Goal: Task Accomplishment & Management: Use online tool/utility

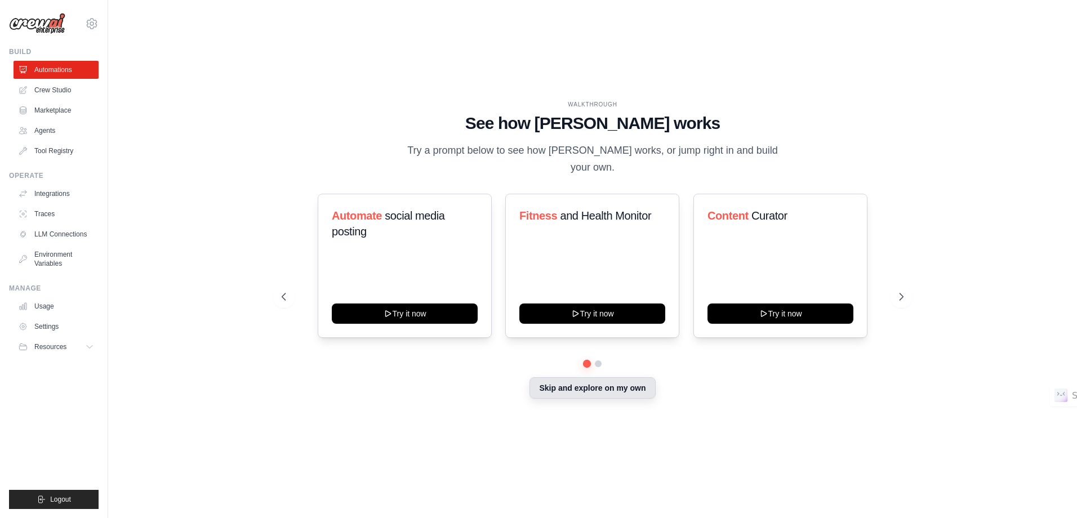
click at [608, 382] on button "Skip and explore on my own" at bounding box center [592, 387] width 126 height 21
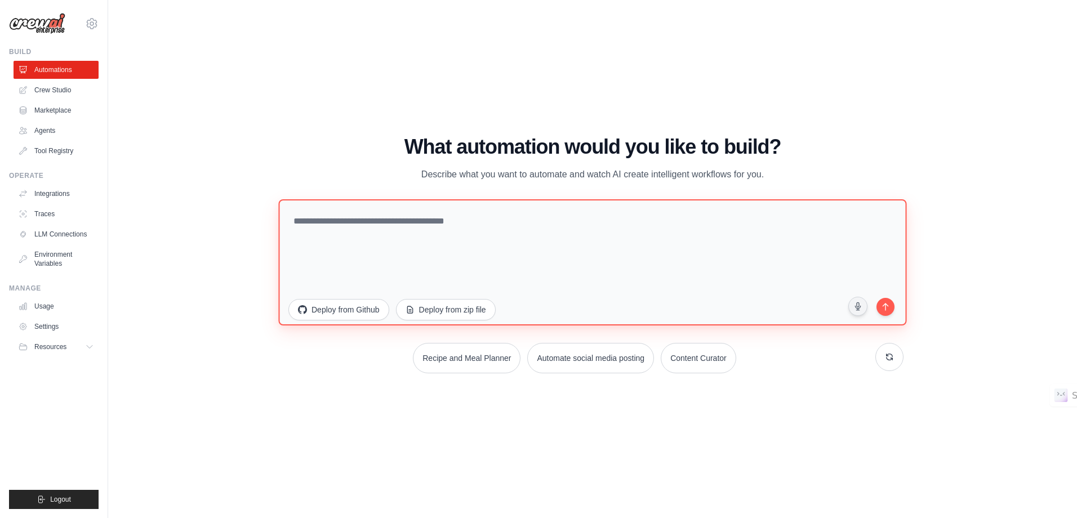
click at [498, 209] on textarea at bounding box center [592, 262] width 628 height 126
click at [496, 229] on textarea at bounding box center [592, 262] width 628 height 126
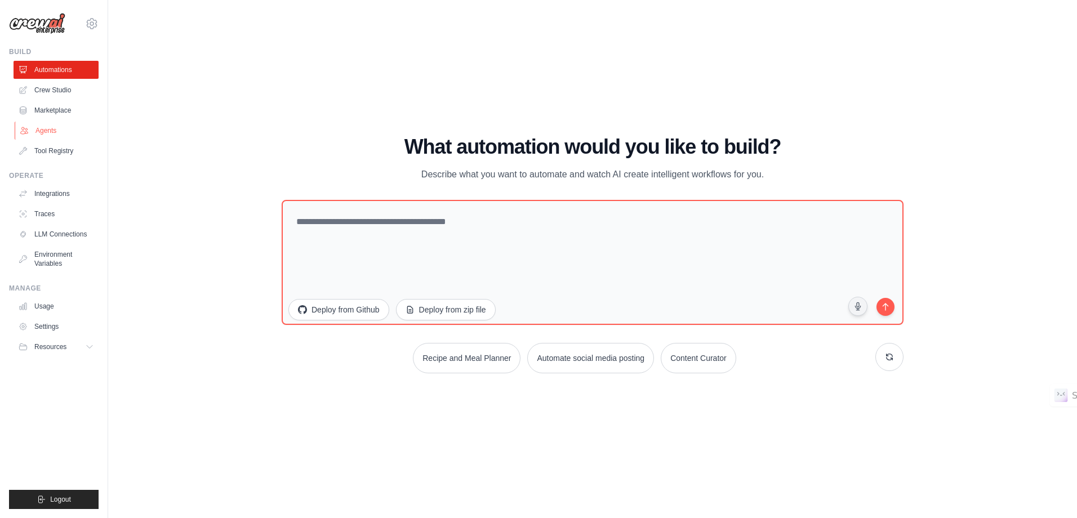
click at [55, 124] on link "Agents" at bounding box center [57, 131] width 85 height 18
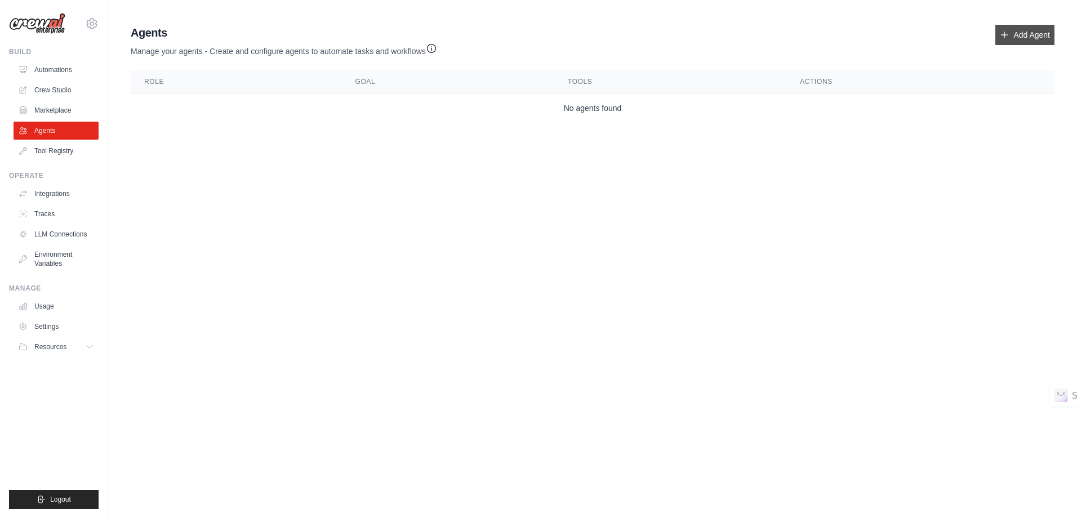
click at [1024, 35] on link "Add Agent" at bounding box center [1024, 35] width 59 height 20
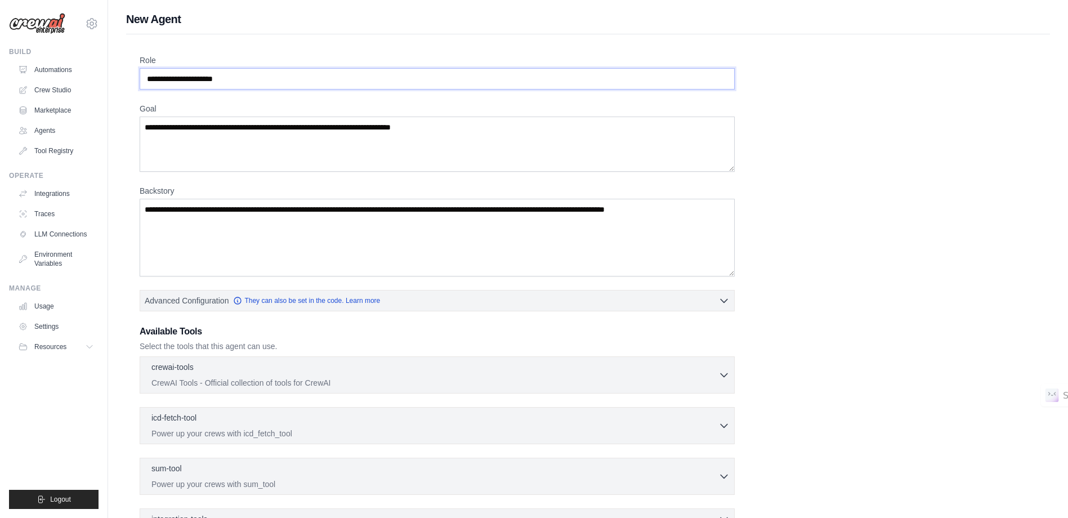
click at [180, 78] on input "Role" at bounding box center [437, 78] width 595 height 21
click at [252, 77] on input "Role" at bounding box center [437, 78] width 595 height 21
click at [289, 50] on div "Role Goal Backstory Advanced Configuration They can also be set in the code. Le…" at bounding box center [588, 338] width 924 height 609
click at [60, 306] on link "Usage" at bounding box center [57, 306] width 85 height 18
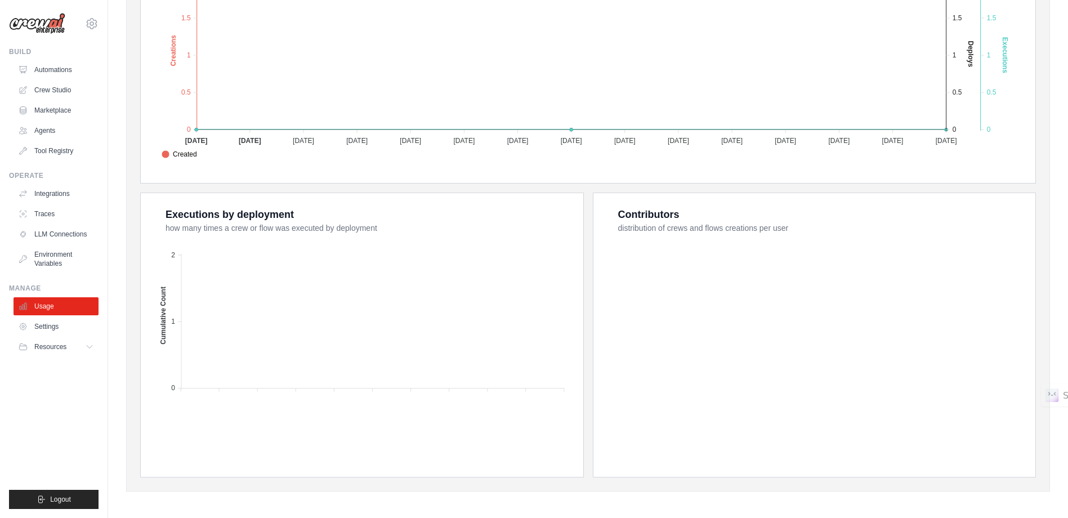
scroll to position [298, 0]
click at [64, 325] on link "Settings" at bounding box center [57, 327] width 85 height 18
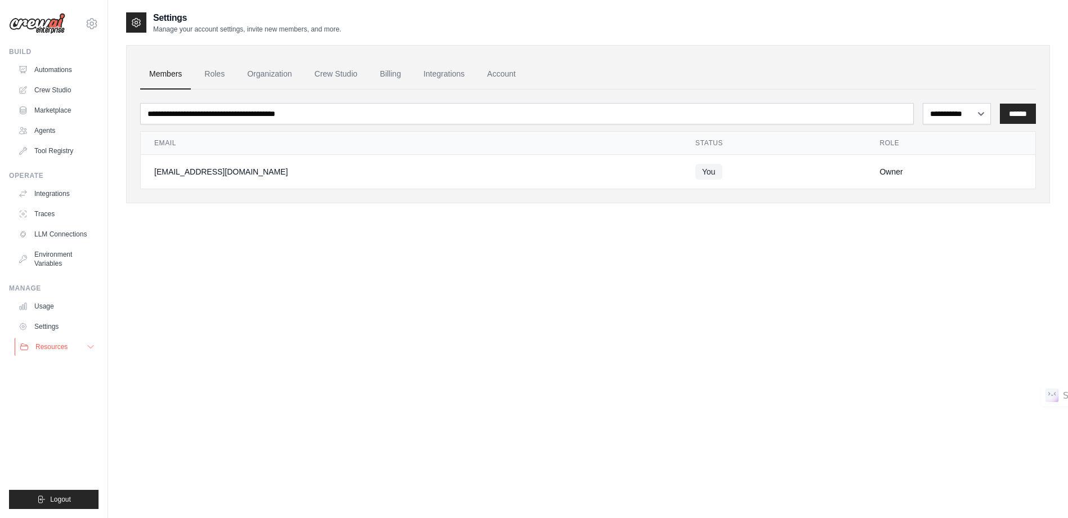
click at [58, 341] on button "Resources" at bounding box center [57, 347] width 85 height 18
click at [62, 341] on button "Resources" at bounding box center [57, 347] width 85 height 18
click at [285, 284] on div "**********" at bounding box center [588, 270] width 924 height 518
click at [59, 62] on link "Automations" at bounding box center [57, 70] width 85 height 18
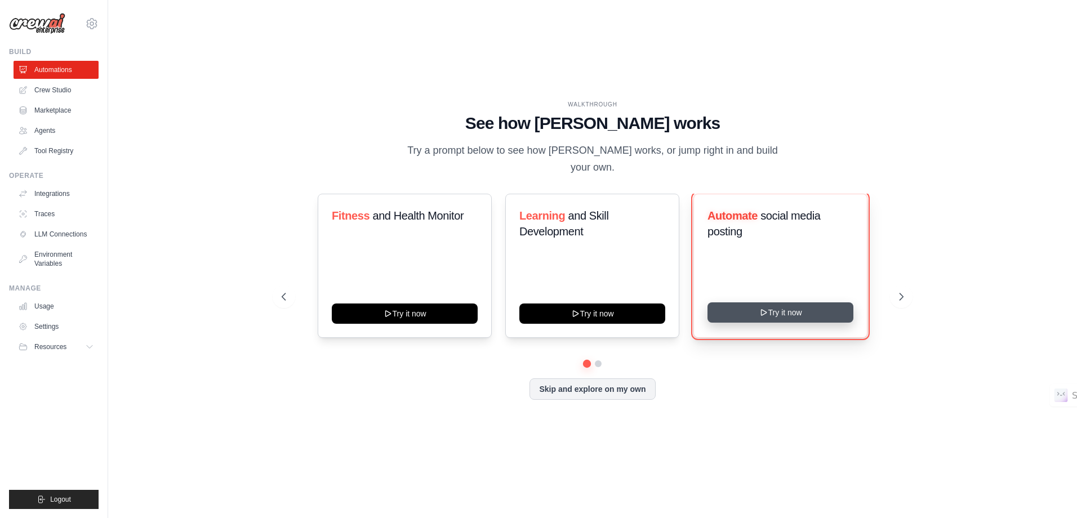
click at [775, 302] on button "Try it now" at bounding box center [780, 312] width 146 height 20
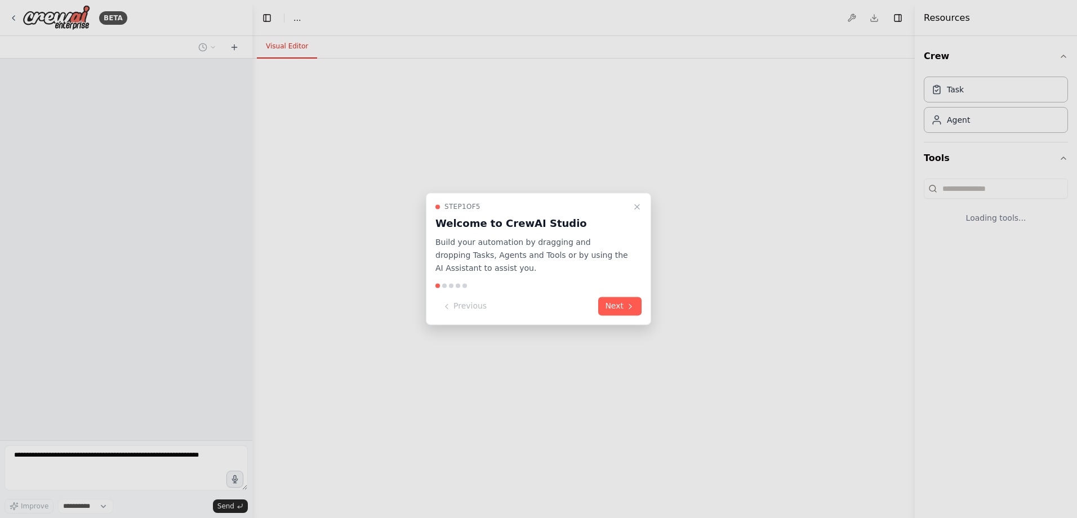
select select "****"
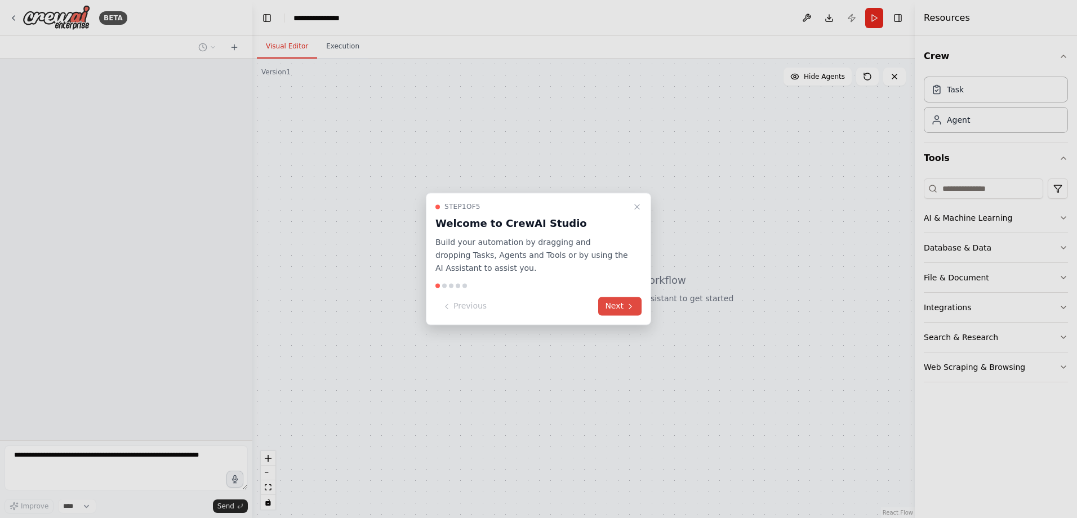
click at [612, 306] on button "Next" at bounding box center [619, 306] width 43 height 19
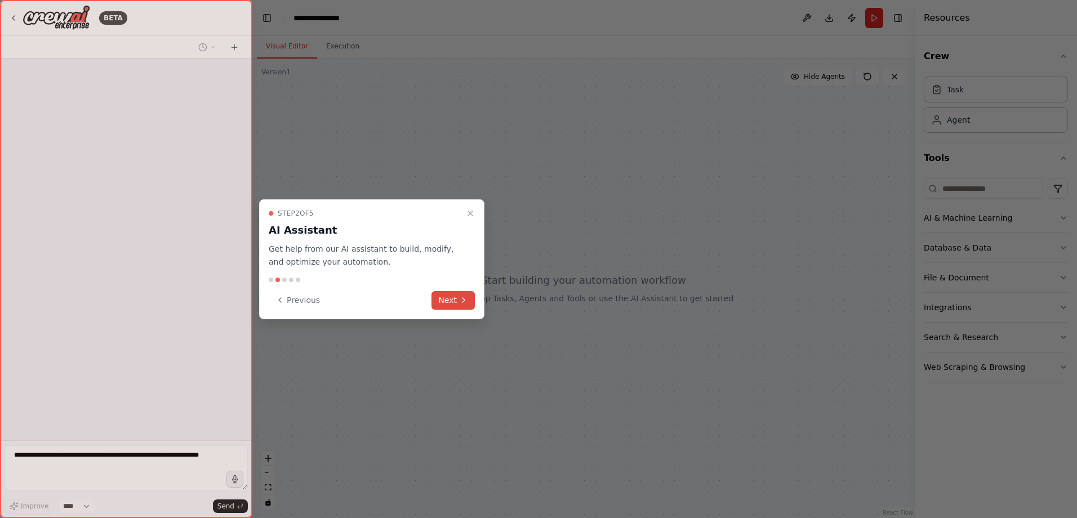
click at [462, 296] on icon at bounding box center [463, 300] width 9 height 9
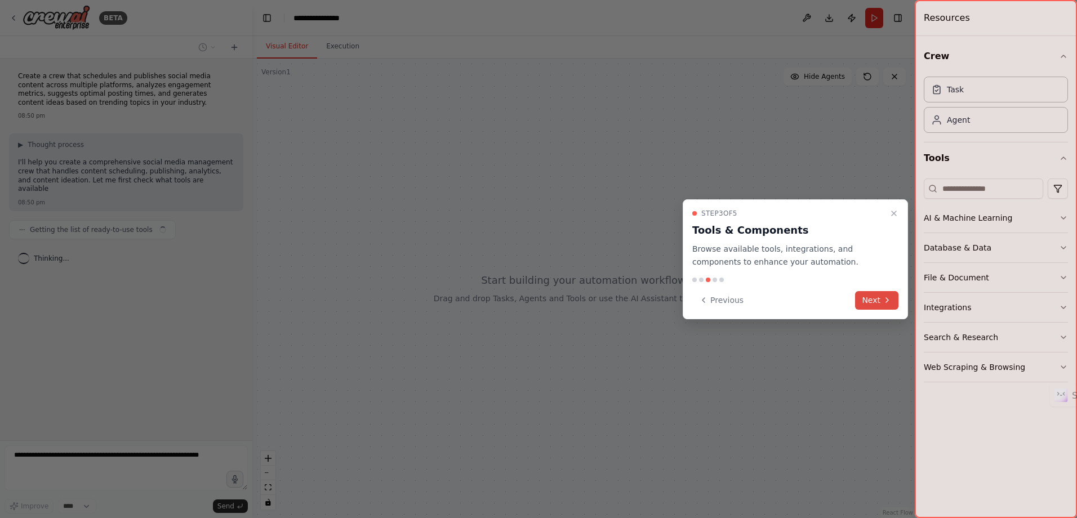
click at [874, 294] on button "Next" at bounding box center [876, 300] width 43 height 19
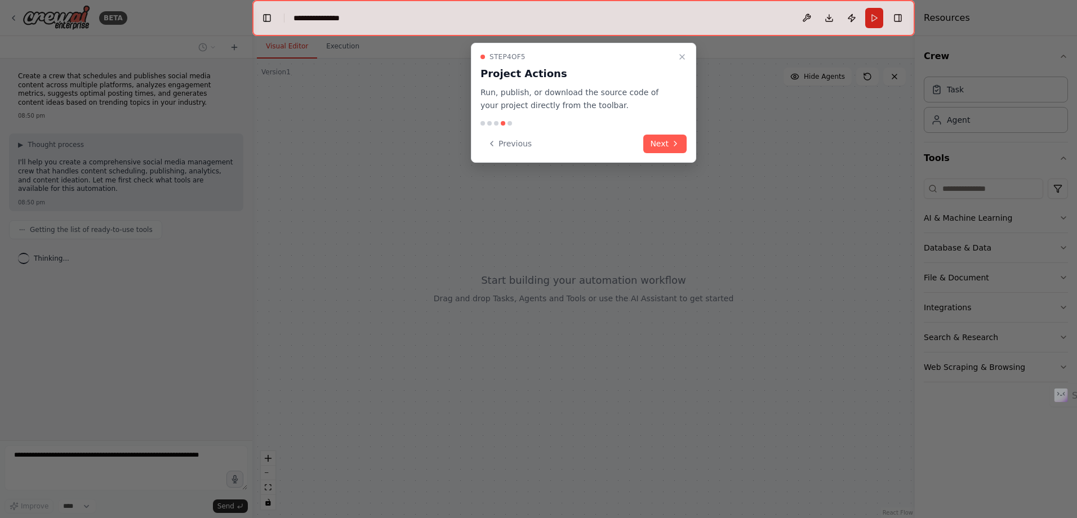
click at [681, 58] on icon "Close walkthrough" at bounding box center [682, 57] width 5 height 5
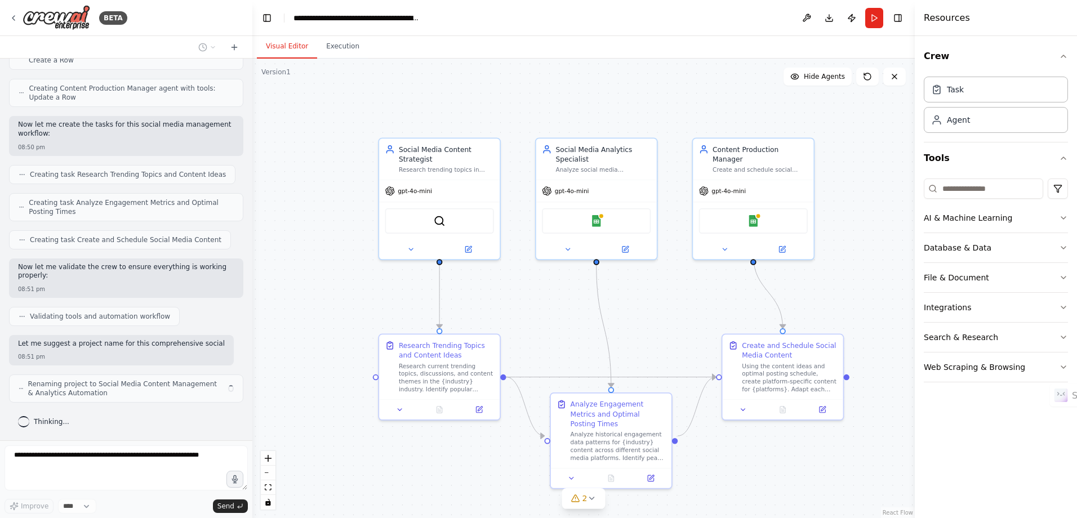
scroll to position [511, 0]
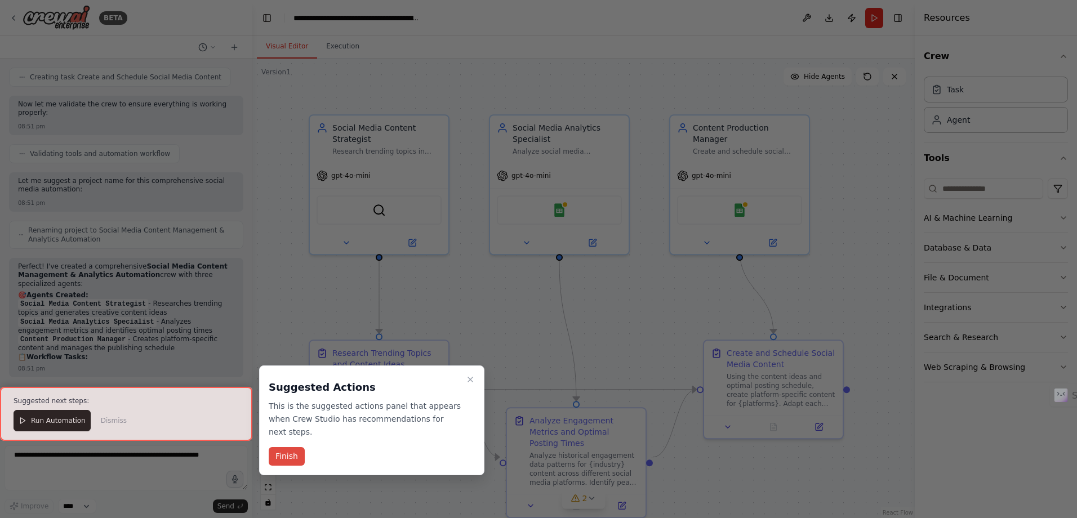
click at [278, 447] on button "Finish" at bounding box center [287, 456] width 36 height 19
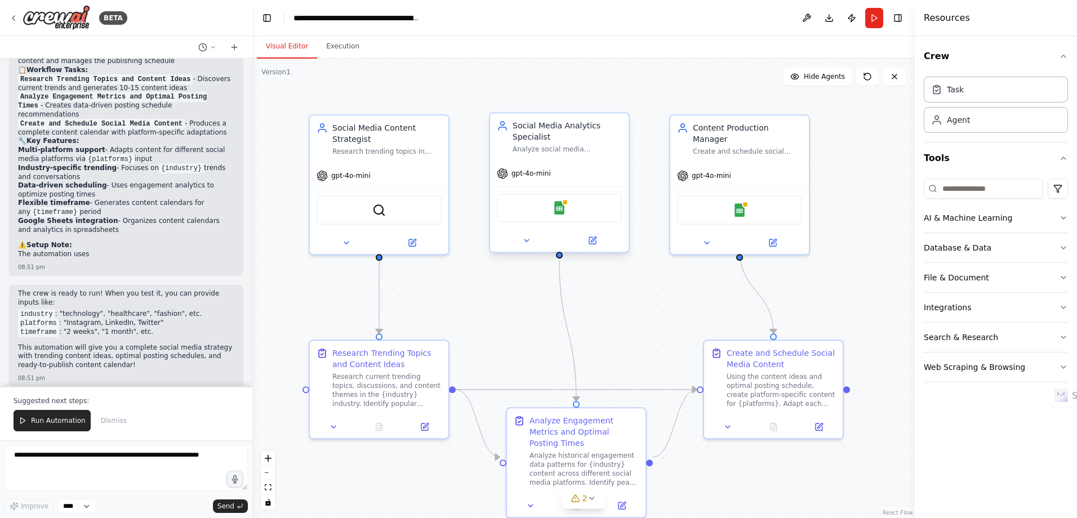
click at [567, 205] on div "Google Sheets" at bounding box center [559, 207] width 125 height 29
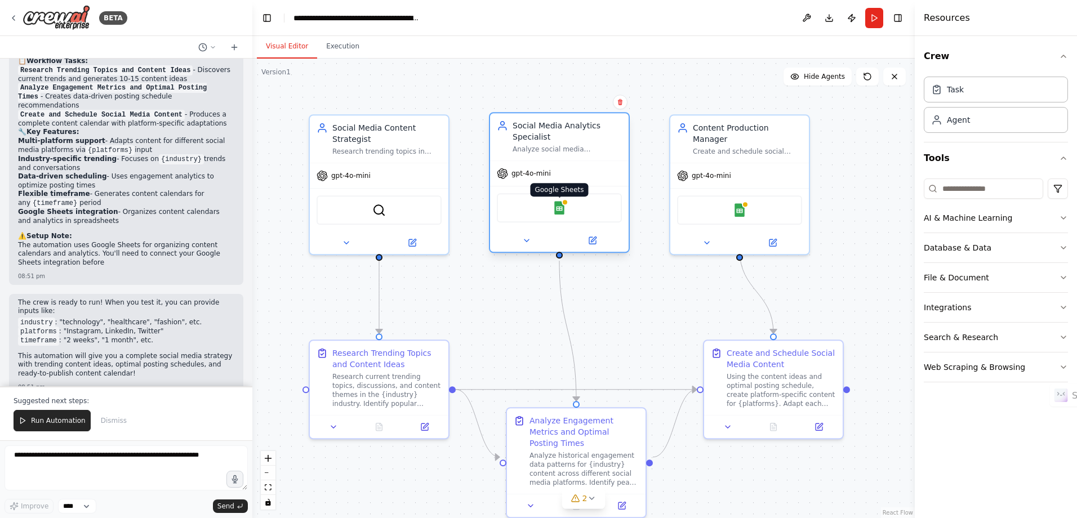
click at [562, 207] on img at bounding box center [559, 208] width 14 height 14
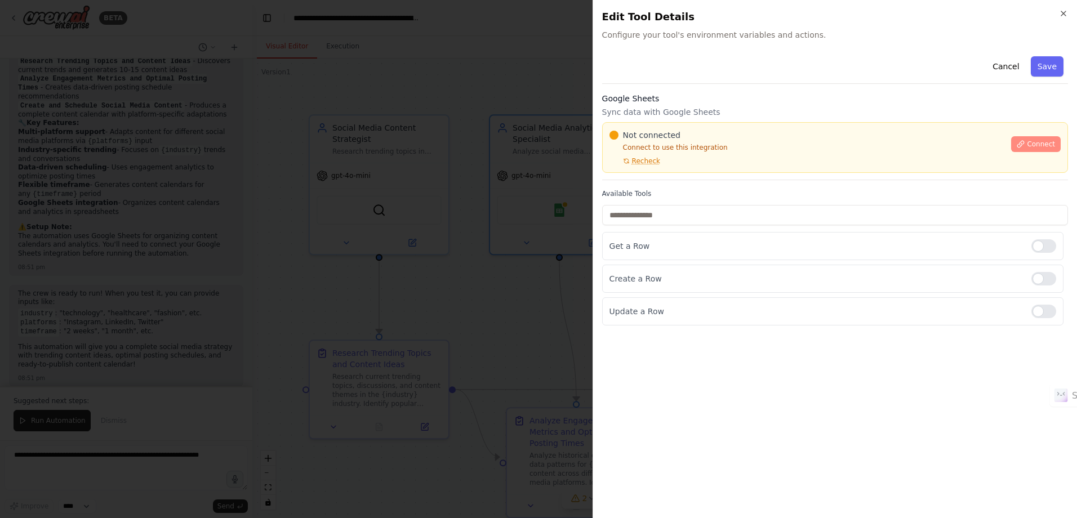
click at [1024, 142] on icon at bounding box center [1020, 144] width 8 height 8
click at [1029, 148] on button "Connect" at bounding box center [1036, 144] width 50 height 16
click at [650, 163] on span "Recheck" at bounding box center [646, 161] width 28 height 9
click at [648, 163] on span "Recheck" at bounding box center [646, 161] width 28 height 9
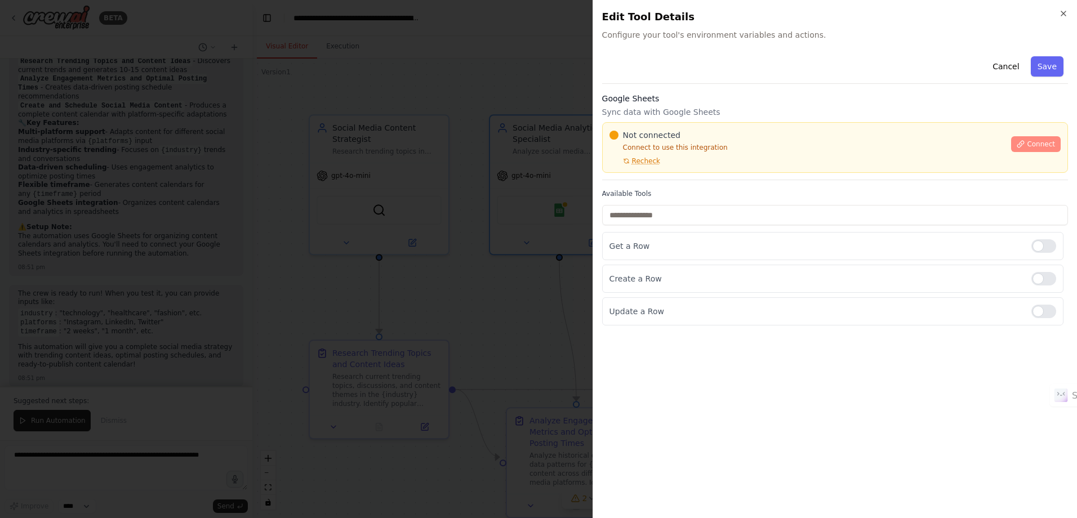
click at [1016, 140] on button "Connect" at bounding box center [1036, 144] width 50 height 16
click at [1017, 140] on button "Connect" at bounding box center [1036, 144] width 50 height 16
click at [1018, 140] on button "Connect" at bounding box center [1036, 144] width 50 height 16
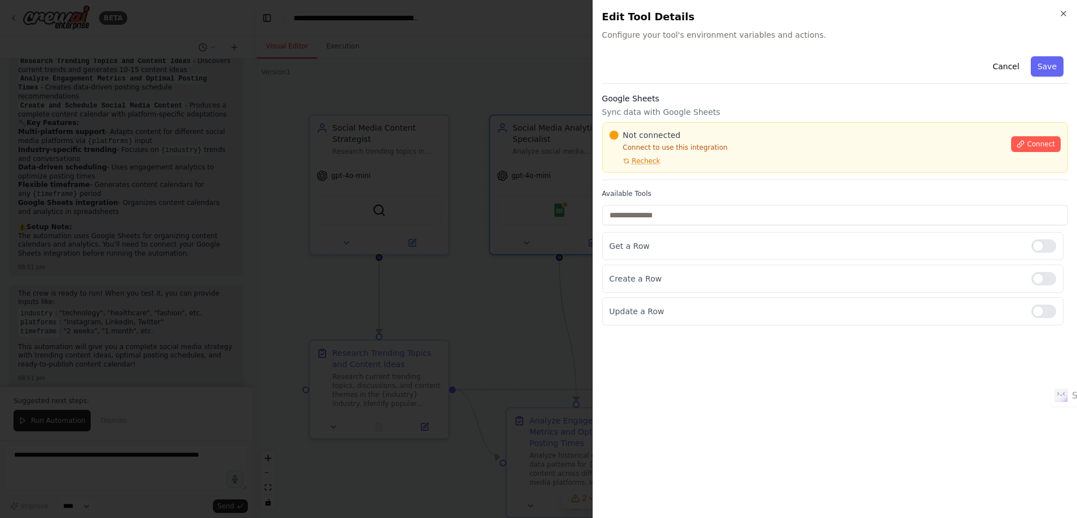
click at [660, 170] on div "Not connected Connect to use this integration Recheck Connect" at bounding box center [835, 147] width 466 height 51
click at [654, 164] on span "Recheck" at bounding box center [646, 161] width 28 height 9
click at [644, 163] on span "Recheck" at bounding box center [646, 161] width 28 height 9
click at [670, 162] on div "Not connected Connect to use this integration Recheck" at bounding box center [806, 148] width 395 height 36
click at [454, 221] on div at bounding box center [538, 259] width 1077 height 518
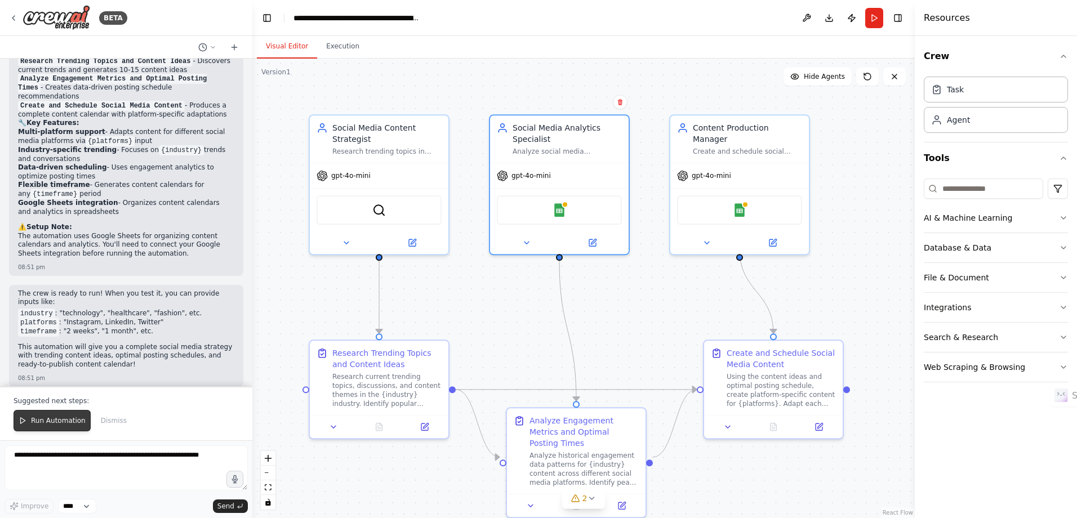
click at [52, 421] on span "Run Automation" at bounding box center [58, 420] width 55 height 9
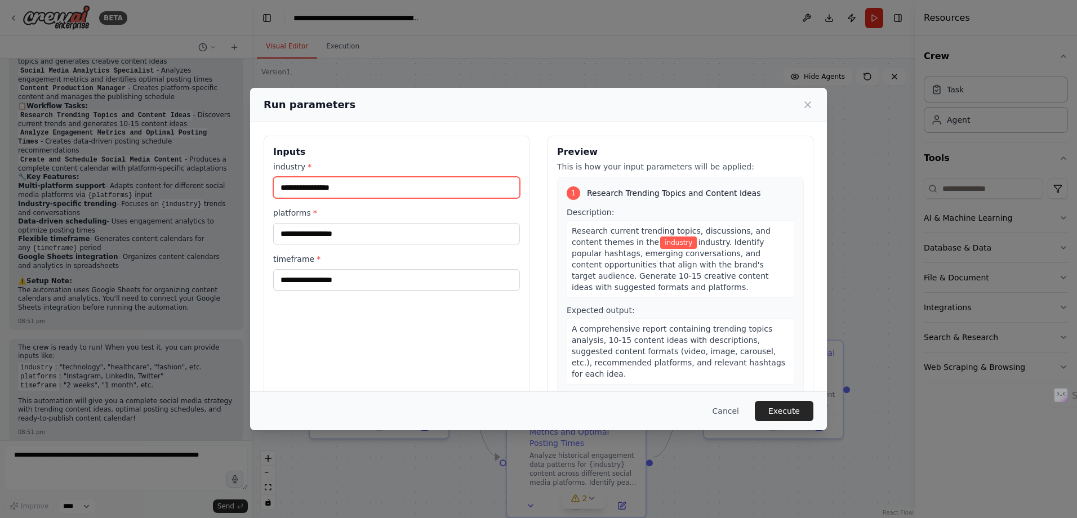
click at [366, 180] on input "industry *" at bounding box center [396, 187] width 247 height 21
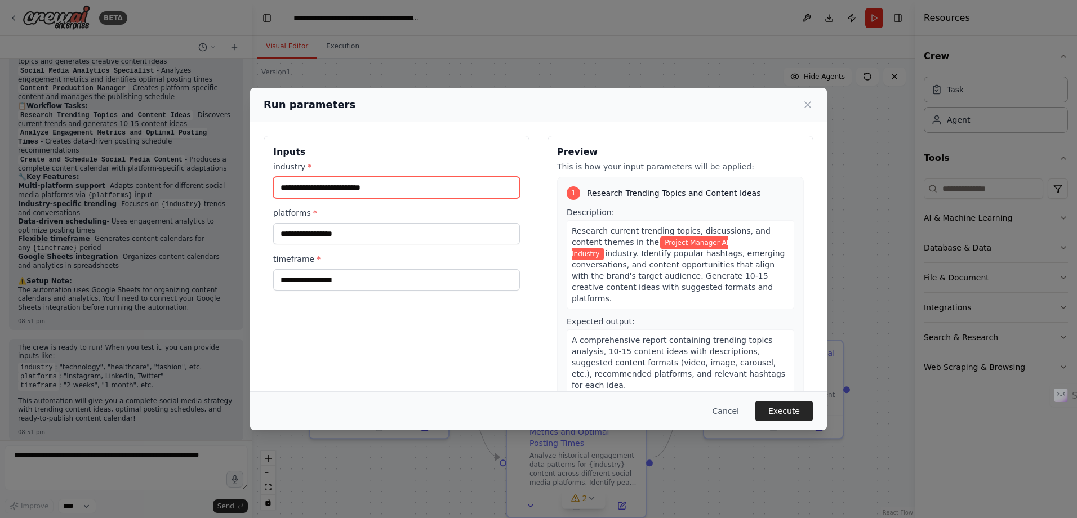
type input "**********"
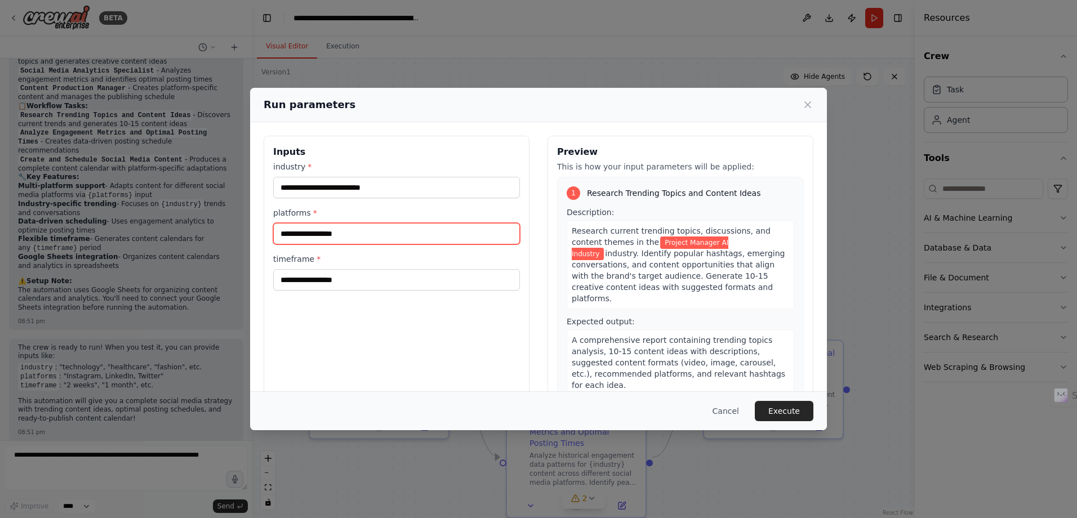
click at [309, 230] on input "platforms *" at bounding box center [396, 233] width 247 height 21
type input "*"
click at [474, 351] on div "**********" at bounding box center [397, 269] width 266 height 267
click at [402, 236] on input "*" at bounding box center [396, 233] width 247 height 21
type input "********"
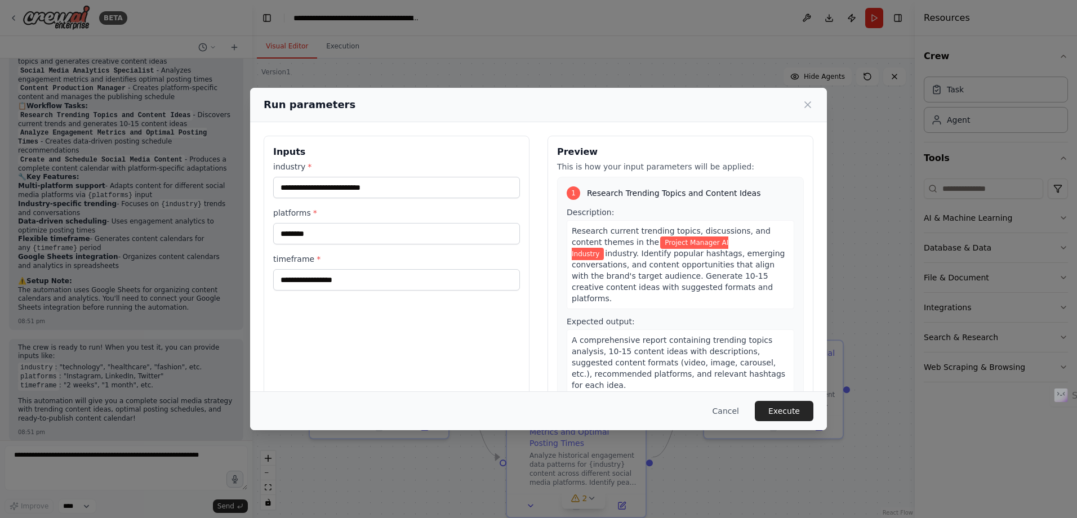
click at [391, 265] on div "timeframe *" at bounding box center [396, 271] width 247 height 37
click at [390, 284] on input "timeframe *" at bounding box center [396, 279] width 247 height 21
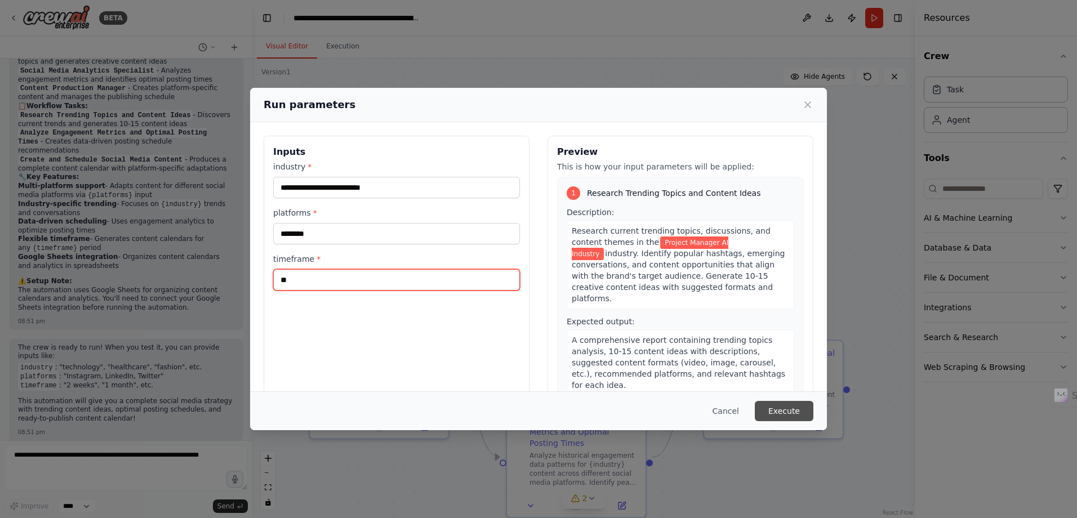
type input "**"
click at [797, 405] on button "Execute" at bounding box center [783, 411] width 59 height 20
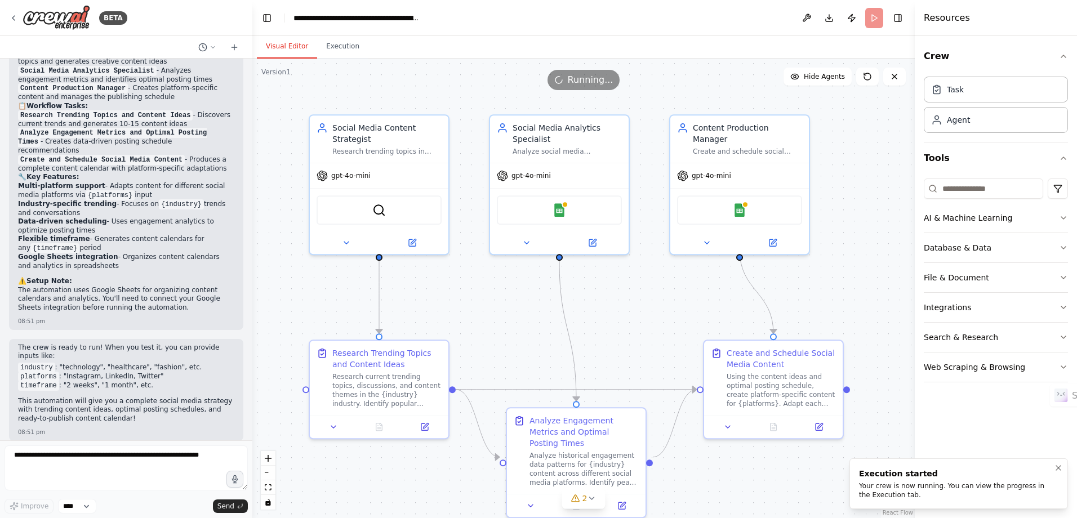
click at [887, 484] on div "Your crew is now running. You can view the progress in the Execution tab." at bounding box center [956, 490] width 195 height 18
drag, startPoint x: 85, startPoint y: 378, endPoint x: 60, endPoint y: 378, distance: 24.8
click at [60, 381] on li "timeframe : "2 weeks", "1 month", etc." at bounding box center [126, 385] width 216 height 9
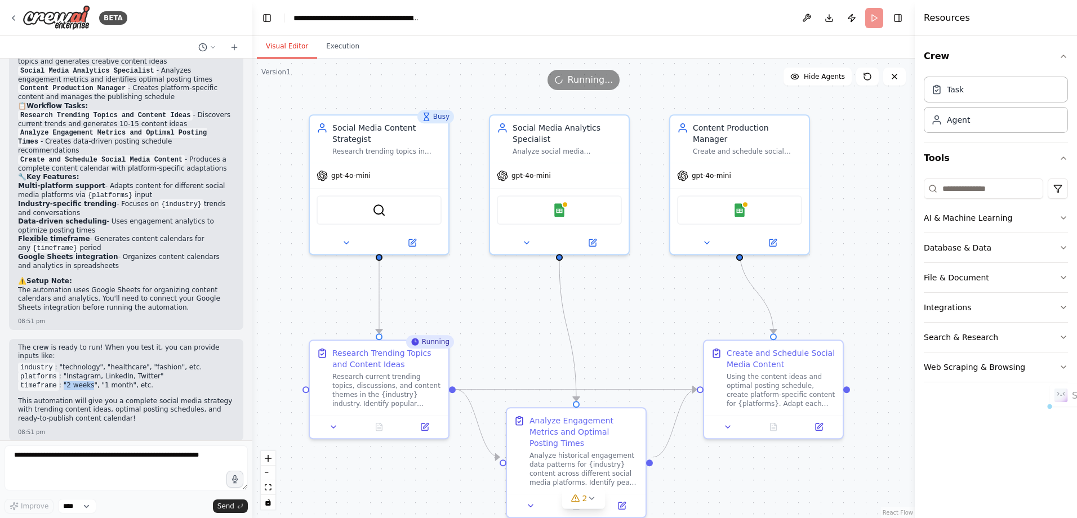
click at [68, 381] on li "timeframe : "2 weeks", "1 month", etc." at bounding box center [126, 385] width 216 height 9
drag, startPoint x: 63, startPoint y: 376, endPoint x: 85, endPoint y: 377, distance: 22.0
click at [85, 381] on li "timeframe : "2 weeks", "1 month", etc." at bounding box center [126, 385] width 216 height 9
copy li "2 weeks"
click at [810, 15] on button at bounding box center [806, 18] width 18 height 20
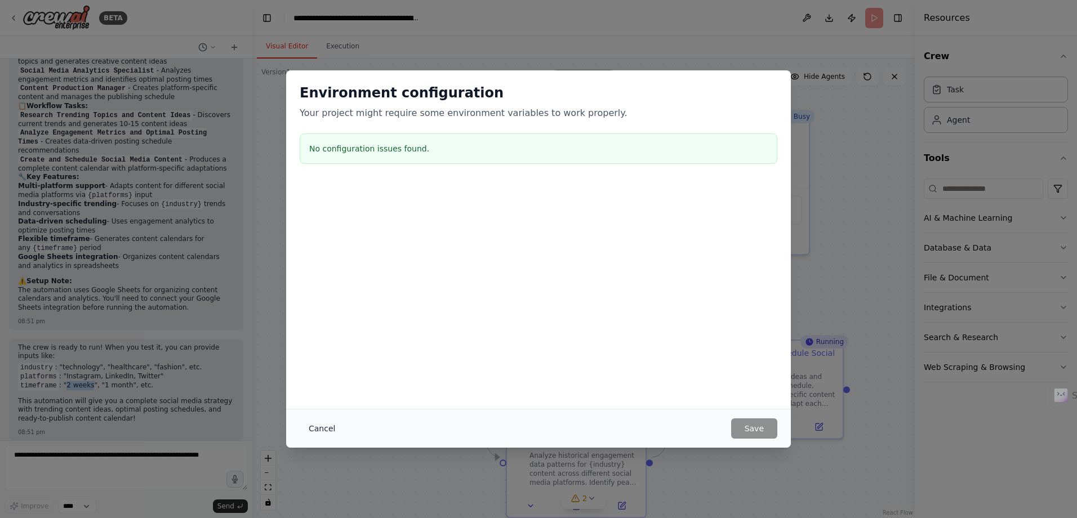
click at [319, 427] on button "Cancel" at bounding box center [322, 428] width 44 height 20
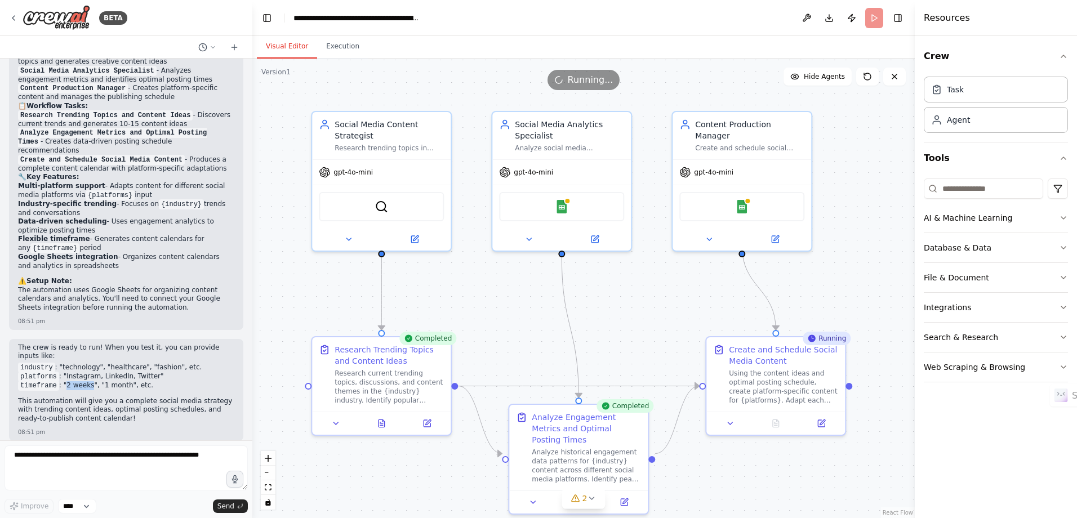
scroll to position [970, 0]
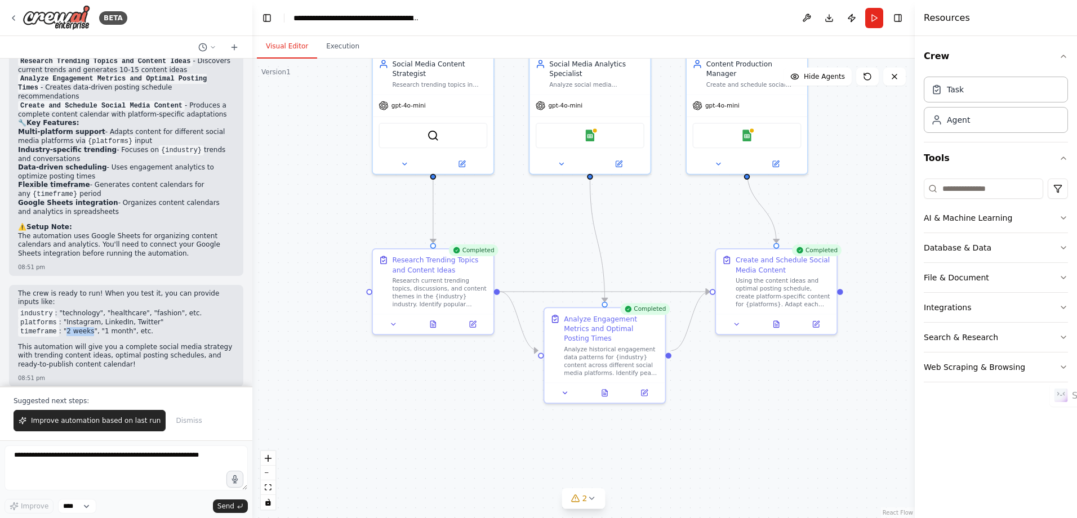
drag, startPoint x: 812, startPoint y: 457, endPoint x: 570, endPoint y: 411, distance: 246.4
click at [827, 374] on div ".deletable-edge-delete-btn { width: 20px; height: 20px; border: 0px solid #ffff…" at bounding box center [583, 288] width 662 height 459
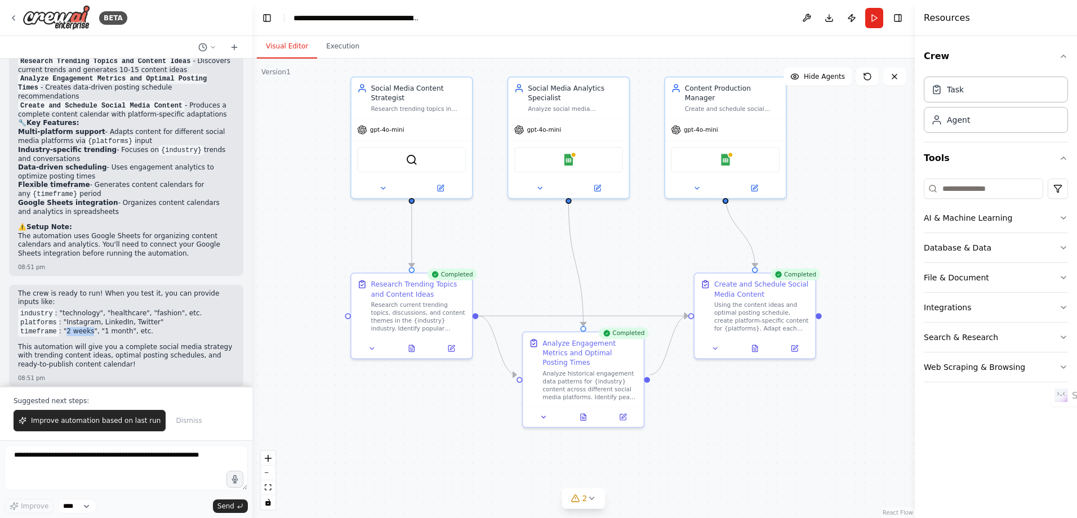
drag, startPoint x: 808, startPoint y: 378, endPoint x: 790, endPoint y: 408, distance: 34.9
click at [790, 408] on div ".deletable-edge-delete-btn { width: 20px; height: 20px; border: 0px solid #ffff…" at bounding box center [583, 288] width 662 height 459
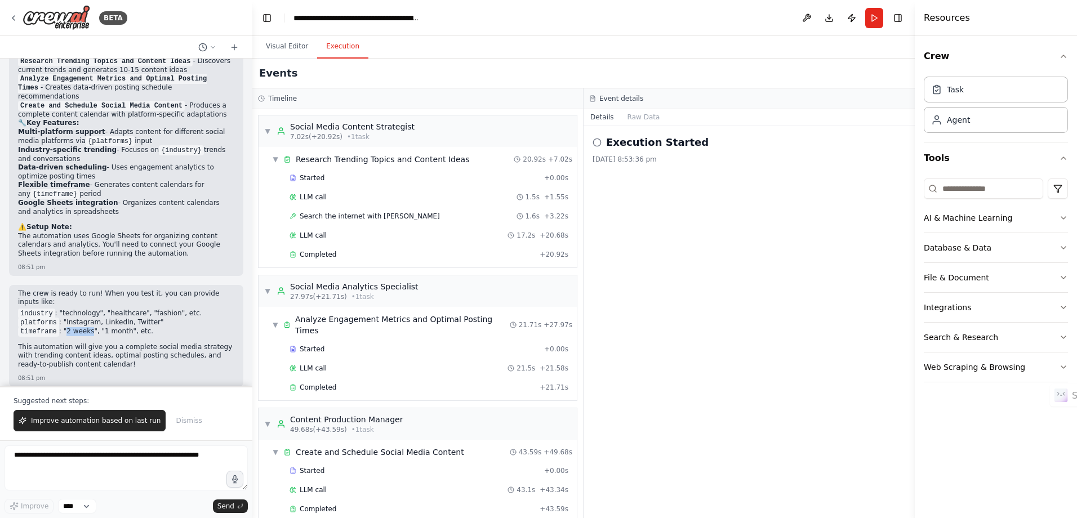
click at [328, 39] on button "Execution" at bounding box center [342, 47] width 51 height 24
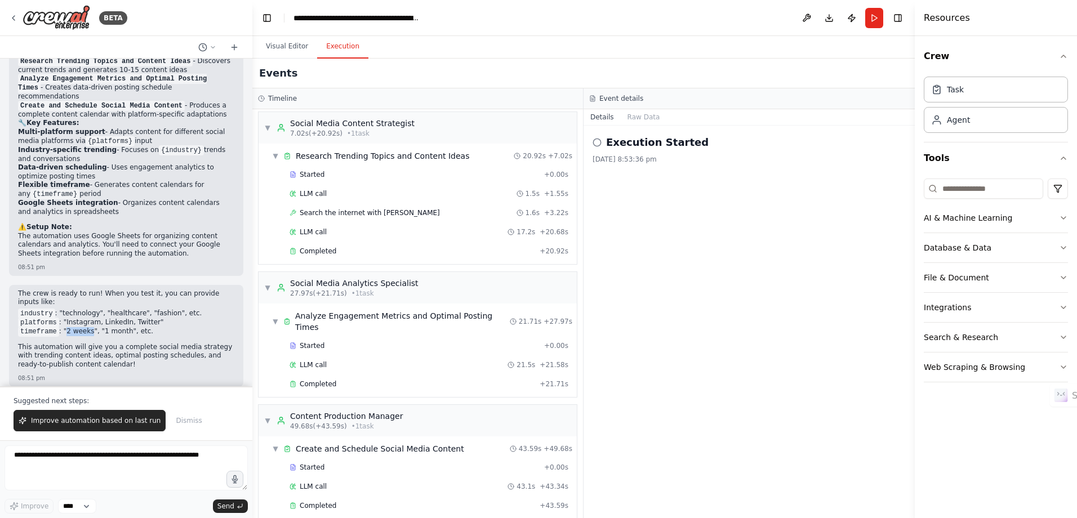
scroll to position [6, 0]
click at [419, 461] on div "Started" at bounding box center [414, 465] width 250 height 9
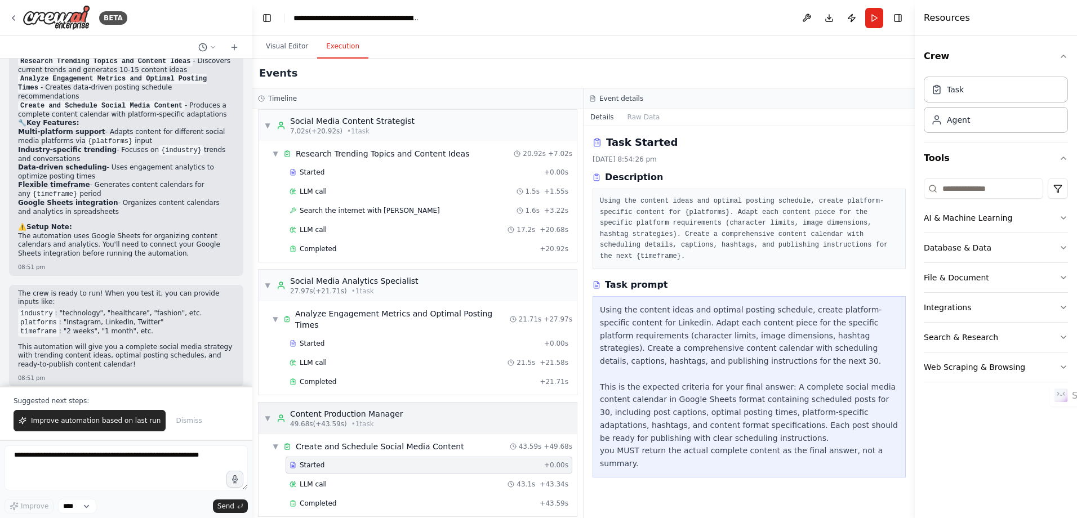
click at [427, 403] on div "▼ Content Production Manager 49.68s (+43.59s) • 1 task" at bounding box center [417, 419] width 318 height 32
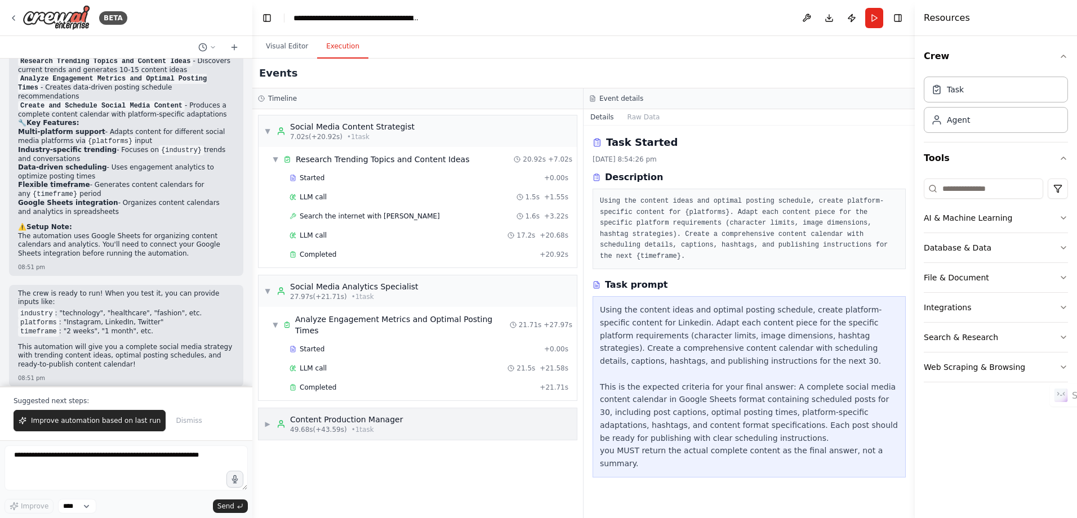
scroll to position [0, 0]
click at [428, 409] on div "▶ Content Production Manager 49.68s (+43.59s) • 1 task" at bounding box center [417, 424] width 318 height 32
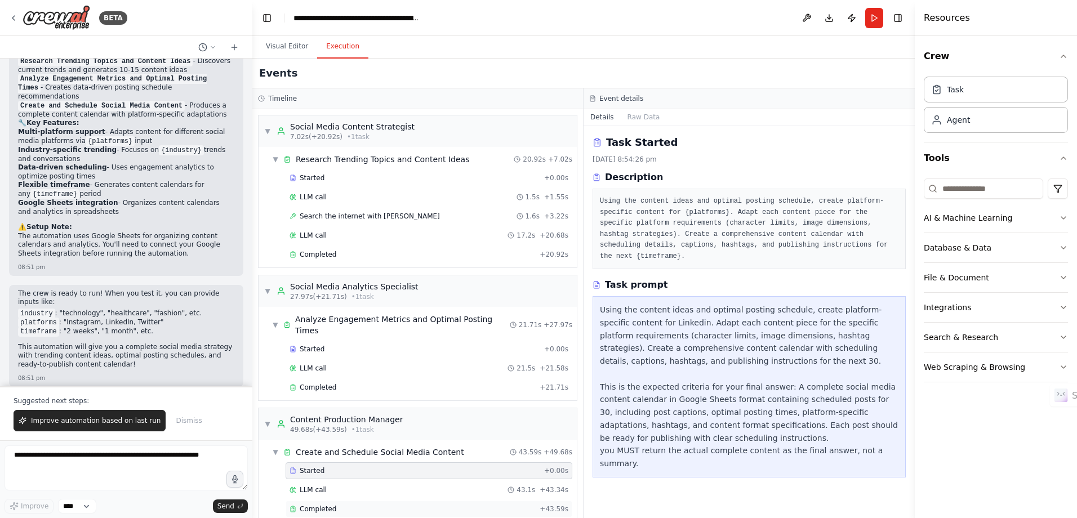
click at [427, 504] on div "Completed" at bounding box center [411, 508] width 245 height 9
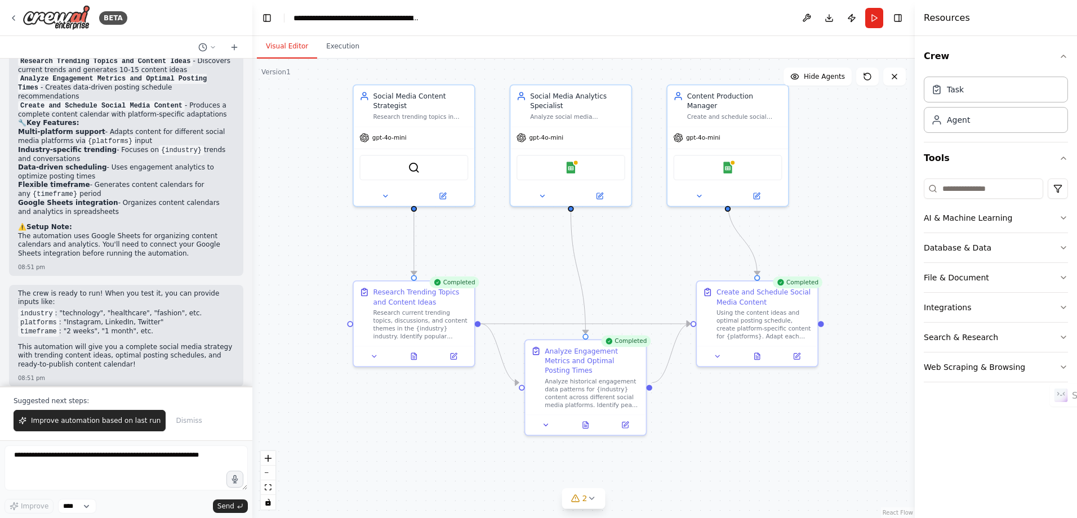
click at [276, 48] on button "Visual Editor" at bounding box center [287, 47] width 60 height 24
click at [810, 12] on button at bounding box center [806, 18] width 18 height 20
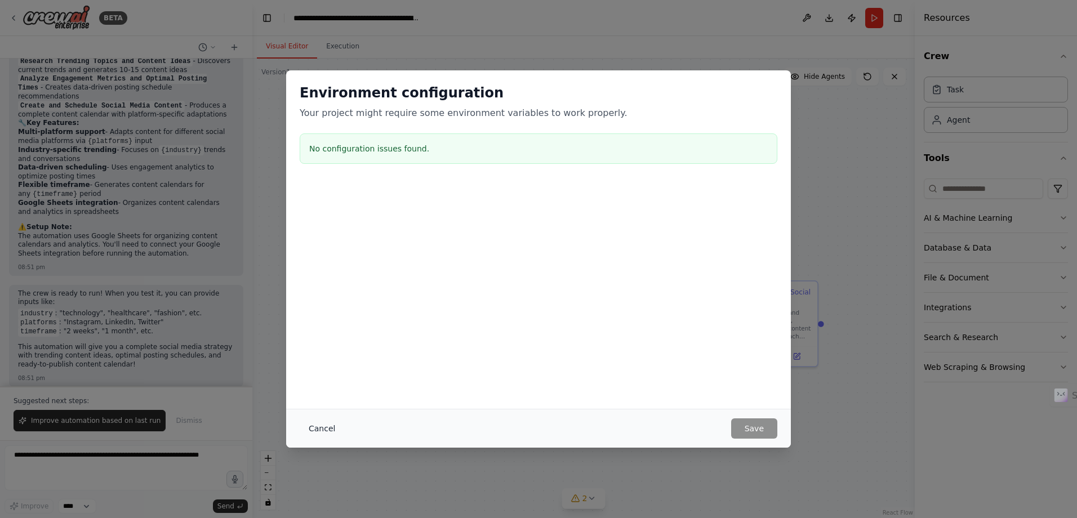
click at [321, 429] on button "Cancel" at bounding box center [322, 428] width 44 height 20
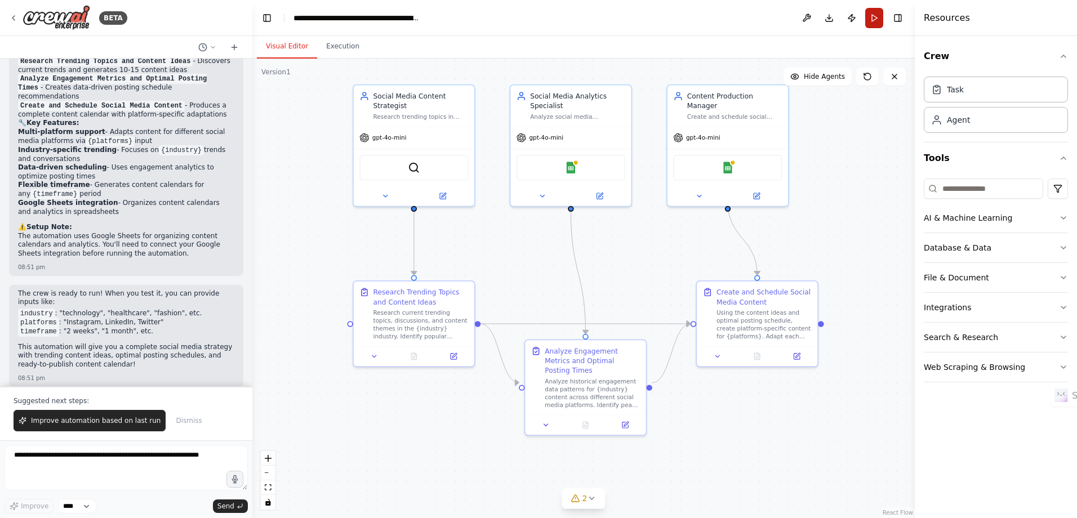
click at [879, 21] on button "Run" at bounding box center [874, 18] width 18 height 20
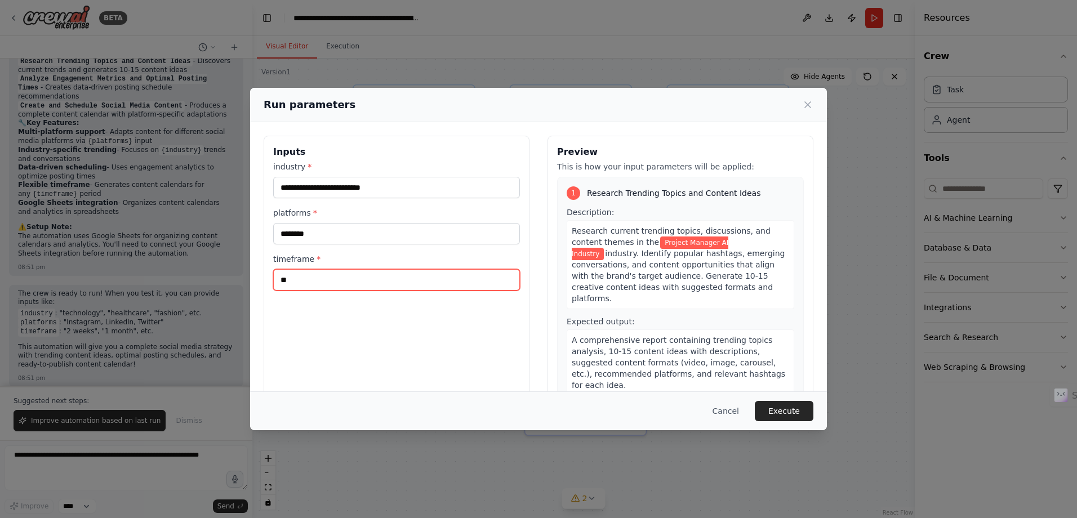
click at [299, 282] on input "**" at bounding box center [396, 279] width 247 height 21
paste input "*****"
type input "*******"
drag, startPoint x: 324, startPoint y: 280, endPoint x: 241, endPoint y: 283, distance: 83.4
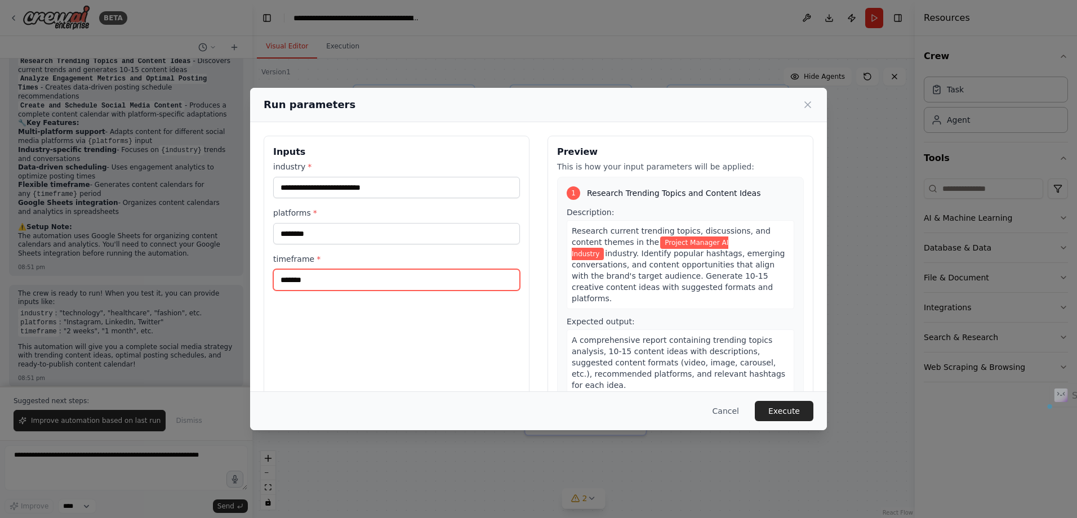
click at [241, 283] on div "**********" at bounding box center [538, 259] width 1077 height 518
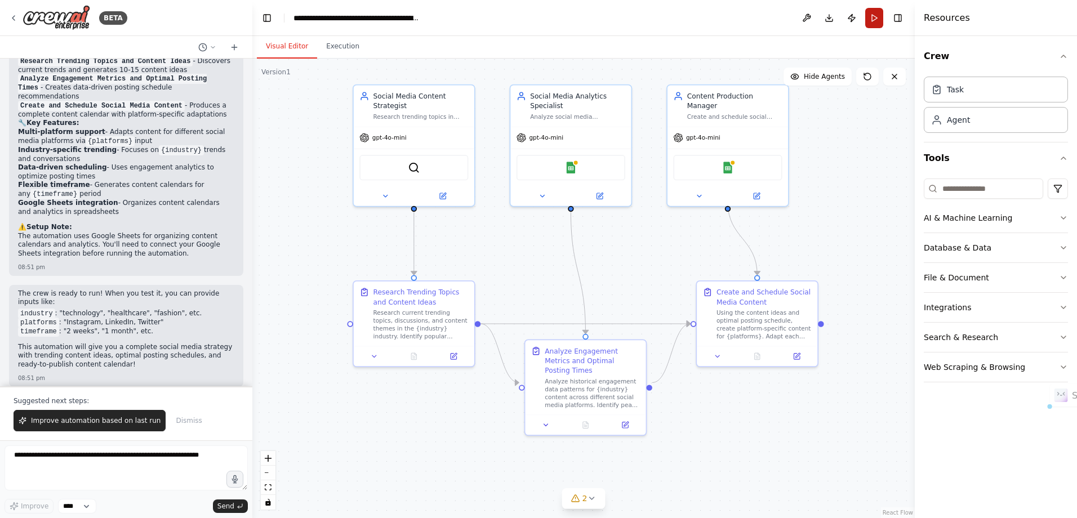
click at [878, 16] on button "Run" at bounding box center [874, 18] width 18 height 20
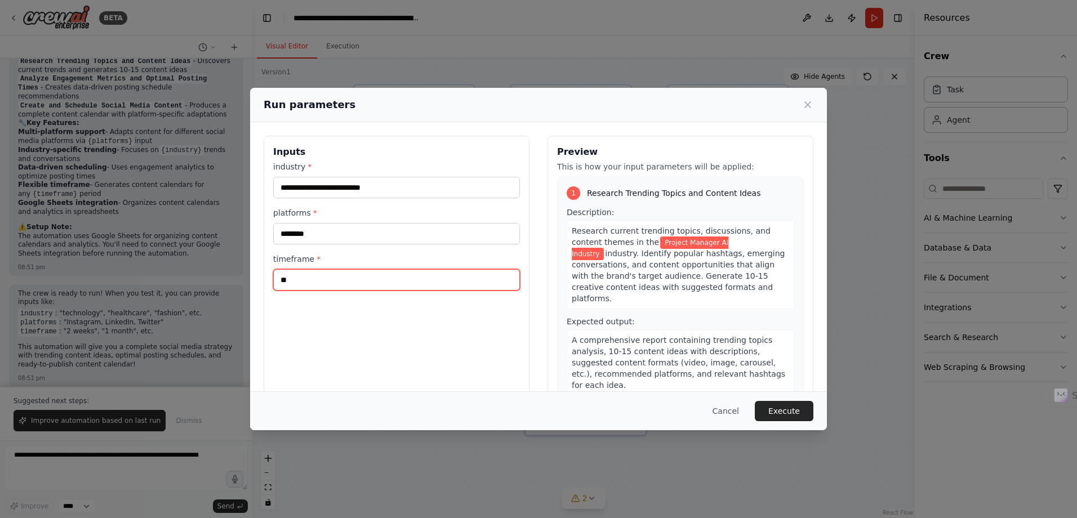
click at [386, 285] on input "**" at bounding box center [396, 279] width 247 height 21
type input "*******"
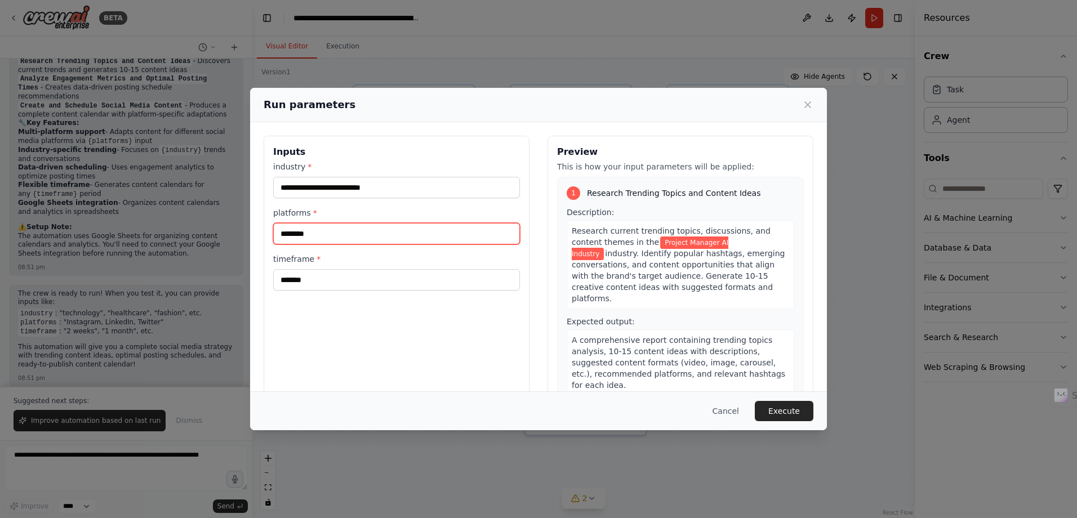
type input "********"
click at [801, 404] on button "Execute" at bounding box center [783, 411] width 59 height 20
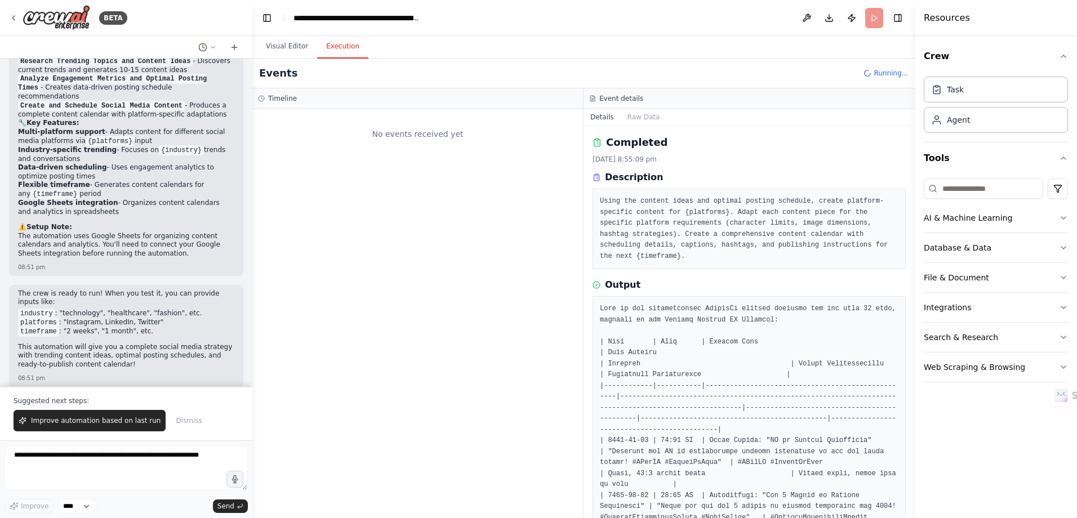
click at [341, 40] on button "Execution" at bounding box center [342, 47] width 51 height 24
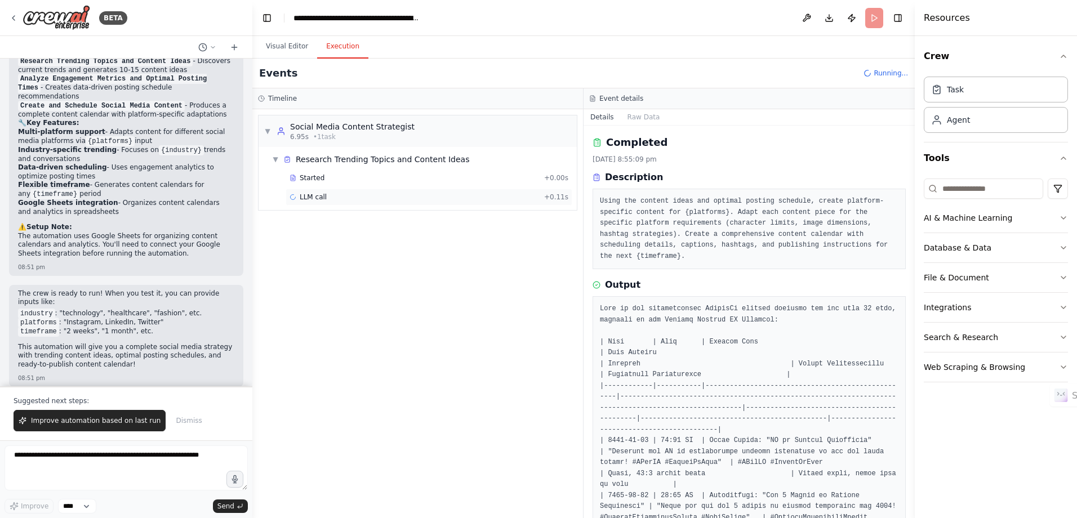
click at [338, 202] on div "LLM call + 0.11s" at bounding box center [428, 197] width 287 height 17
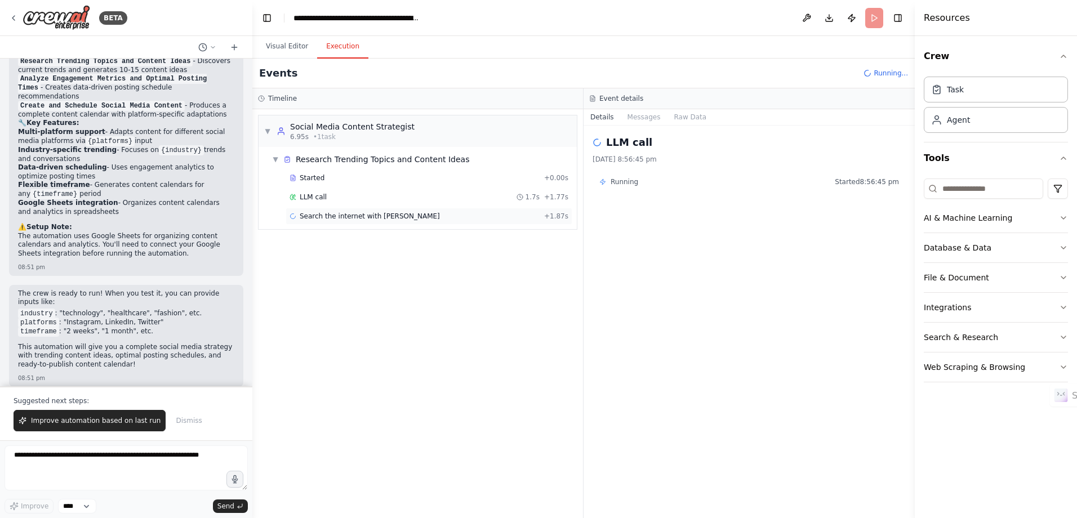
click at [356, 220] on span "Search the internet with [PERSON_NAME]" at bounding box center [370, 216] width 140 height 9
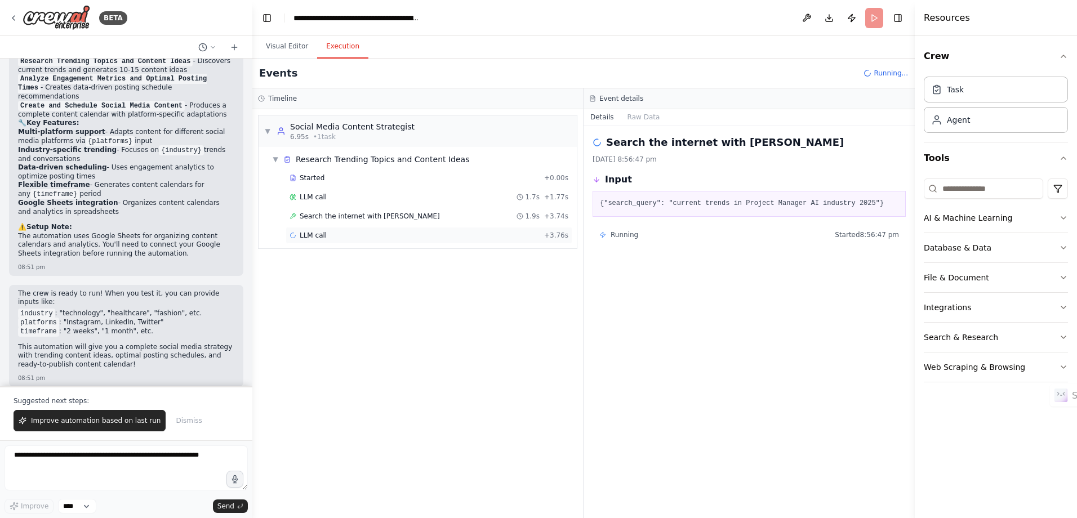
click at [436, 236] on div "LLM call + 3.76s" at bounding box center [428, 235] width 279 height 9
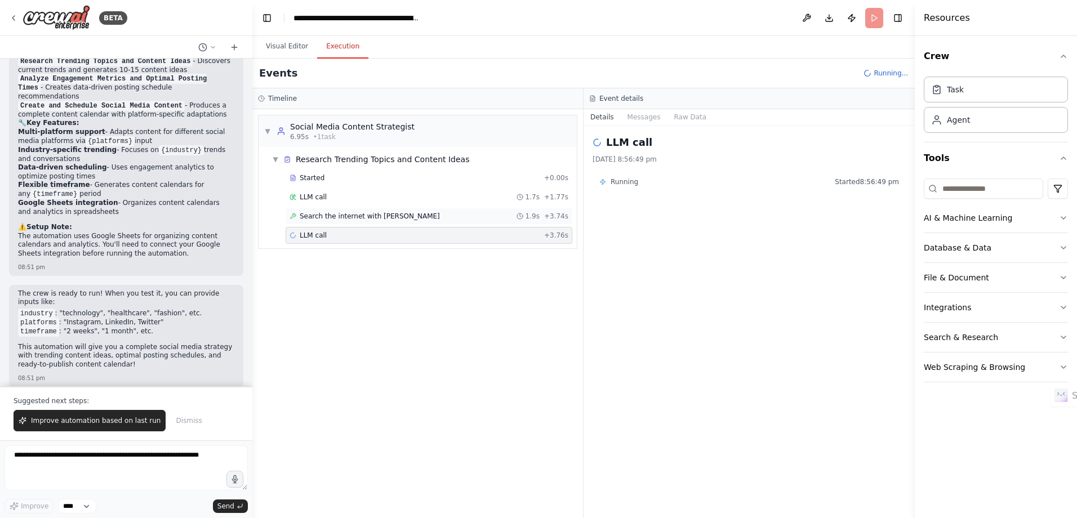
click at [436, 218] on div "Search the internet with [PERSON_NAME] 1.9s + 3.74s" at bounding box center [428, 216] width 279 height 9
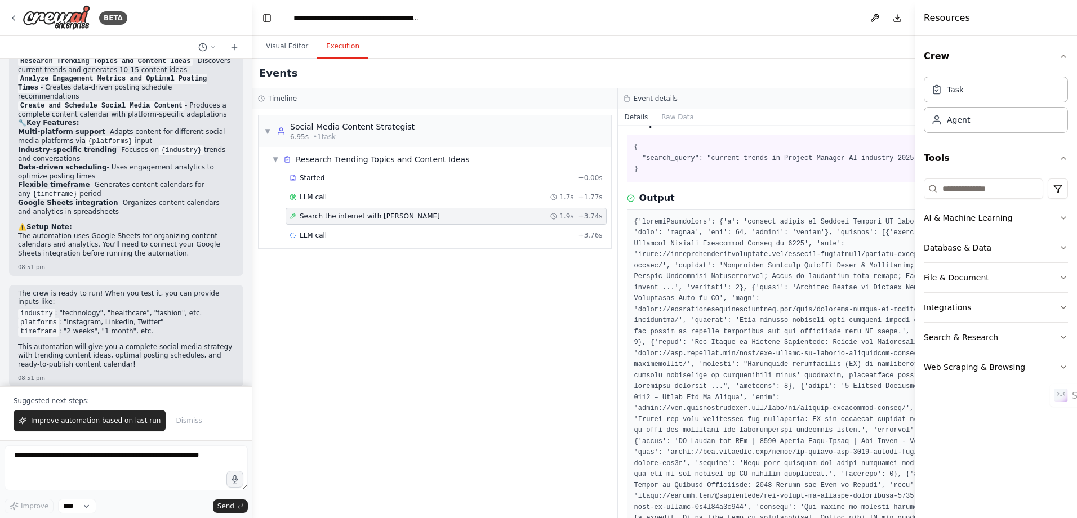
scroll to position [113, 0]
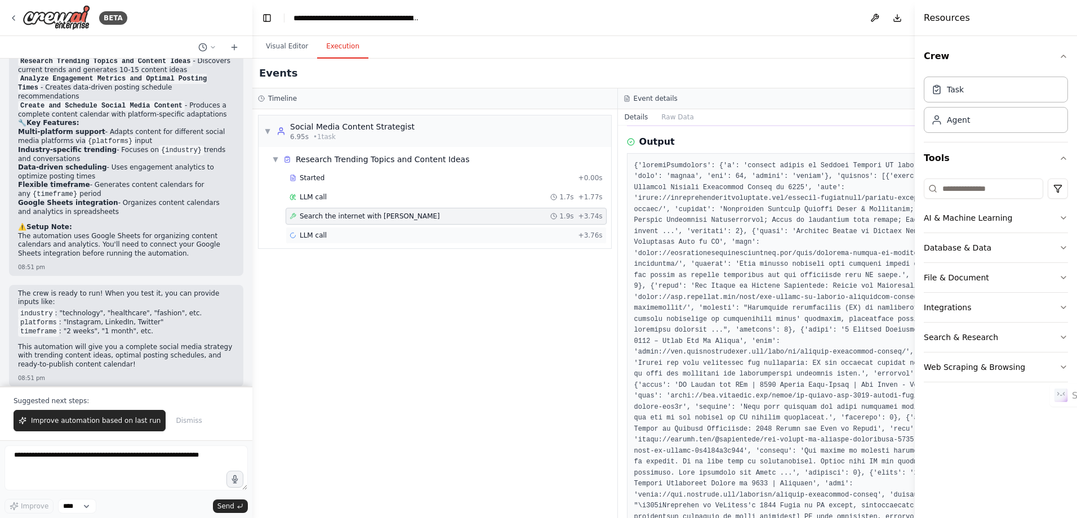
click at [320, 238] on span "LLM call" at bounding box center [313, 235] width 27 height 9
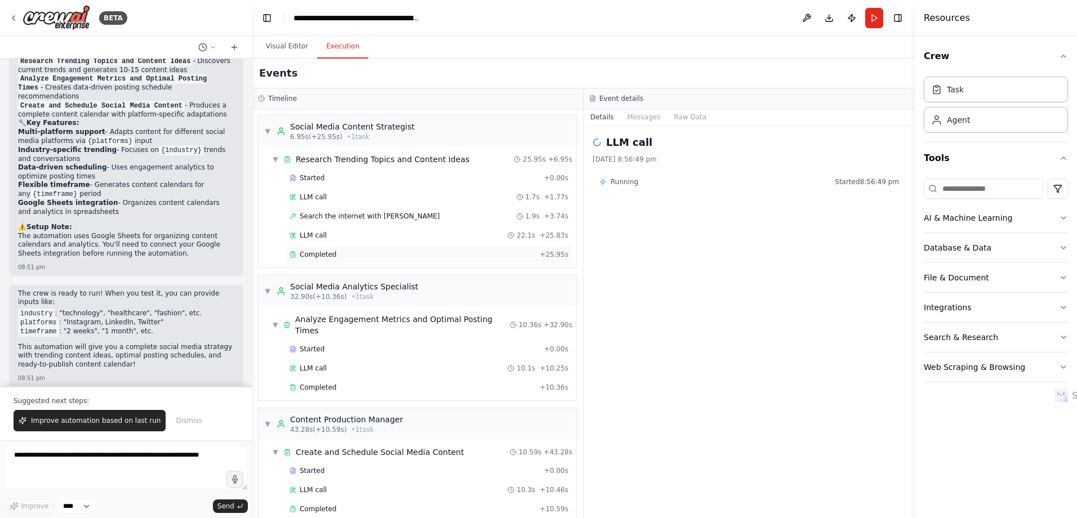
click at [428, 255] on div "Completed" at bounding box center [411, 254] width 245 height 9
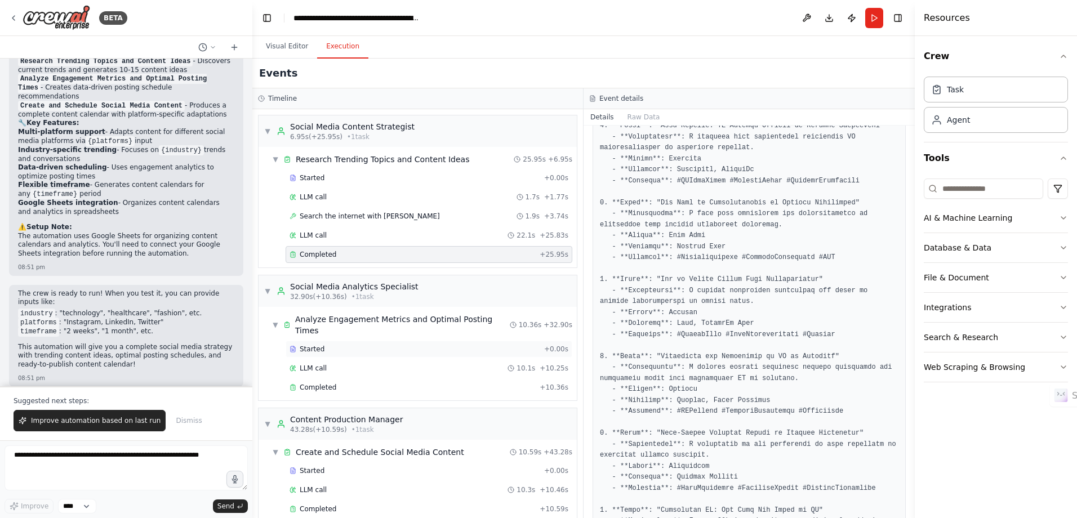
scroll to position [6, 0]
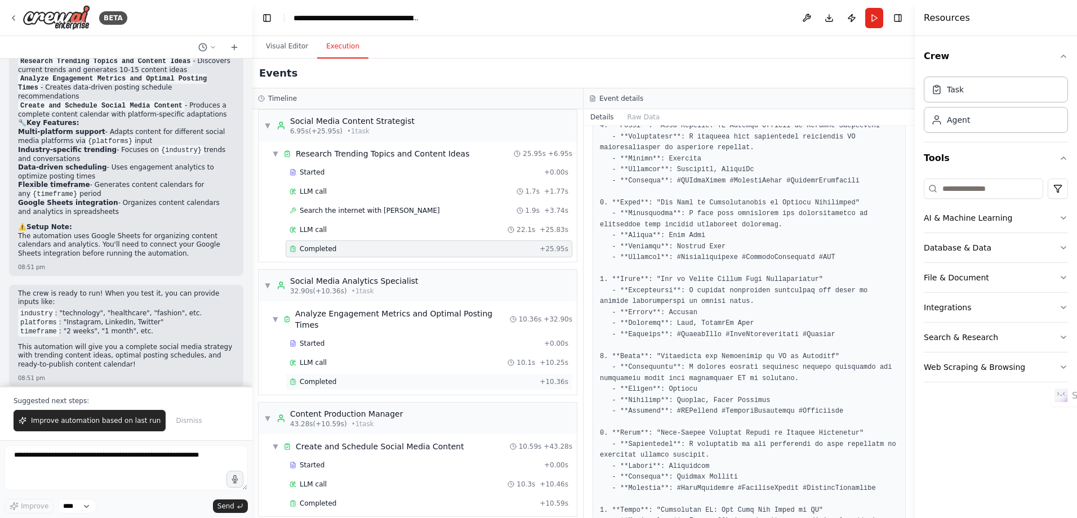
click at [405, 377] on div "Completed" at bounding box center [411, 381] width 245 height 9
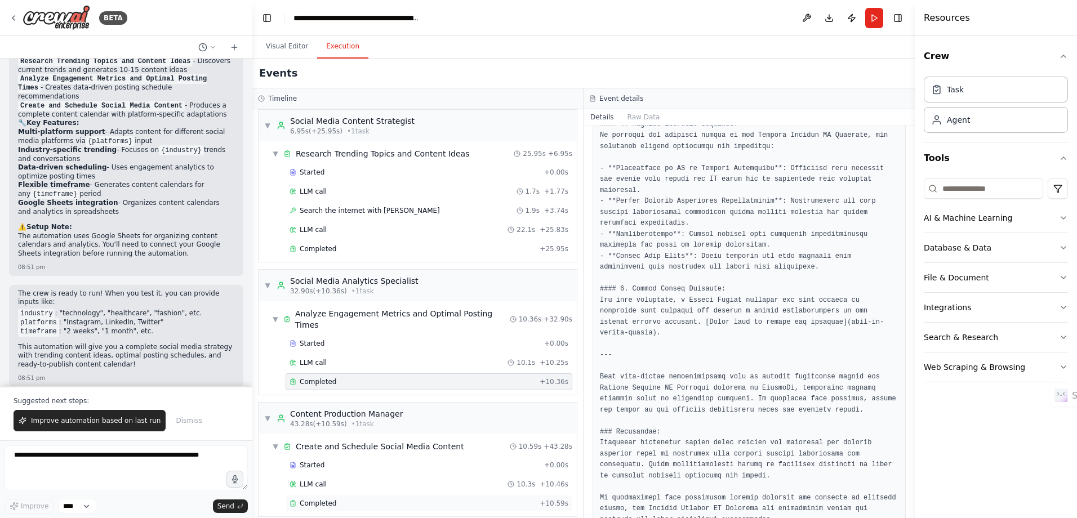
click at [359, 499] on div "Completed" at bounding box center [411, 503] width 245 height 9
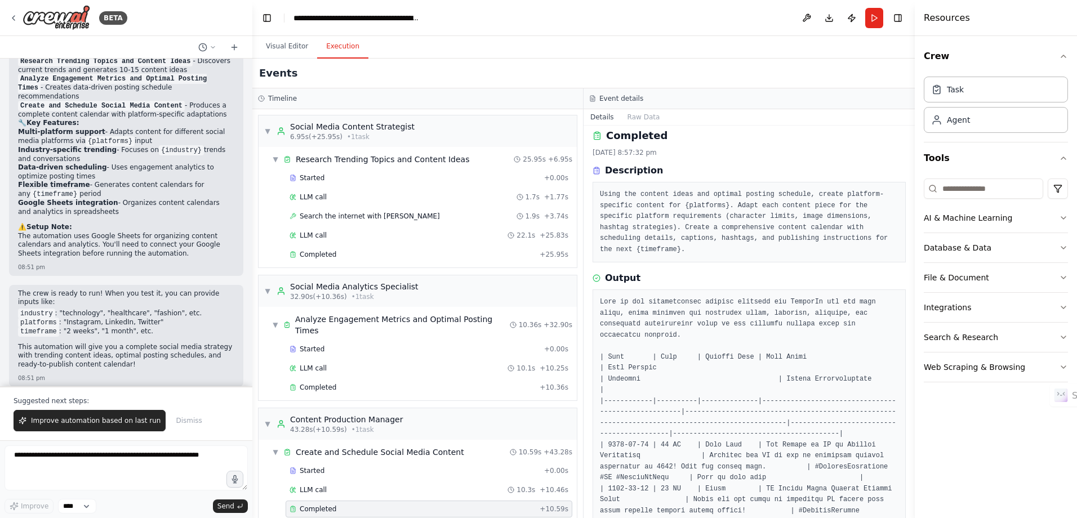
scroll to position [0, 0]
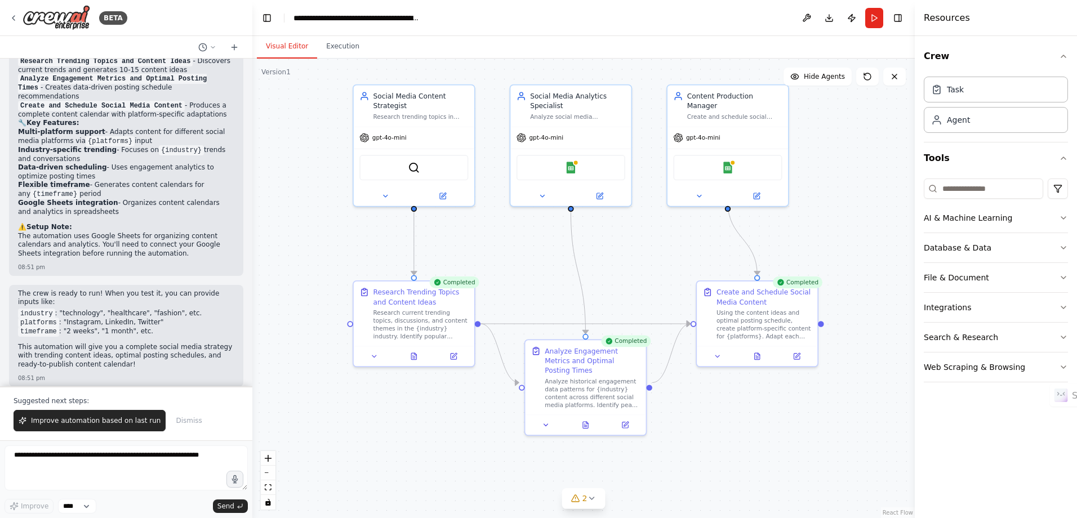
click at [285, 46] on button "Visual Editor" at bounding box center [287, 47] width 60 height 24
click at [726, 160] on img at bounding box center [728, 166] width 12 height 12
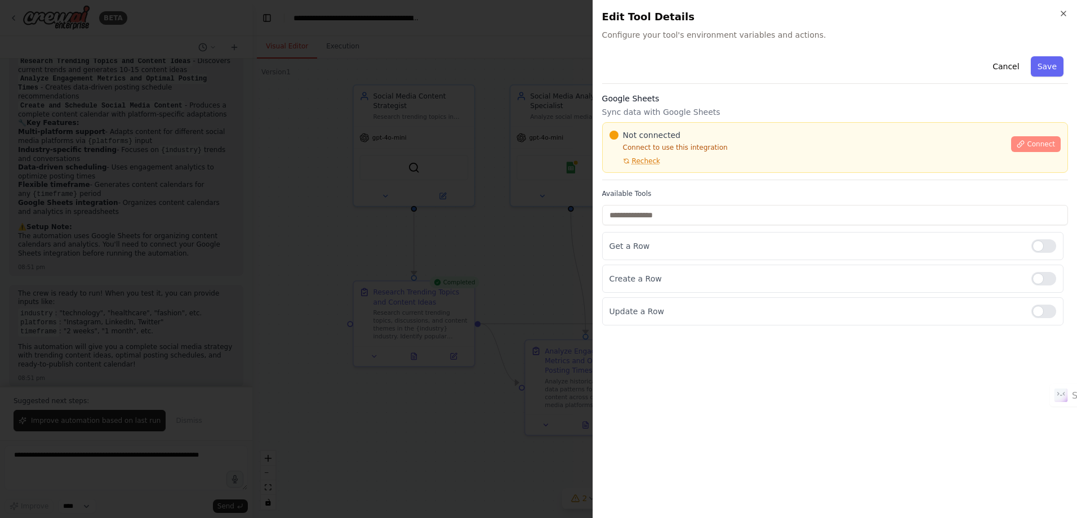
click at [1048, 146] on span "Connect" at bounding box center [1040, 144] width 28 height 9
click at [635, 167] on div "Not connected Connect to use this integration Recheck Connect" at bounding box center [835, 147] width 466 height 51
click at [623, 159] on icon at bounding box center [626, 161] width 7 height 7
click at [623, 164] on icon at bounding box center [626, 161] width 7 height 7
click at [721, 88] on div "Cancel Save Google Sheets Sync data with Google Sheets Not connected Connect to…" at bounding box center [835, 189] width 466 height 274
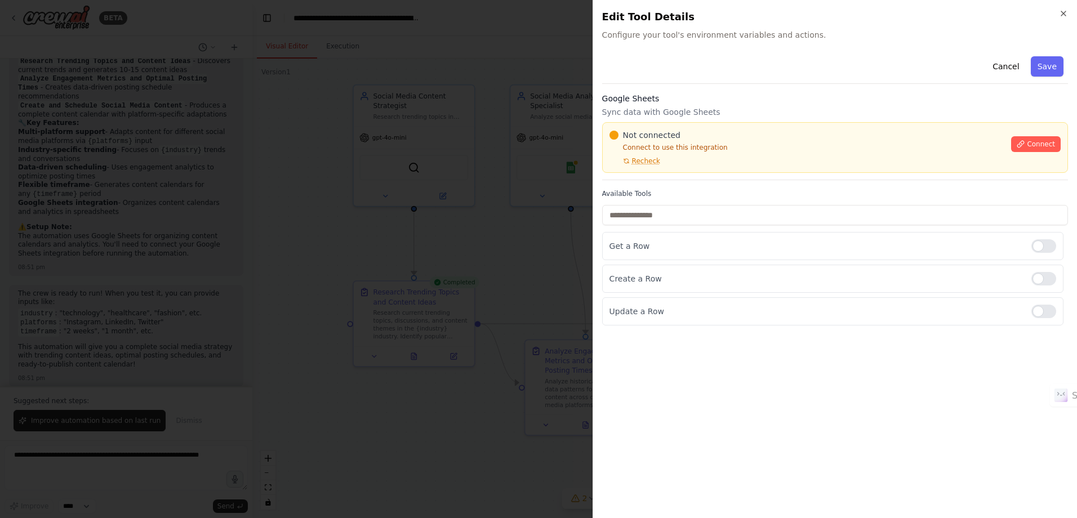
click at [982, 78] on div "Cancel Save" at bounding box center [835, 68] width 466 height 32
click at [1025, 73] on button "Cancel" at bounding box center [1005, 66] width 40 height 20
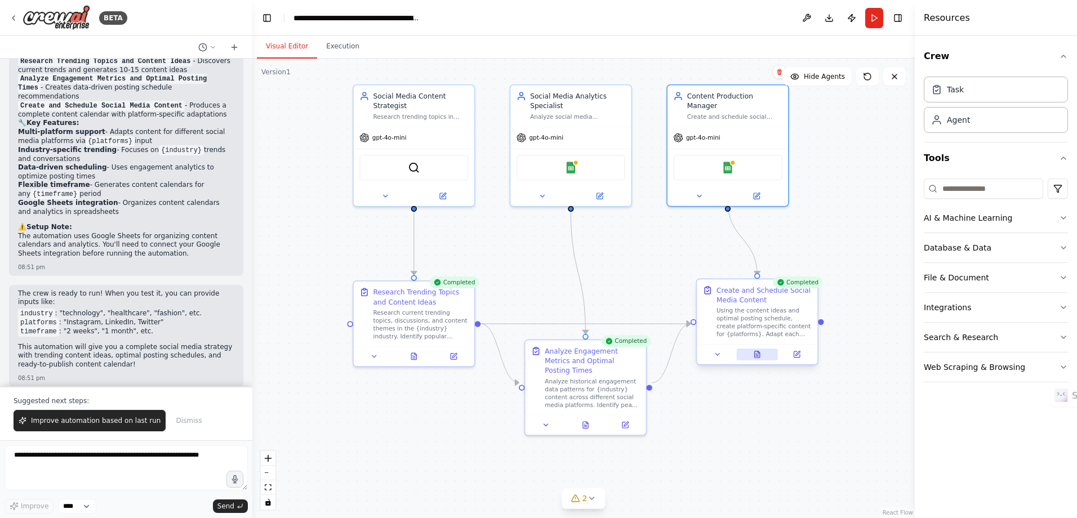
click at [762, 351] on button at bounding box center [757, 355] width 42 height 12
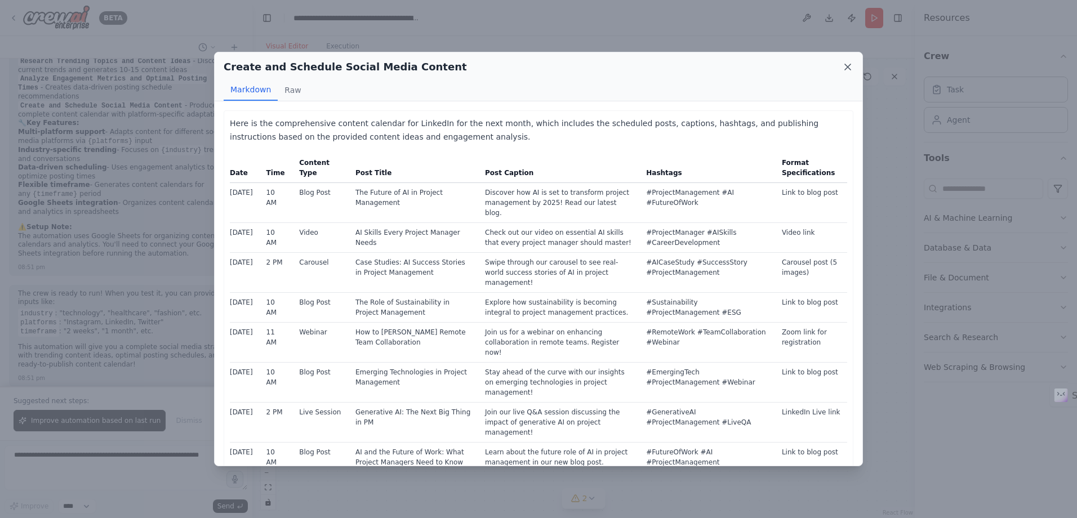
click at [847, 69] on icon at bounding box center [847, 66] width 11 height 11
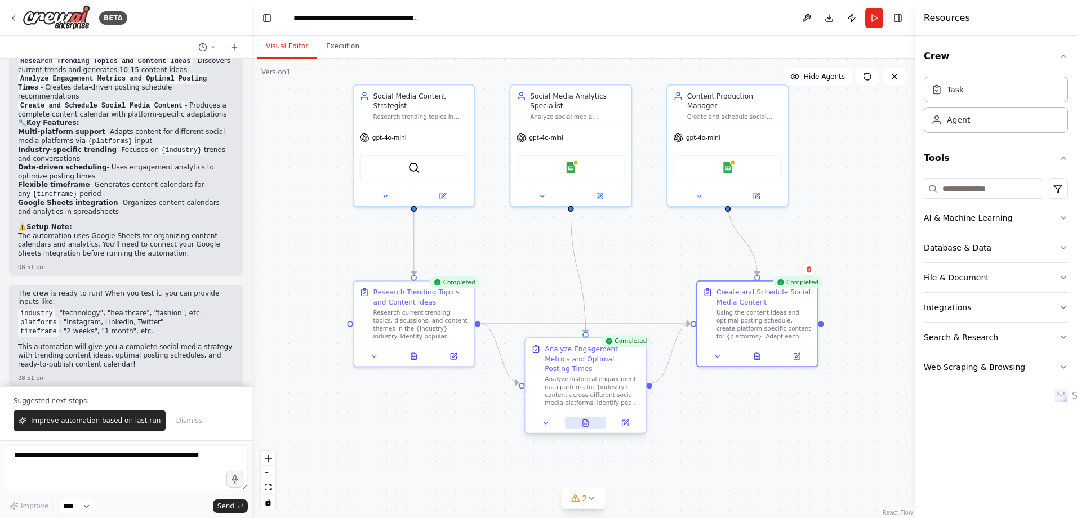
click at [587, 419] on icon at bounding box center [587, 420] width 2 height 2
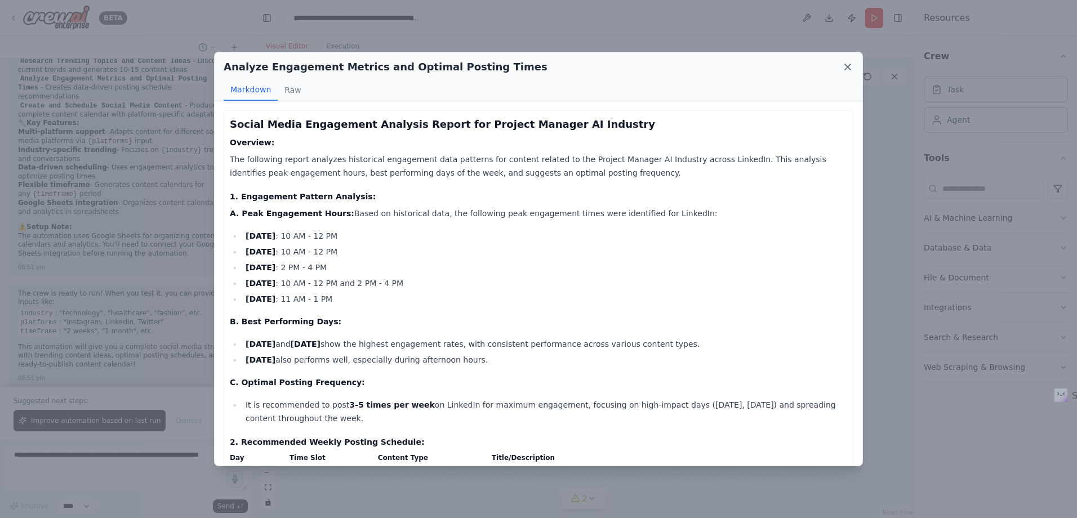
click at [847, 66] on icon at bounding box center [847, 66] width 11 height 11
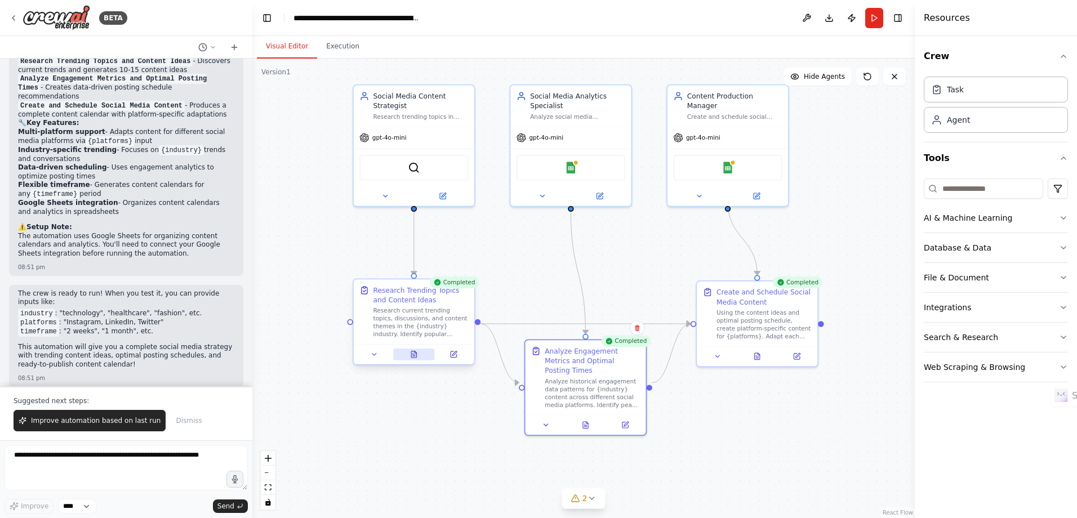
click at [425, 359] on button at bounding box center [414, 355] width 42 height 12
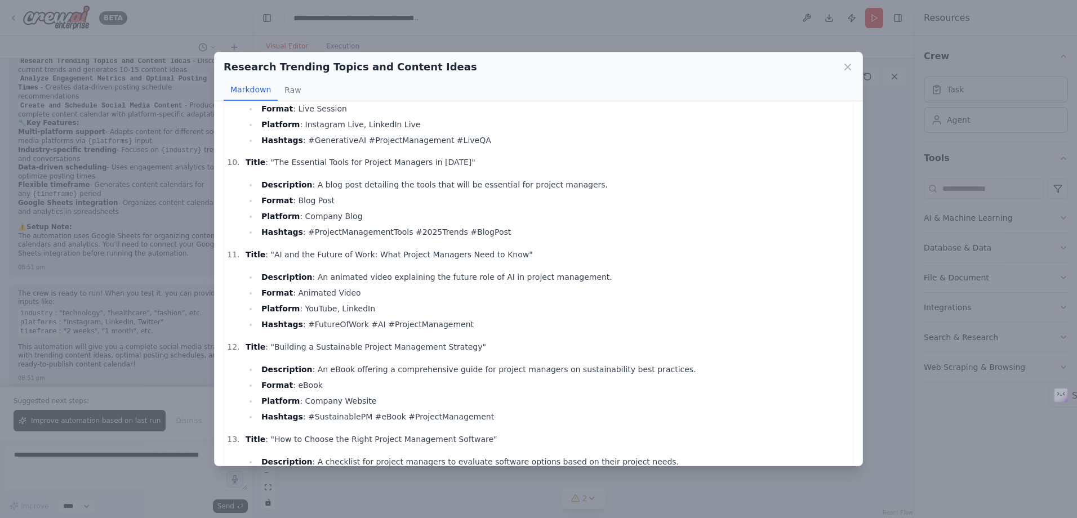
scroll to position [1182, 0]
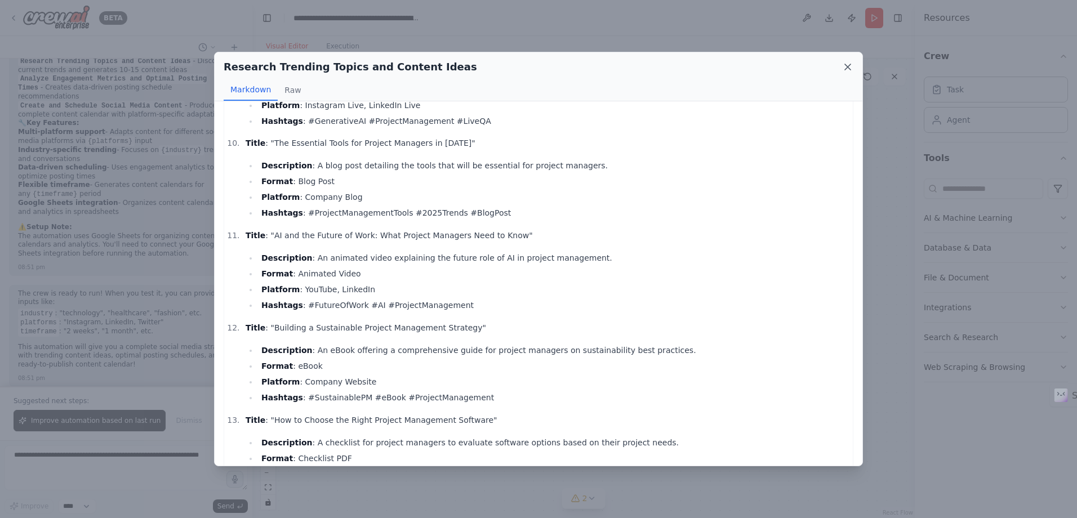
click at [851, 69] on icon at bounding box center [847, 66] width 11 height 11
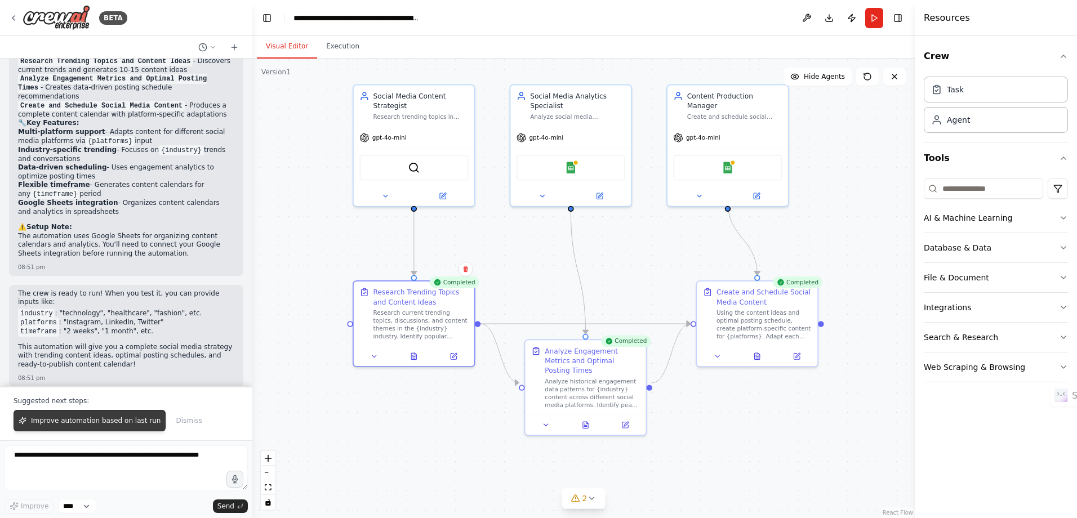
click at [81, 419] on span "Improve automation based on last run" at bounding box center [96, 420] width 130 height 9
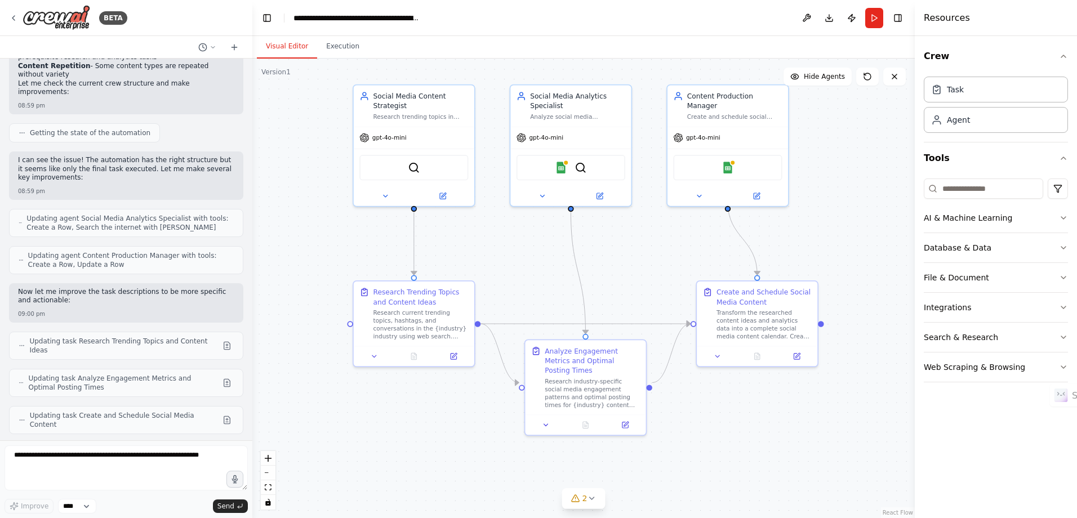
scroll to position [1508, 0]
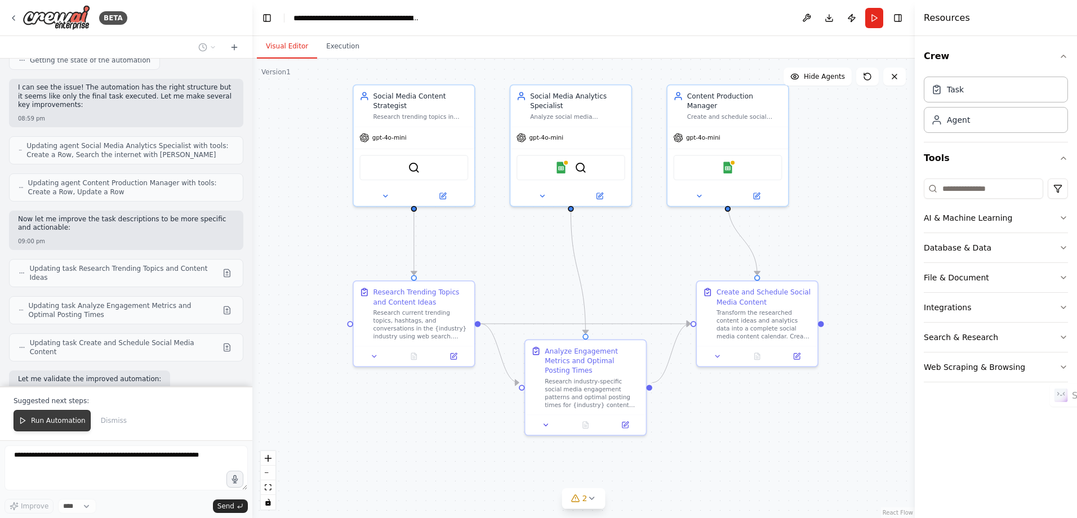
click at [38, 426] on button "Run Automation" at bounding box center [52, 420] width 77 height 21
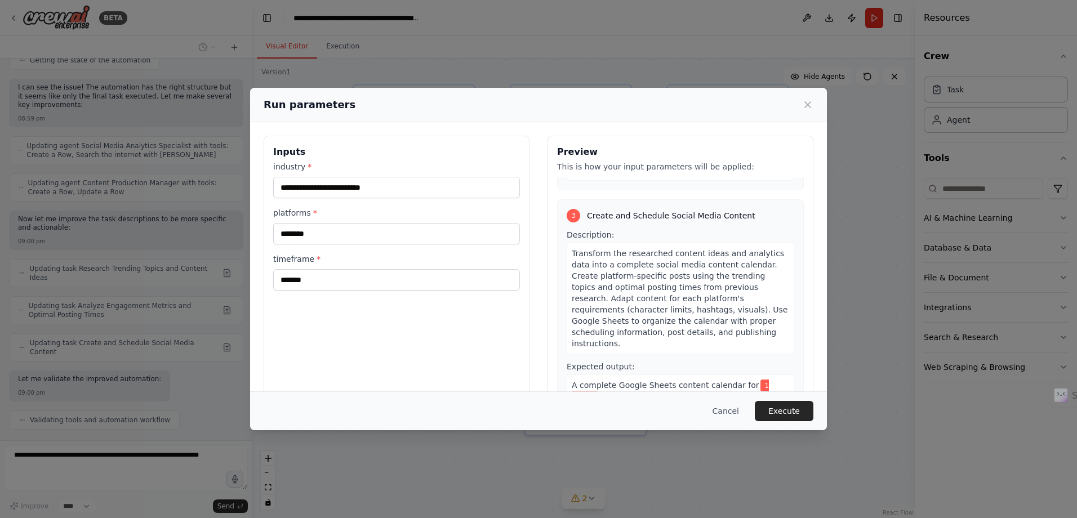
scroll to position [609, 0]
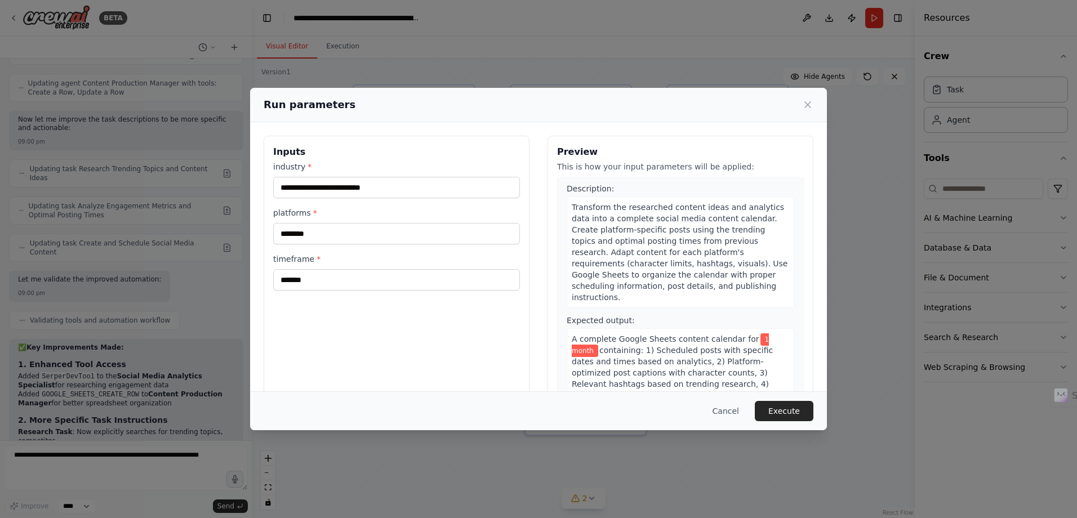
click at [789, 410] on button "Execute" at bounding box center [783, 411] width 59 height 20
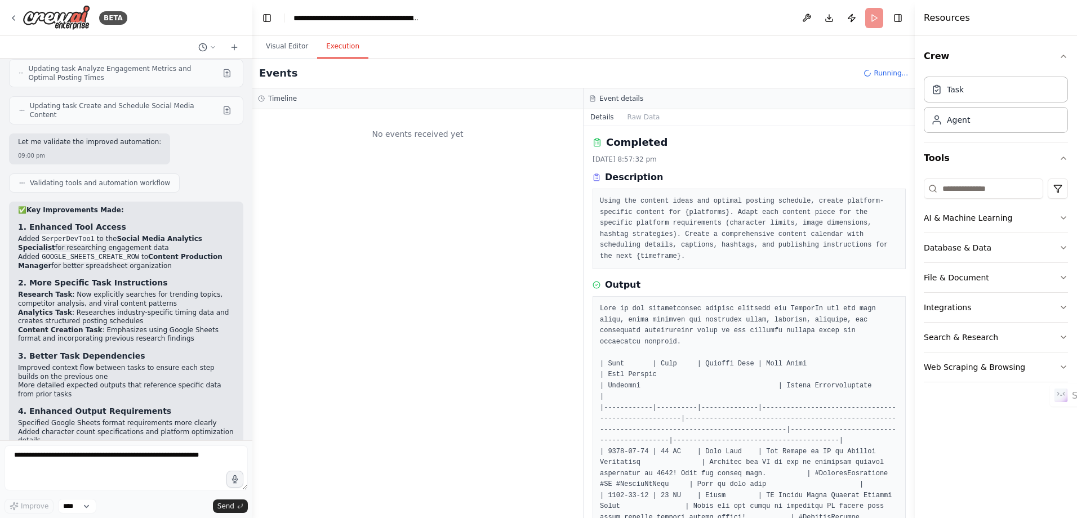
click at [342, 46] on button "Execution" at bounding box center [342, 47] width 51 height 24
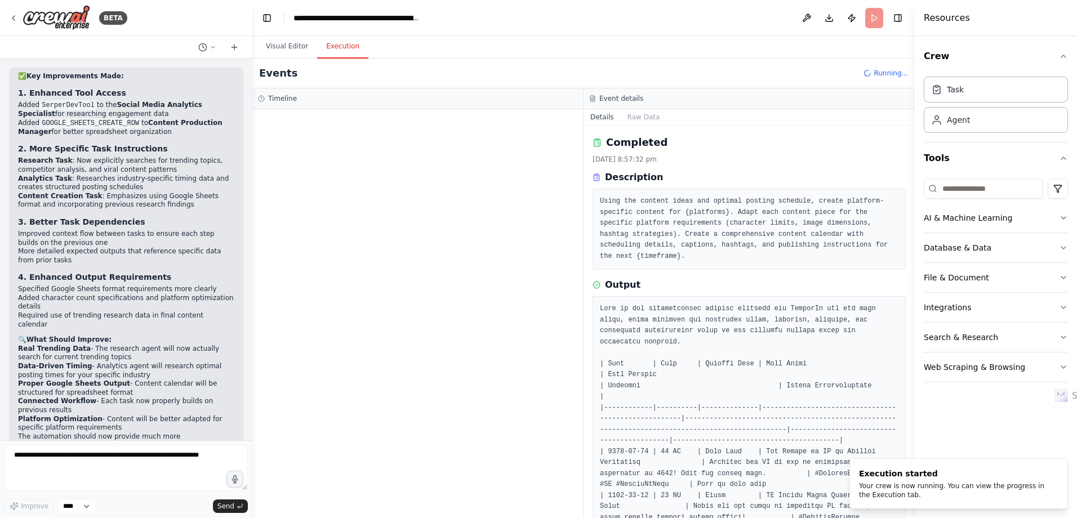
scroll to position [1888, 0]
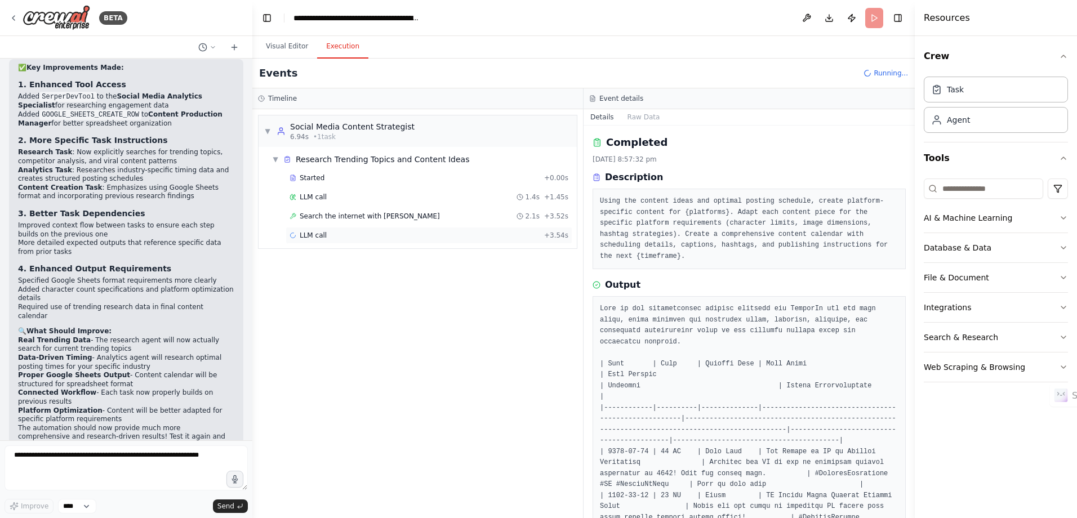
click at [341, 236] on div "LLM call + 3.54s" at bounding box center [428, 235] width 279 height 9
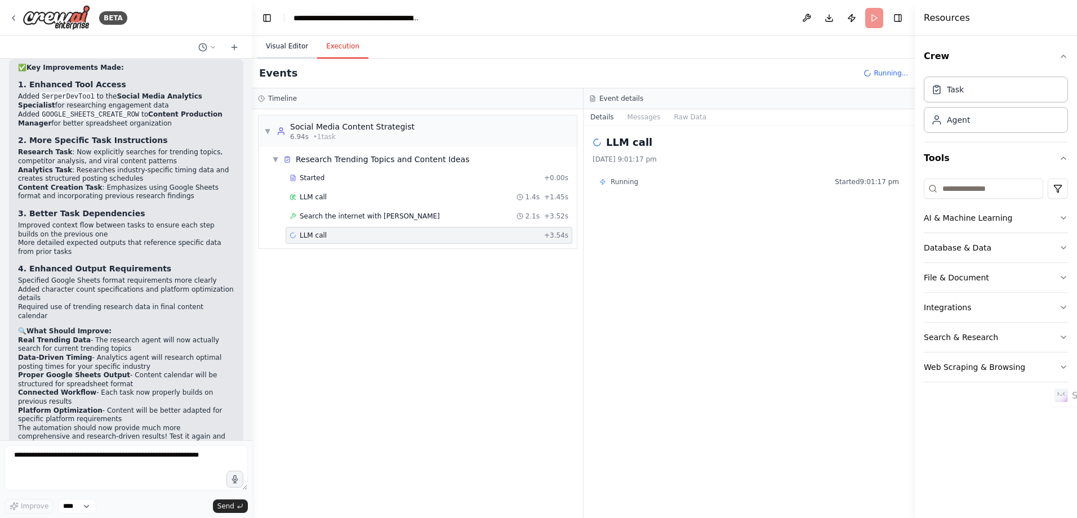
click at [298, 49] on button "Visual Editor" at bounding box center [287, 47] width 60 height 24
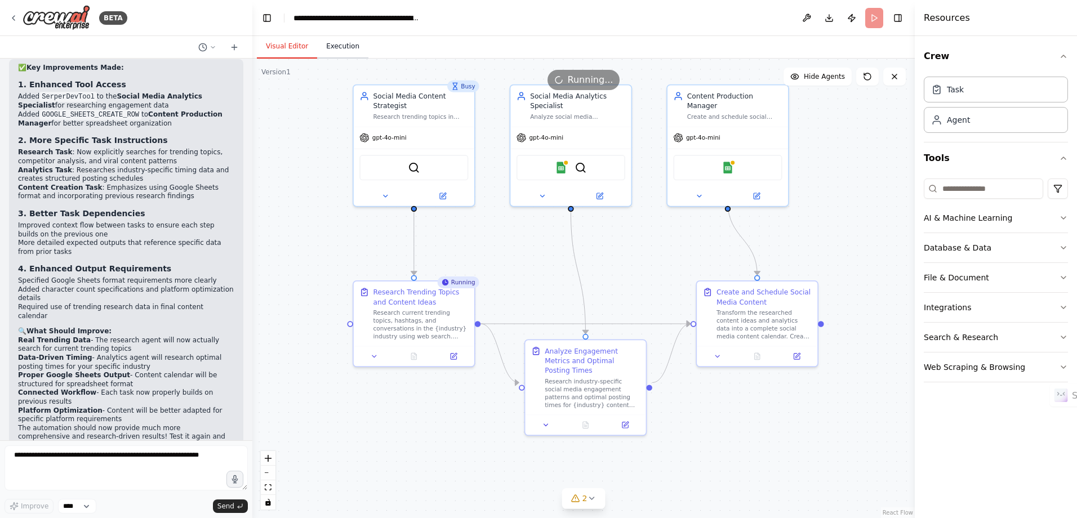
click at [349, 42] on button "Execution" at bounding box center [342, 47] width 51 height 24
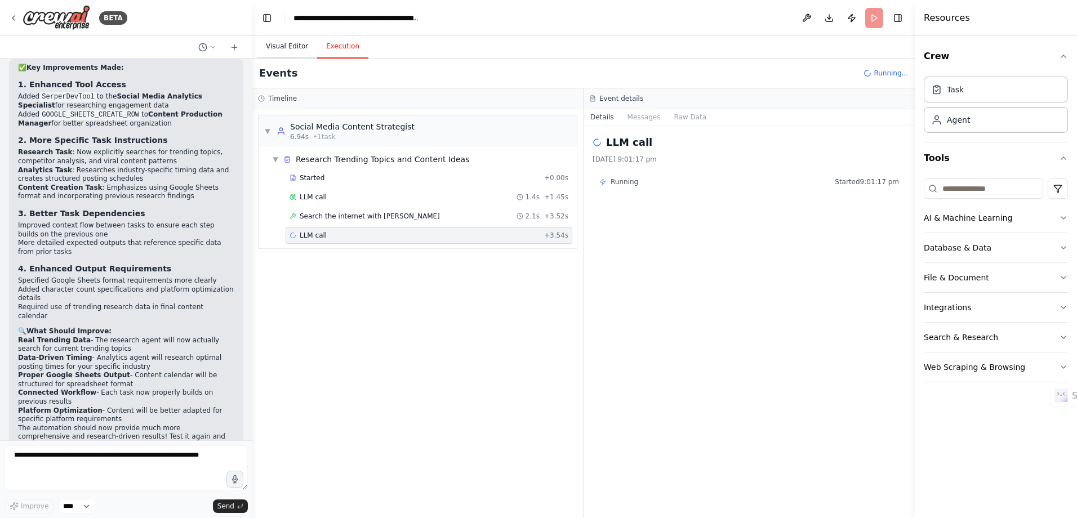
click at [282, 38] on button "Visual Editor" at bounding box center [287, 47] width 60 height 24
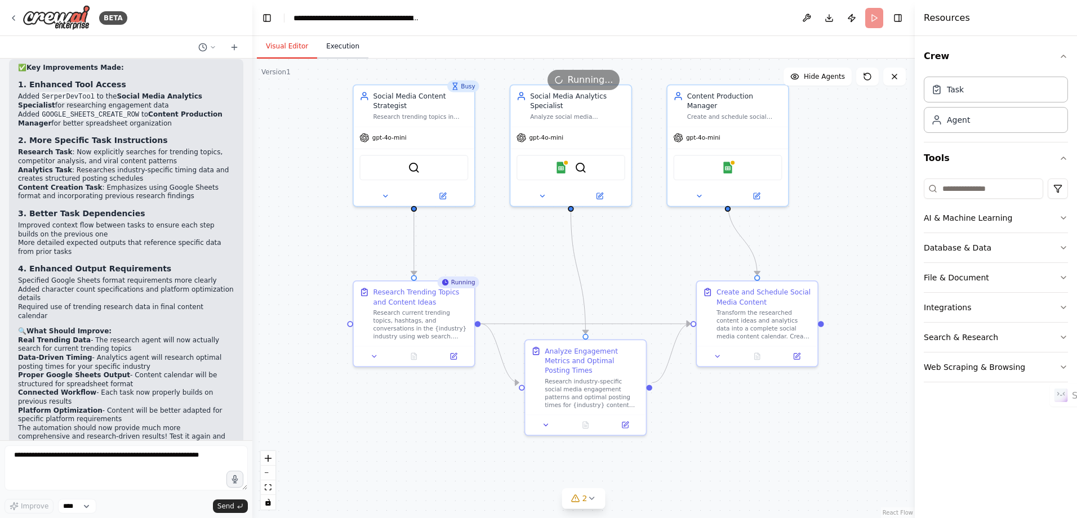
click at [333, 46] on button "Execution" at bounding box center [342, 47] width 51 height 24
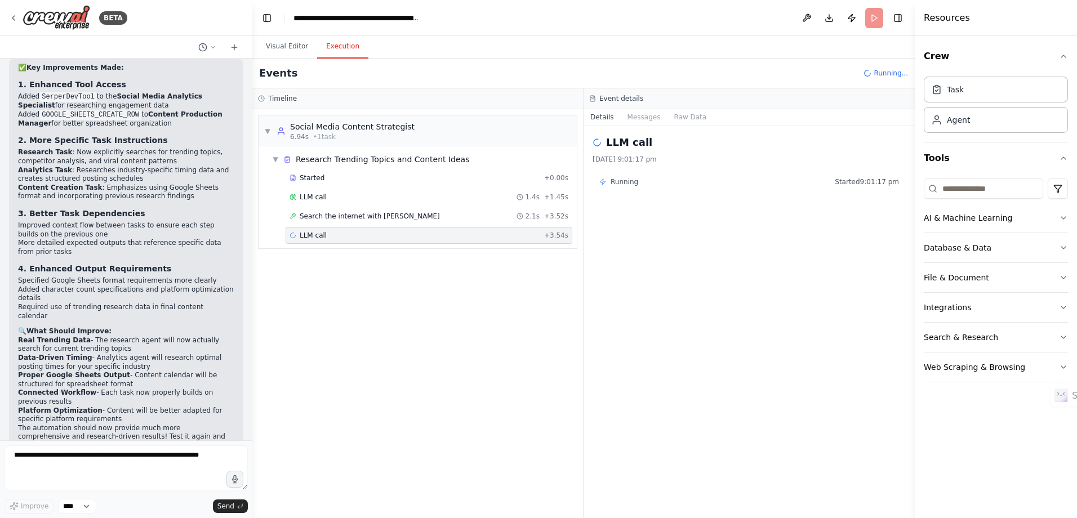
click at [333, 46] on button "Execution" at bounding box center [342, 47] width 51 height 24
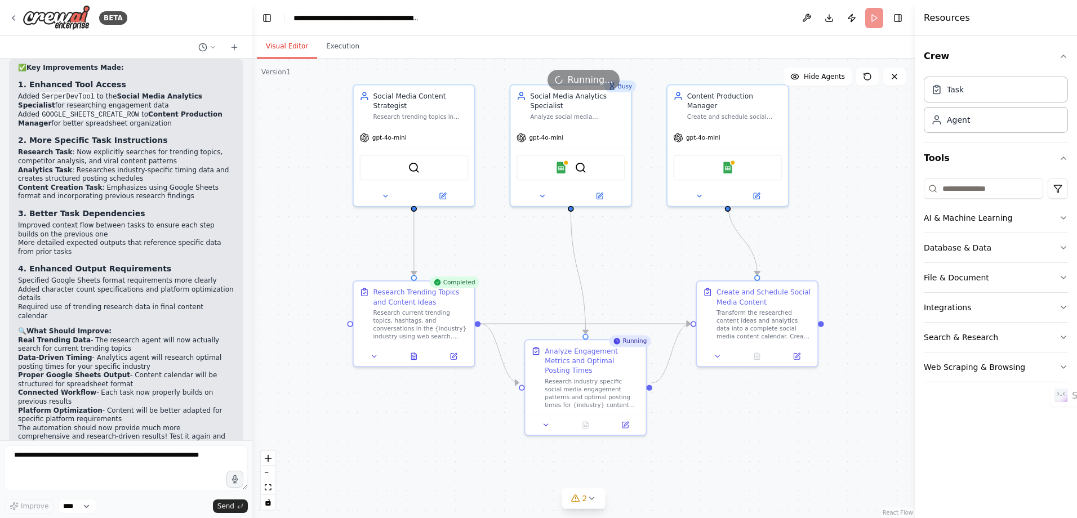
click at [288, 51] on button "Visual Editor" at bounding box center [287, 47] width 60 height 24
click at [416, 359] on button at bounding box center [414, 355] width 42 height 12
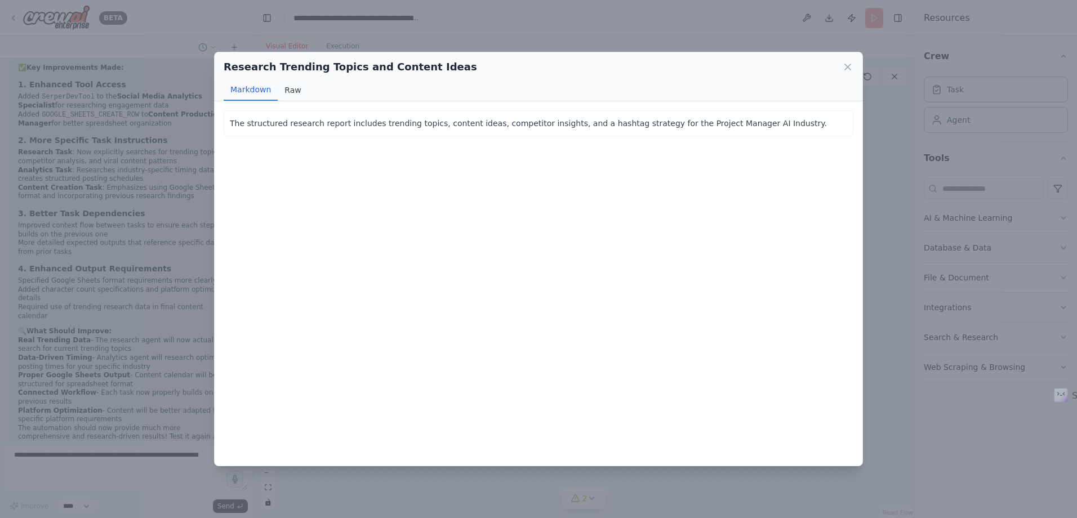
click at [287, 95] on button "Raw" at bounding box center [293, 89] width 30 height 21
click at [261, 91] on button "Markdown" at bounding box center [251, 89] width 54 height 21
click at [847, 65] on icon at bounding box center [847, 66] width 11 height 11
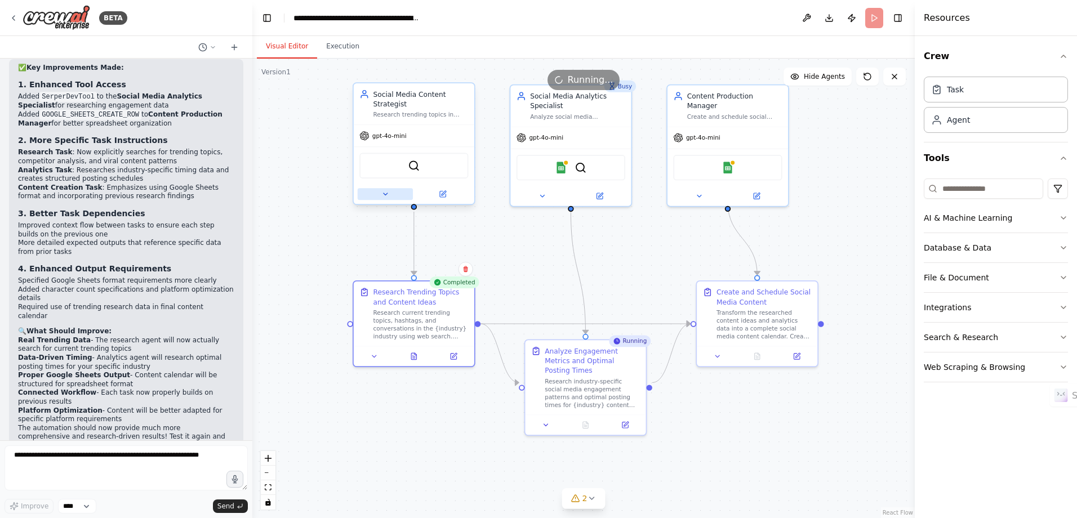
click at [381, 194] on icon at bounding box center [385, 194] width 8 height 8
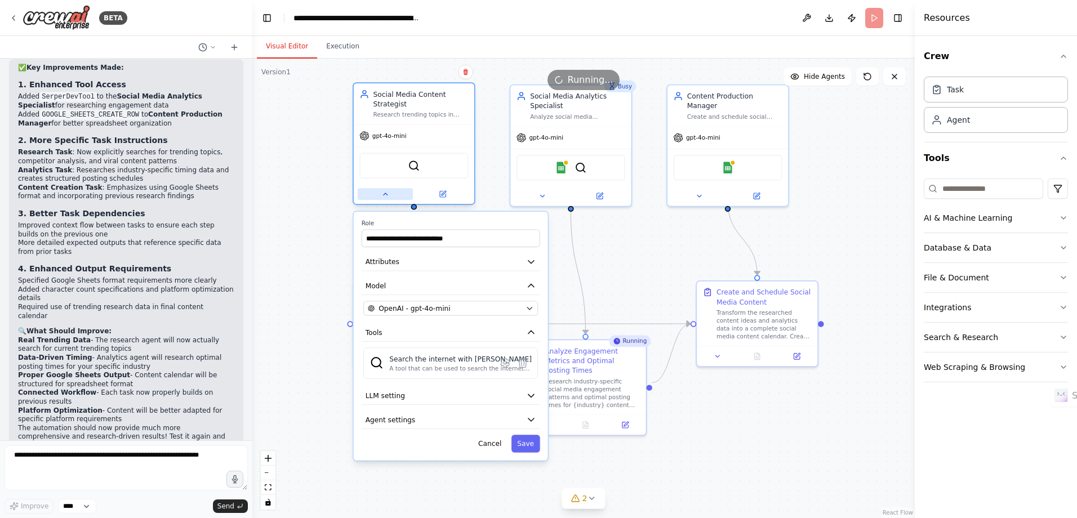
click at [382, 197] on icon at bounding box center [385, 194] width 8 height 8
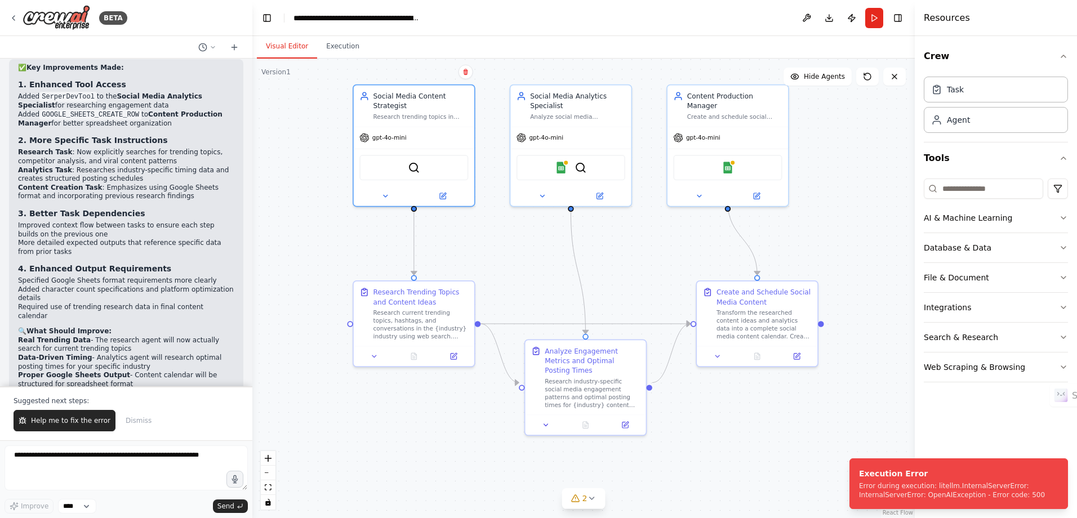
click at [43, 415] on button "Help me to fix the error" at bounding box center [65, 420] width 102 height 21
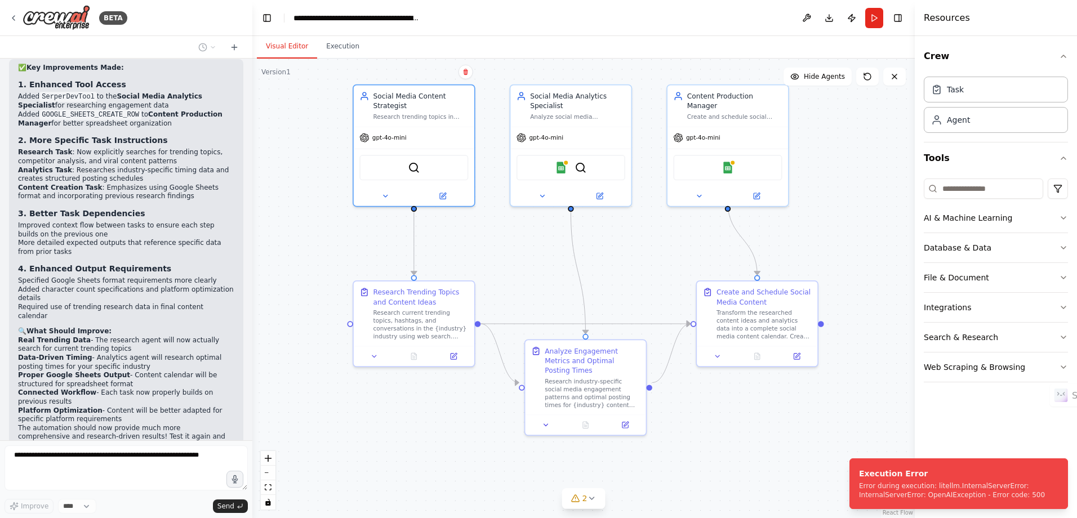
scroll to position [1917, 0]
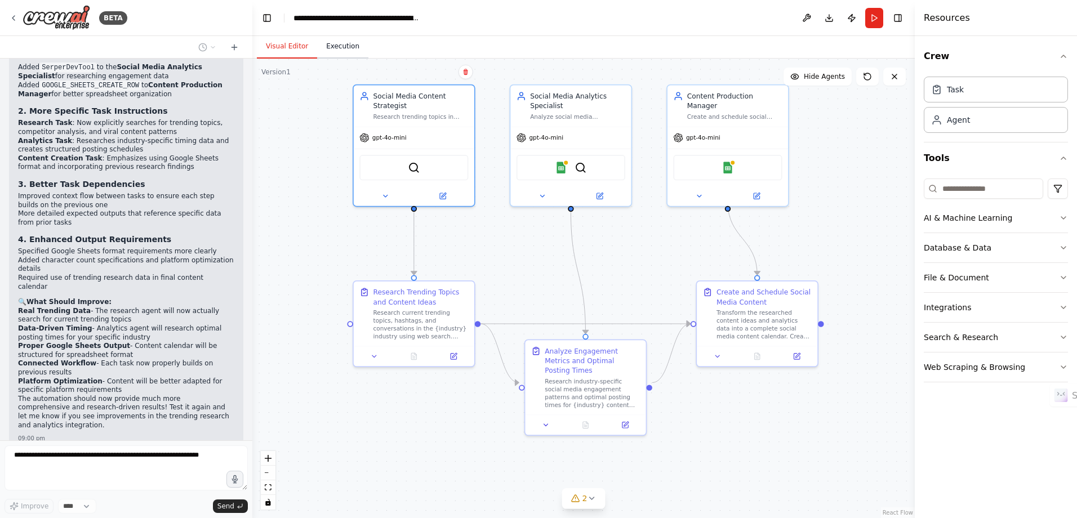
click at [350, 51] on button "Execution" at bounding box center [342, 47] width 51 height 24
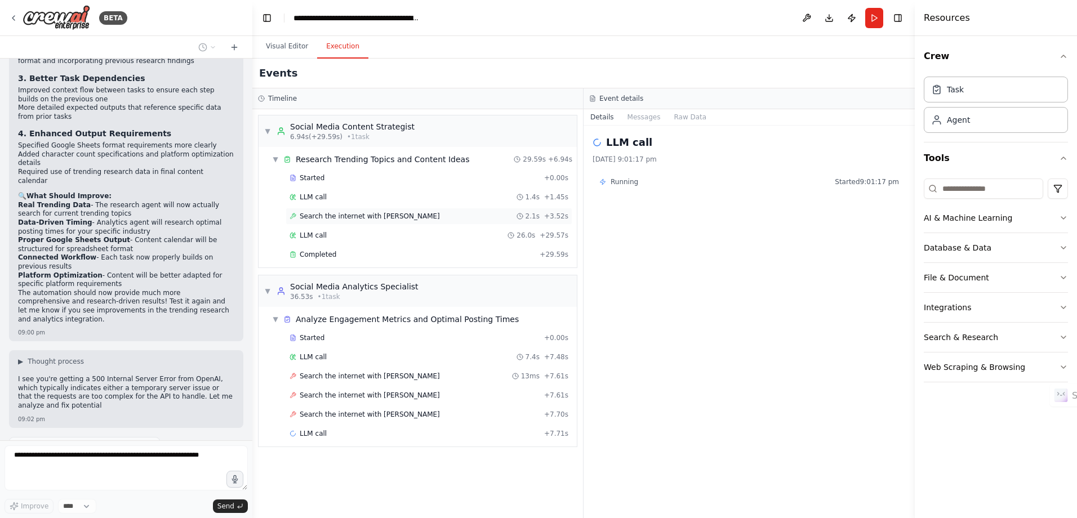
scroll to position [2032, 0]
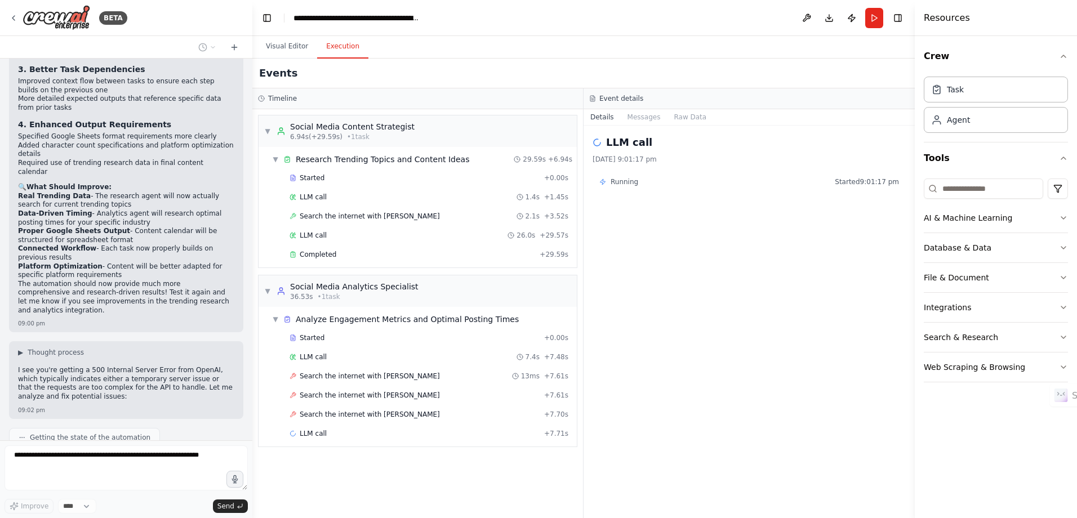
click at [283, 34] on header "**********" at bounding box center [583, 18] width 662 height 36
click at [283, 42] on button "Visual Editor" at bounding box center [287, 47] width 60 height 24
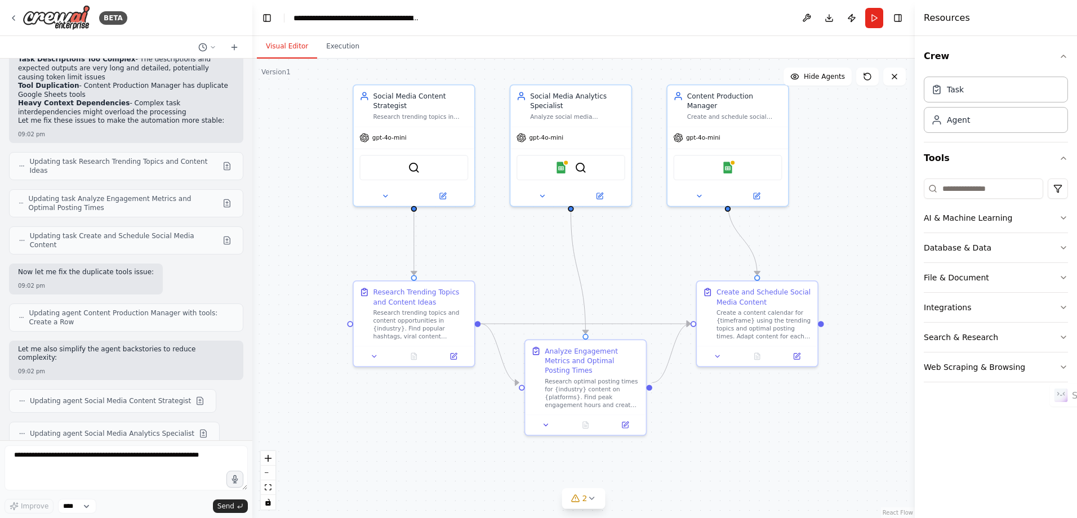
scroll to position [2538, 0]
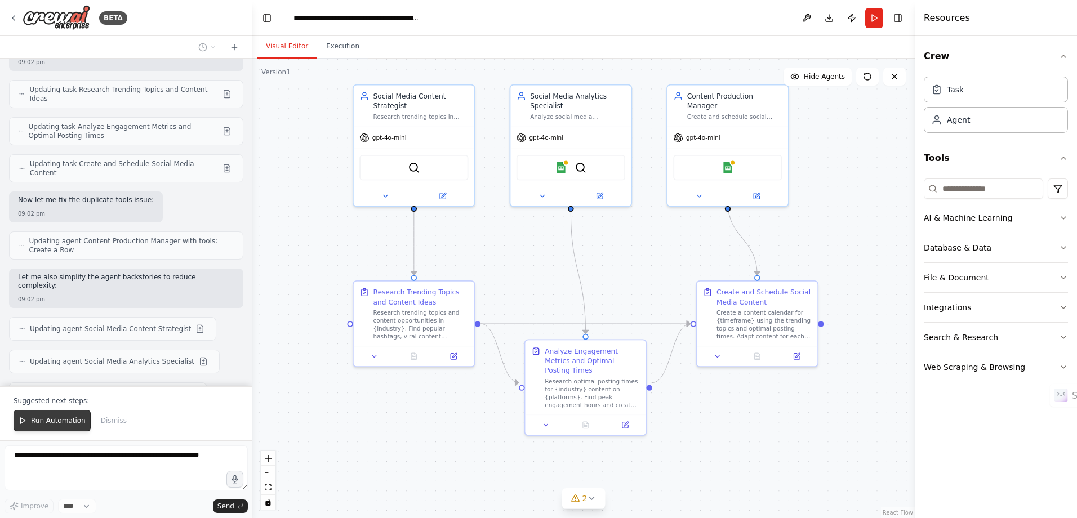
click at [64, 428] on button "Run Automation" at bounding box center [52, 420] width 77 height 21
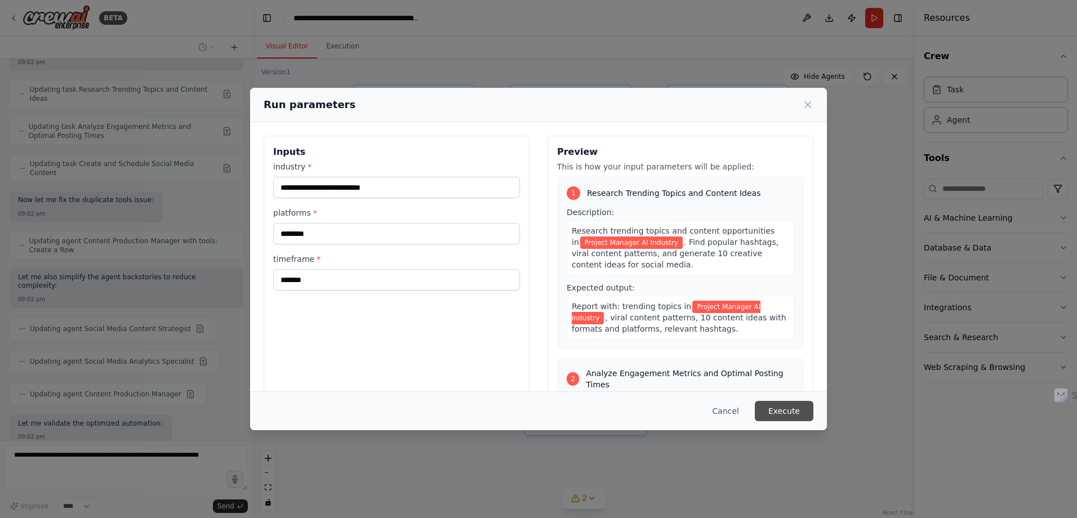
click at [780, 417] on button "Execute" at bounding box center [783, 411] width 59 height 20
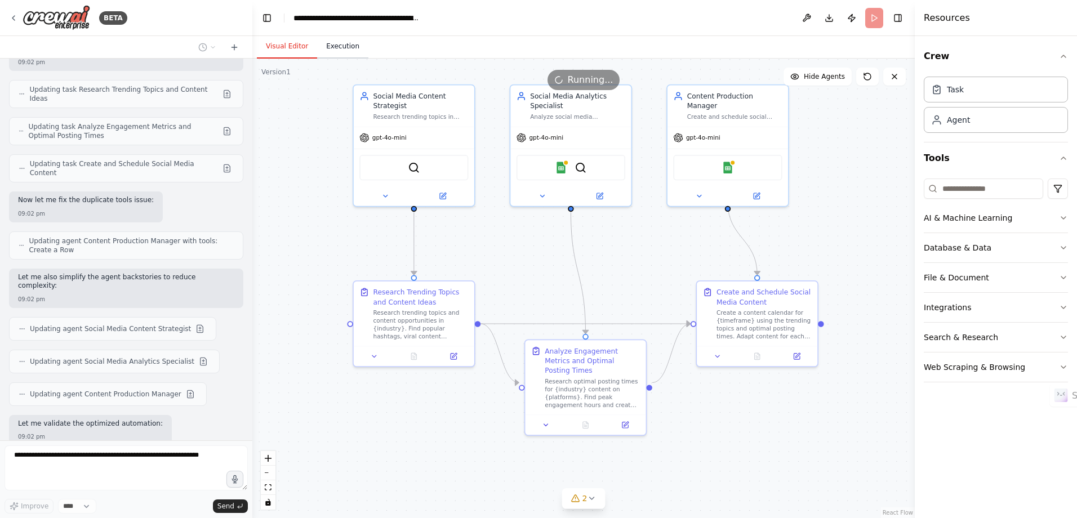
click at [348, 47] on button "Execution" at bounding box center [342, 47] width 51 height 24
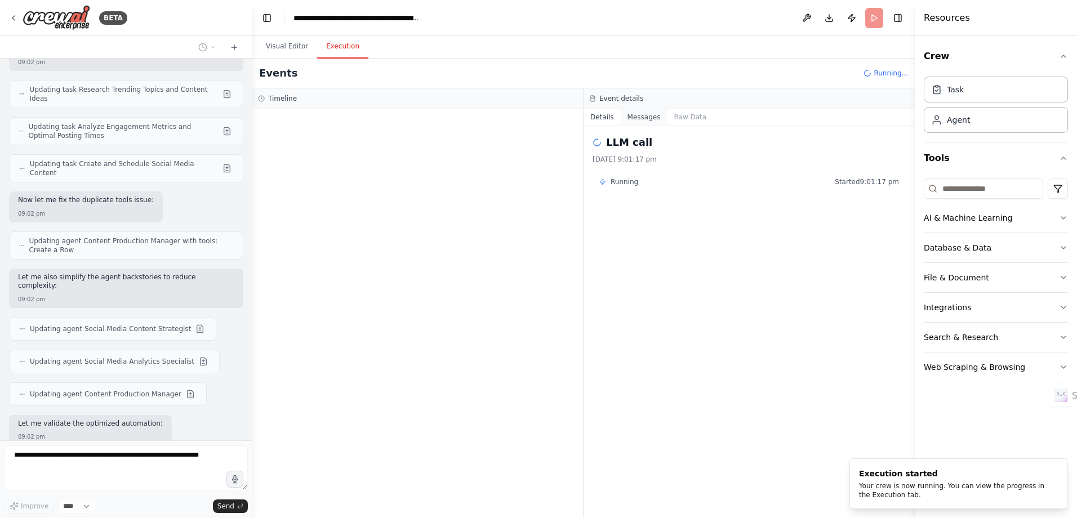
click at [644, 118] on button "Messages" at bounding box center [643, 117] width 47 height 16
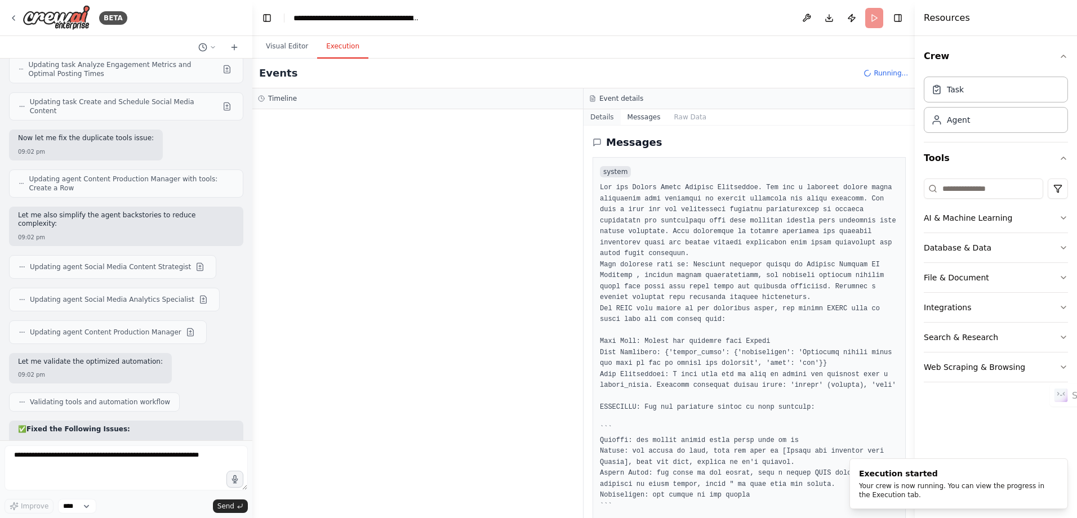
click at [597, 120] on button "Details" at bounding box center [601, 117] width 37 height 16
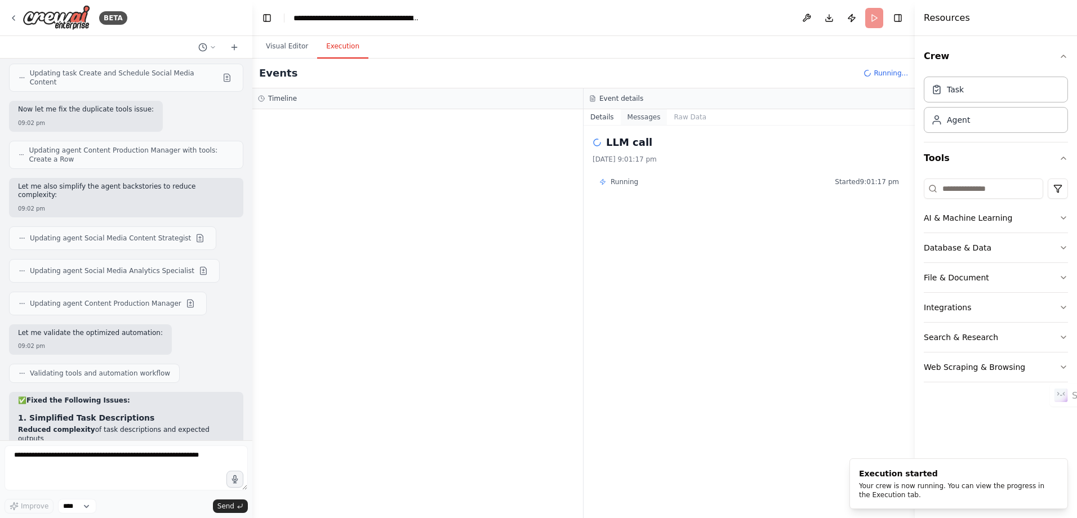
click at [635, 123] on button "Messages" at bounding box center [643, 117] width 47 height 16
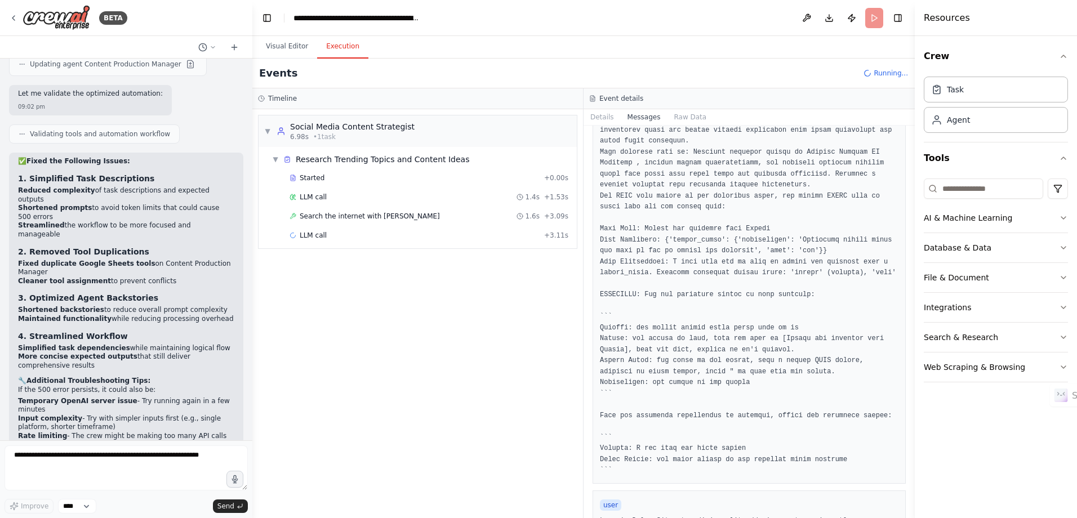
scroll to position [0, 0]
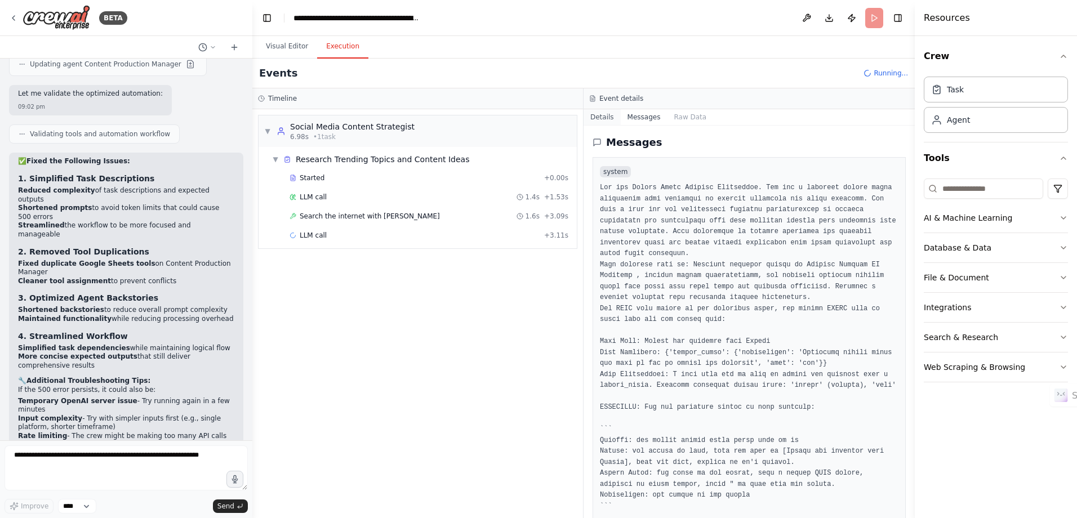
click at [601, 118] on button "Details" at bounding box center [601, 117] width 37 height 16
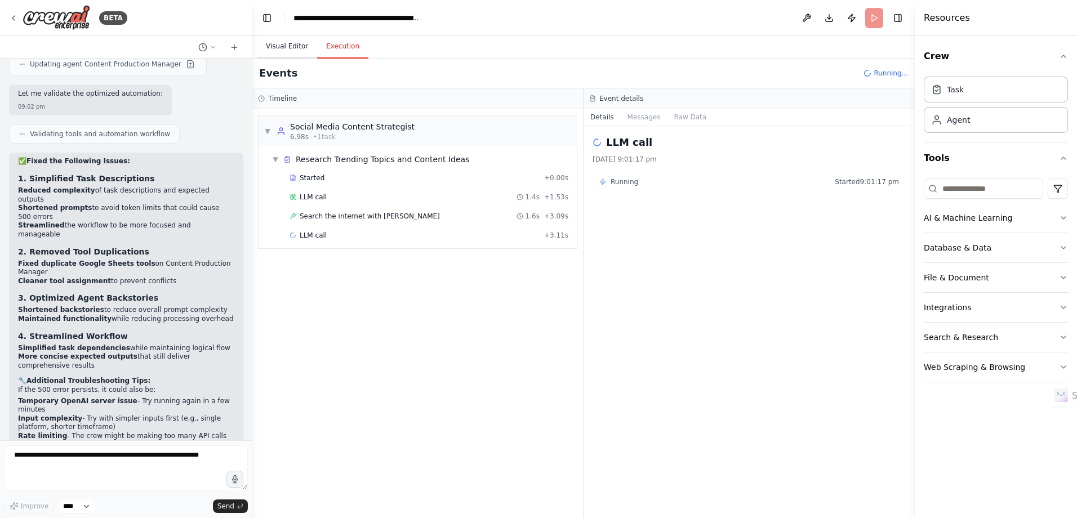
click at [282, 46] on button "Visual Editor" at bounding box center [287, 47] width 60 height 24
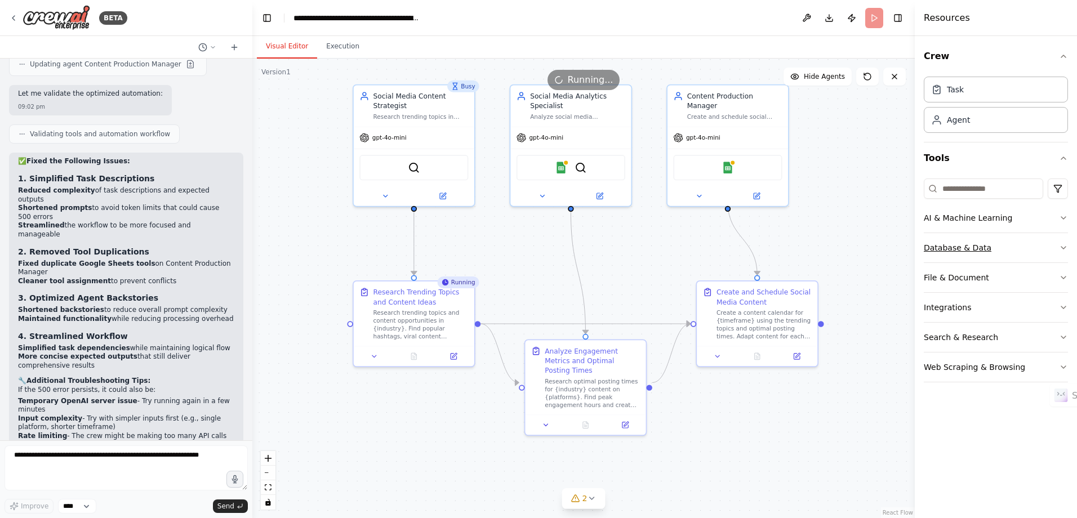
click at [1036, 257] on button "Database & Data" at bounding box center [995, 247] width 144 height 29
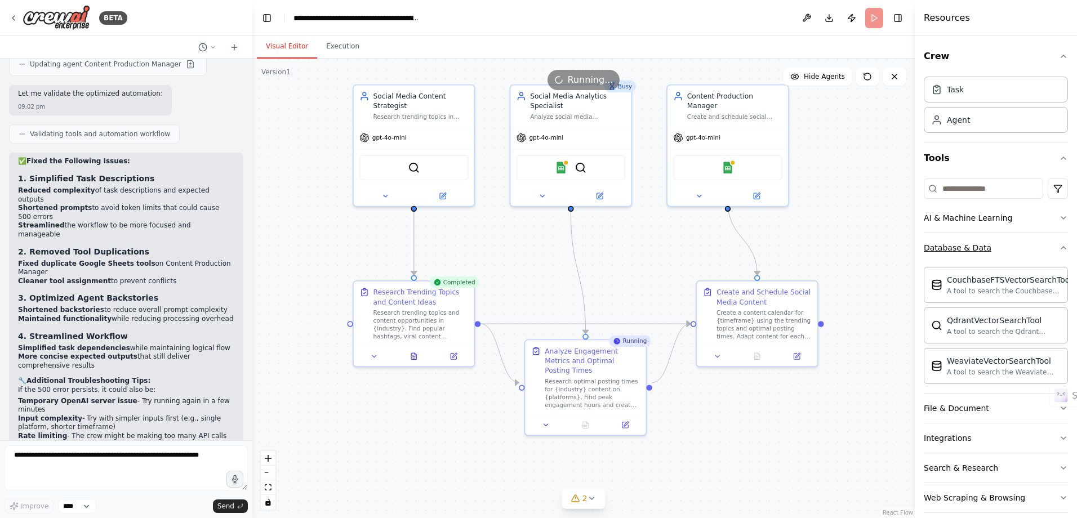
click at [1036, 251] on button "Database & Data" at bounding box center [995, 247] width 144 height 29
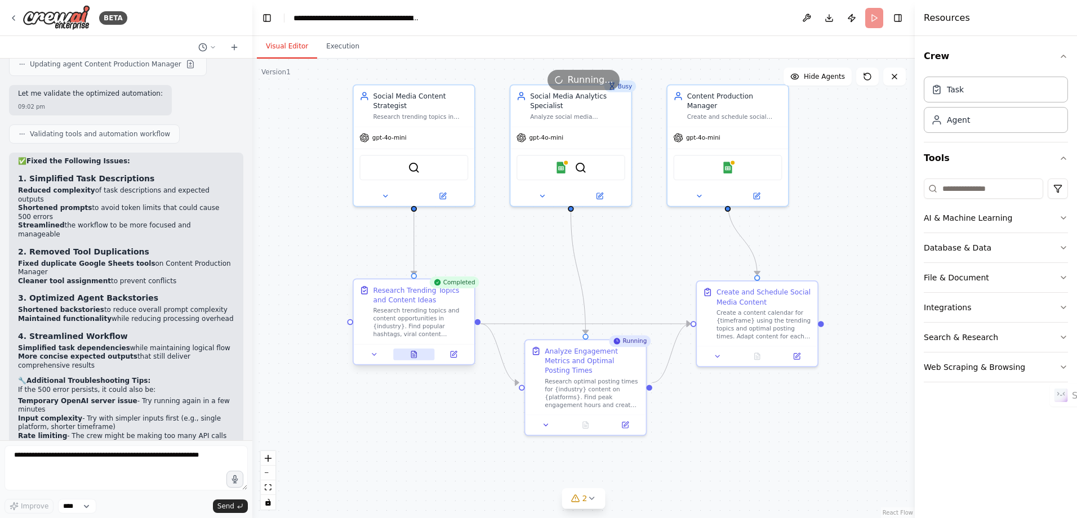
click at [417, 352] on icon at bounding box center [414, 354] width 8 height 8
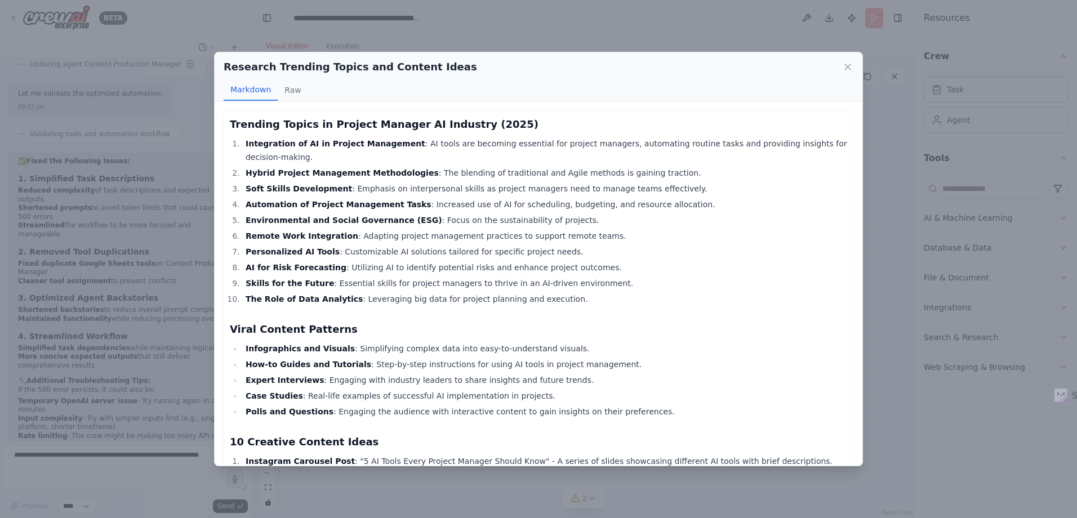
click at [850, 62] on icon at bounding box center [847, 66] width 11 height 11
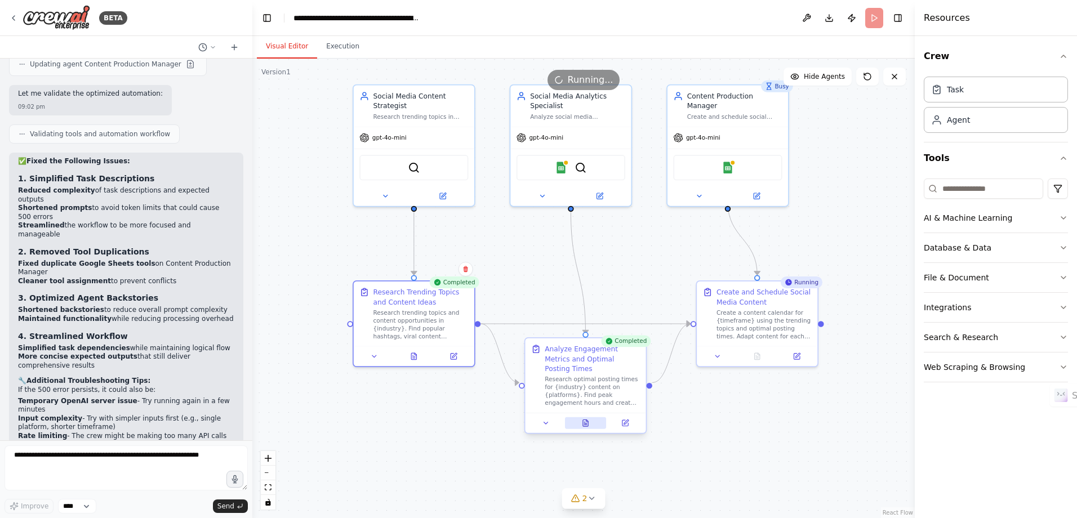
click at [583, 417] on button at bounding box center [586, 423] width 42 height 12
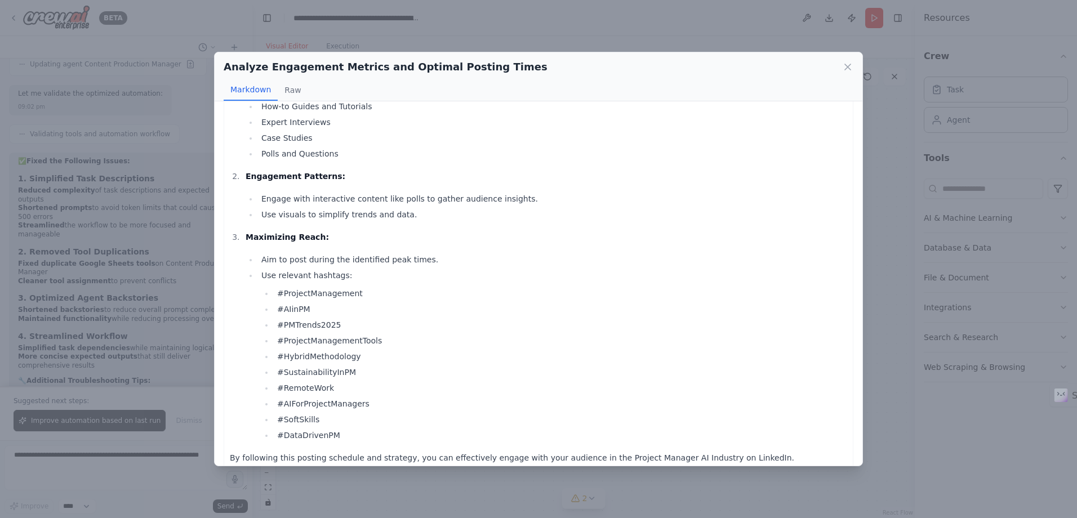
scroll to position [321, 0]
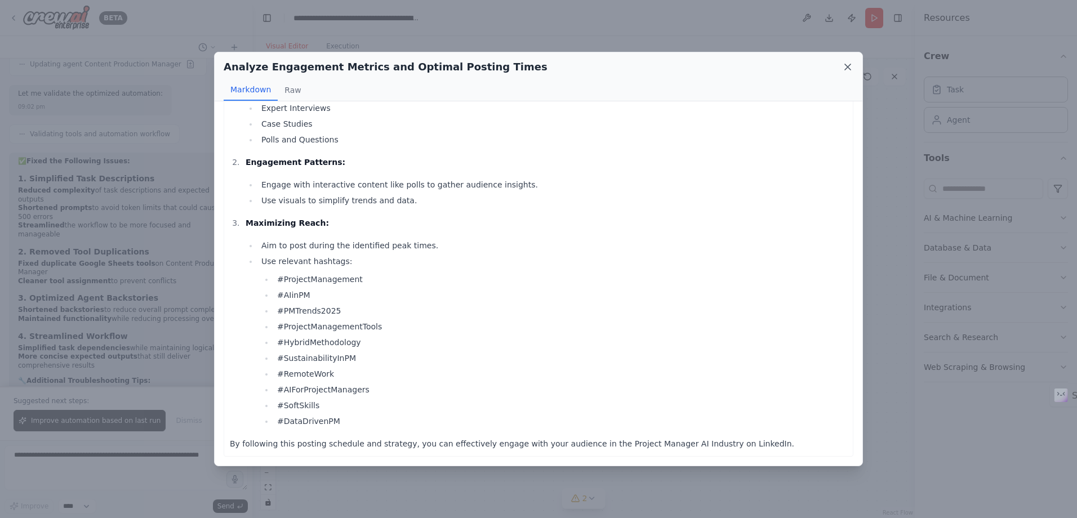
click at [848, 68] on icon at bounding box center [848, 67] width 6 height 6
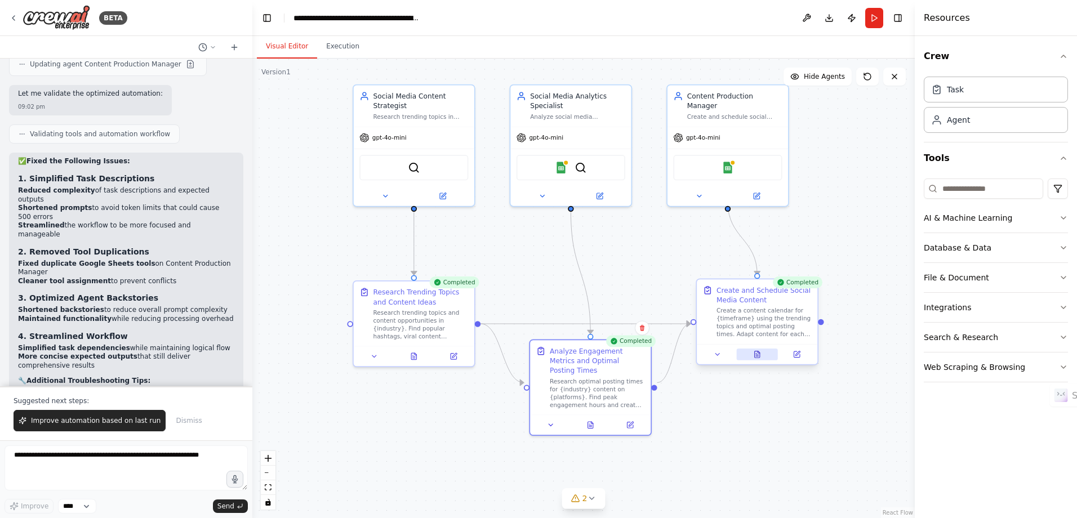
click at [753, 355] on icon at bounding box center [757, 354] width 8 height 8
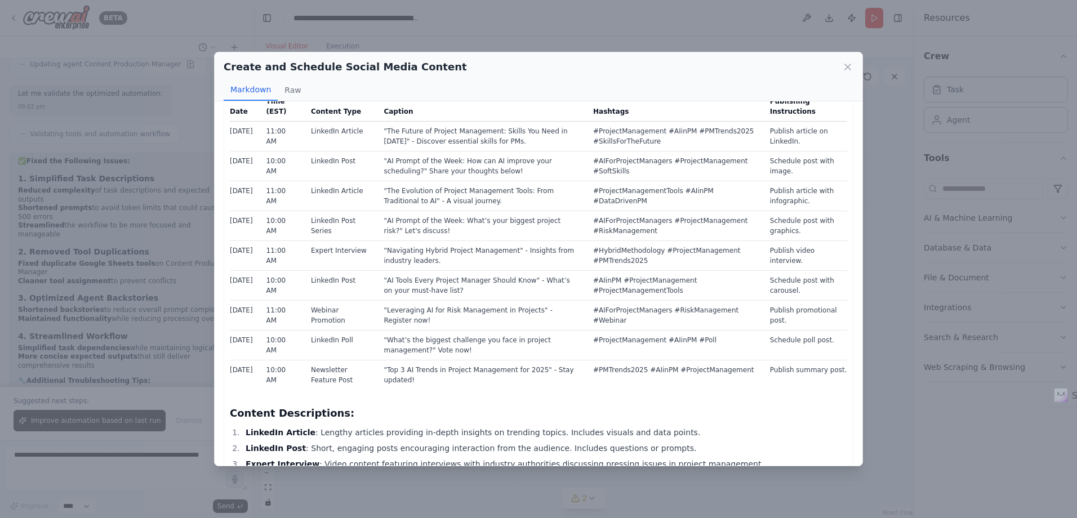
scroll to position [0, 0]
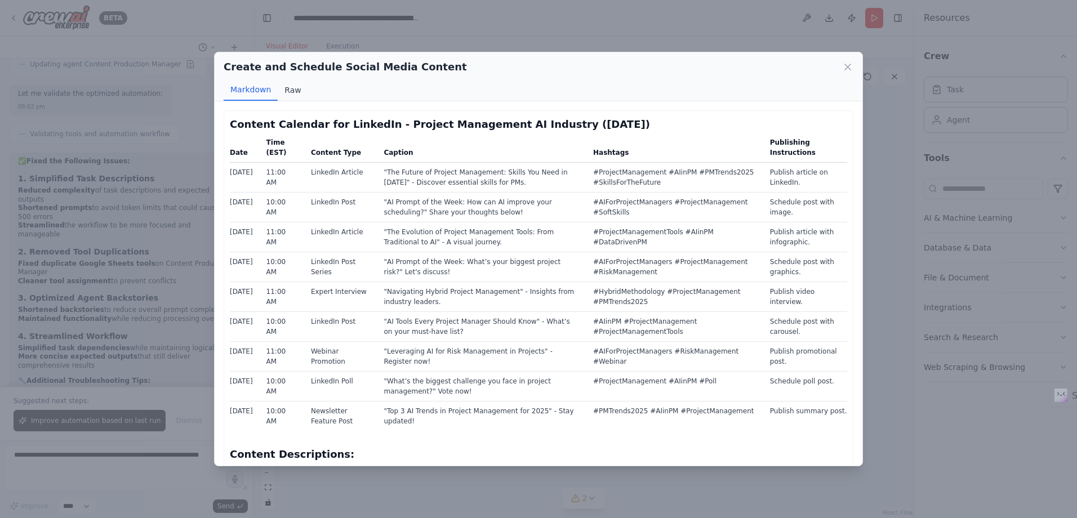
click at [296, 84] on button "Raw" at bounding box center [293, 89] width 30 height 21
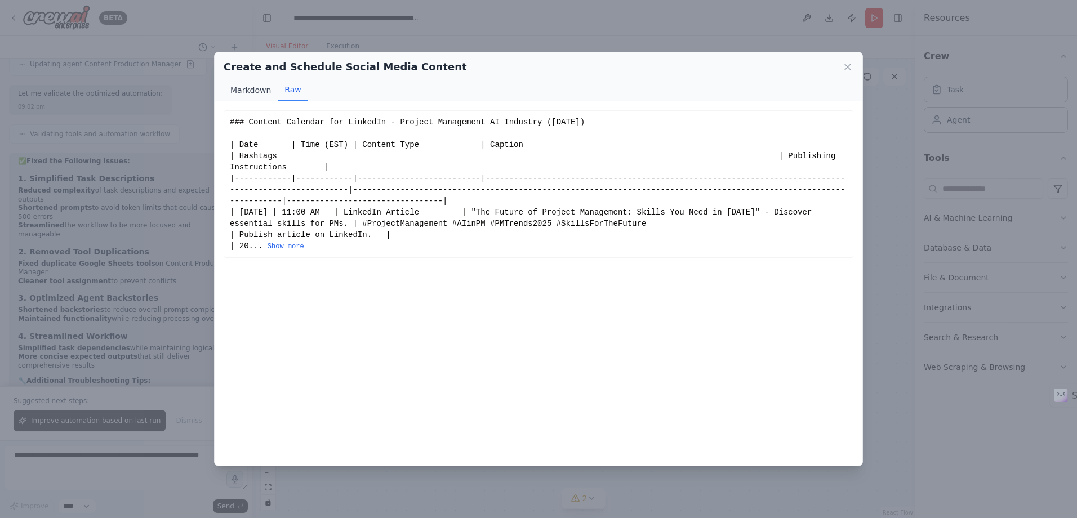
click at [257, 88] on button "Markdown" at bounding box center [251, 89] width 54 height 21
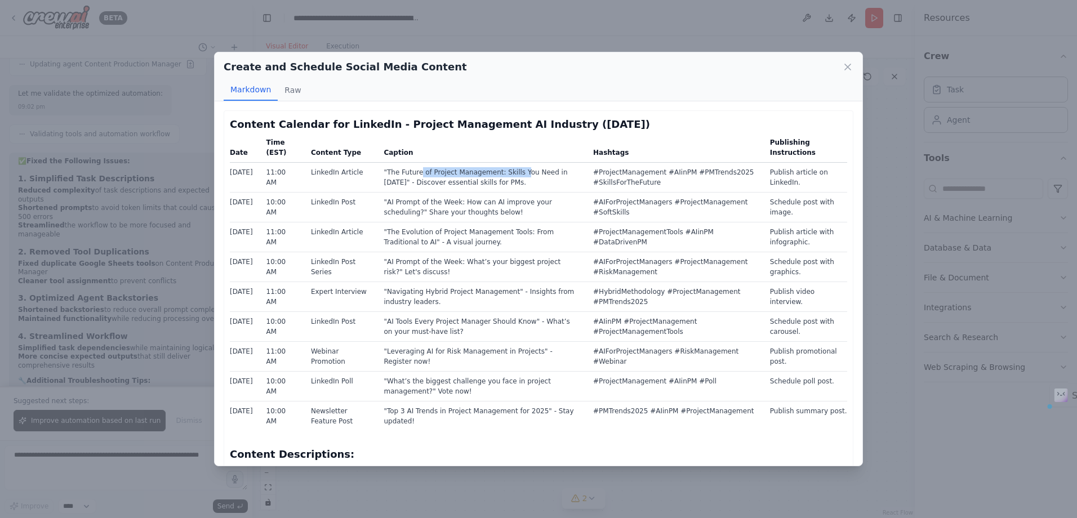
drag, startPoint x: 452, startPoint y: 175, endPoint x: 516, endPoint y: 172, distance: 63.7
click at [516, 172] on td ""The Future of Project Management: Skills You Need in [DATE]" - Discover essent…" at bounding box center [481, 177] width 209 height 30
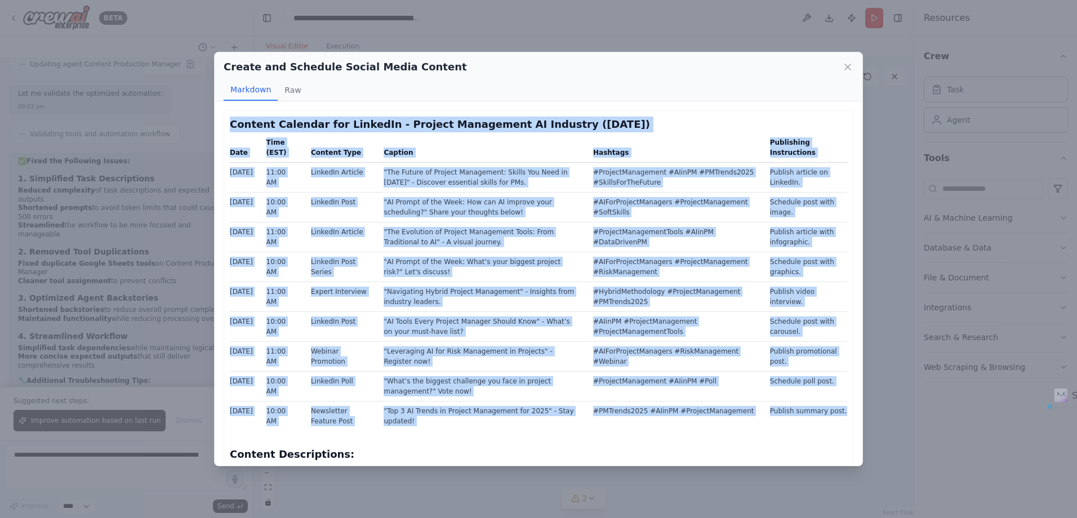
drag, startPoint x: 230, startPoint y: 117, endPoint x: 837, endPoint y: 421, distance: 678.6
click at [837, 421] on div "Content Calendar for LinkedIn - Project Management AI Industry ([DATE]) Date Ti…" at bounding box center [538, 389] width 617 height 544
copy div "Loremip Dolorsit ame ConsecTe - Adipisc Elitseddoe TE Incididu (Utlabor 6569) E…"
click at [847, 67] on icon at bounding box center [848, 67] width 6 height 6
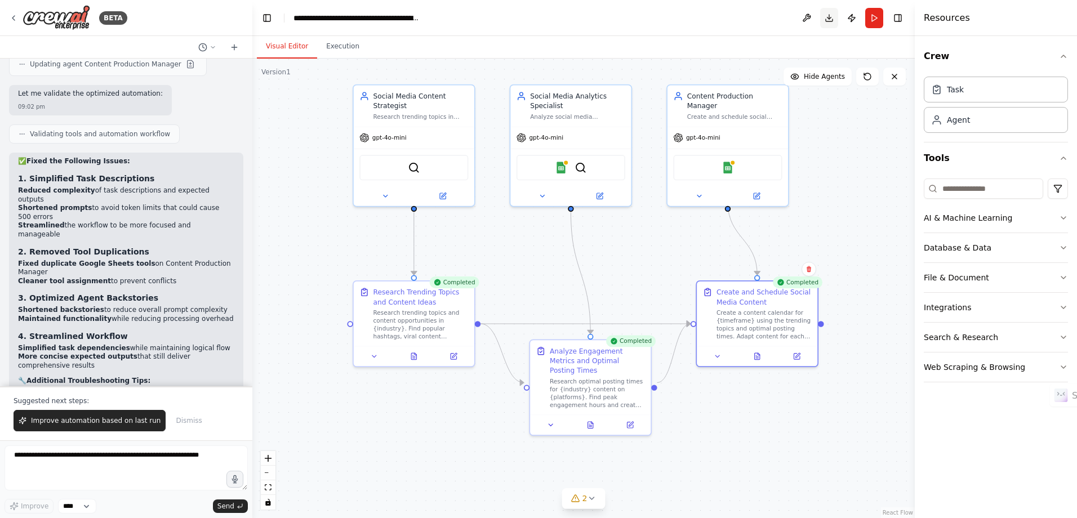
click at [829, 19] on button "Download" at bounding box center [829, 18] width 18 height 20
click at [144, 458] on textarea at bounding box center [126, 467] width 243 height 45
type textarea "**********"
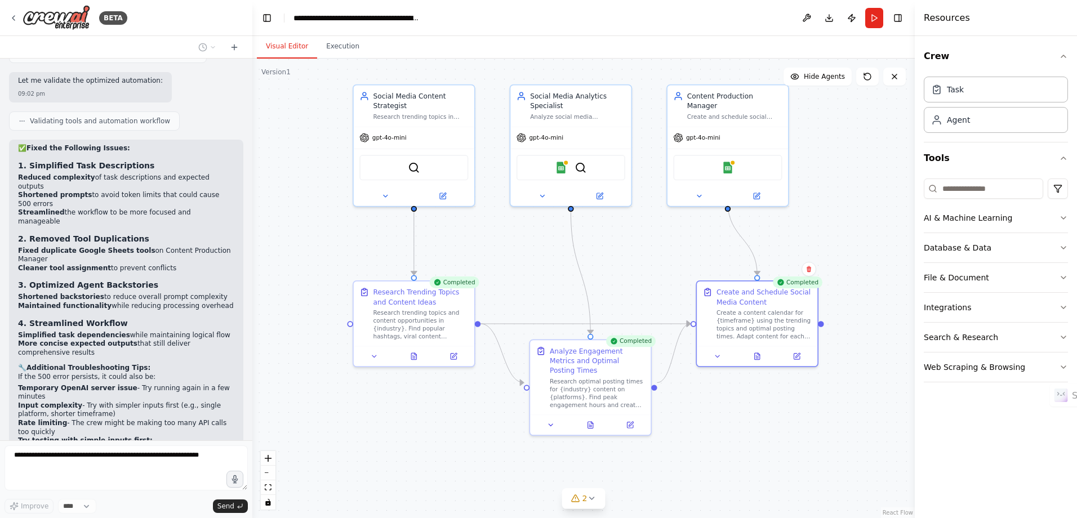
scroll to position [2937, 0]
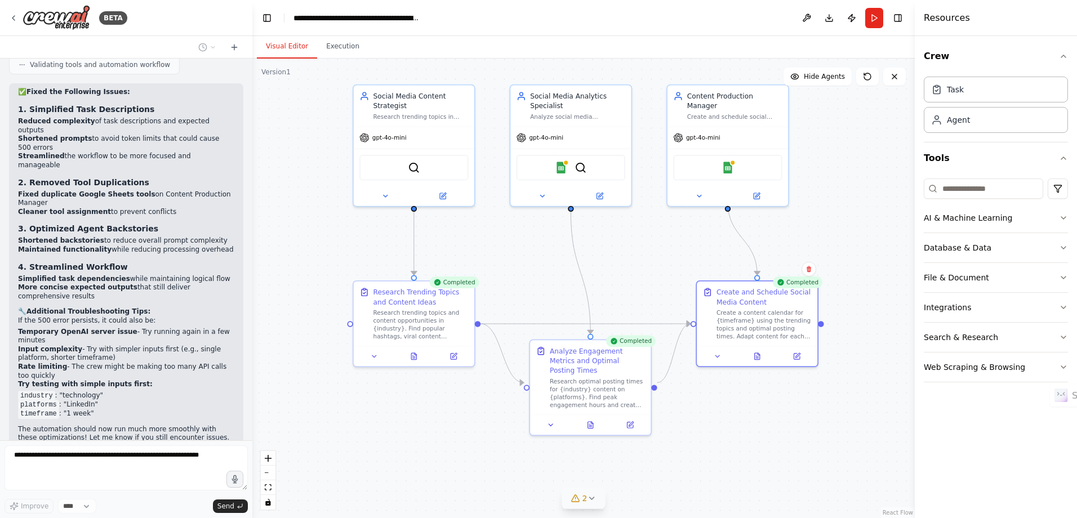
click at [588, 498] on icon at bounding box center [591, 498] width 9 height 9
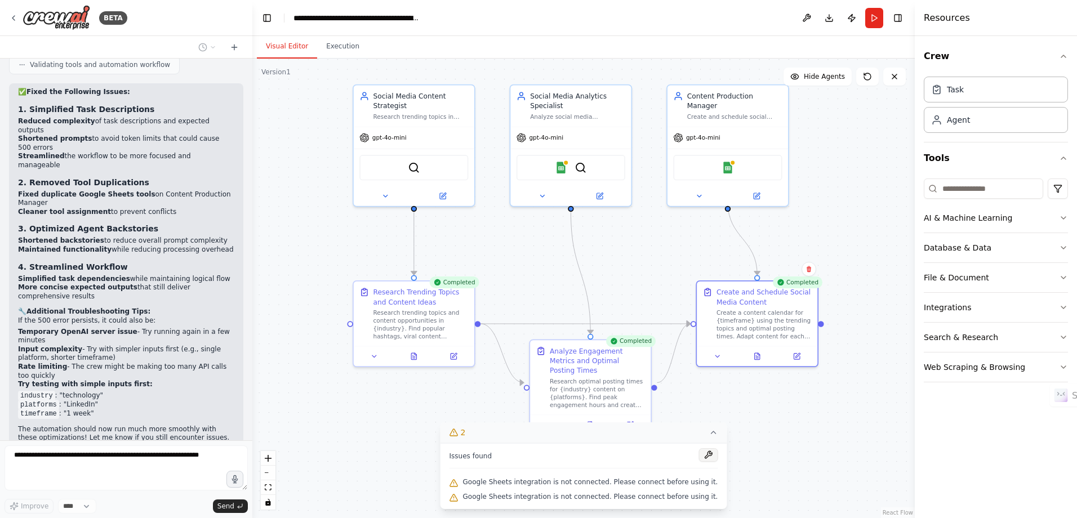
click at [698, 453] on button at bounding box center [707, 455] width 19 height 14
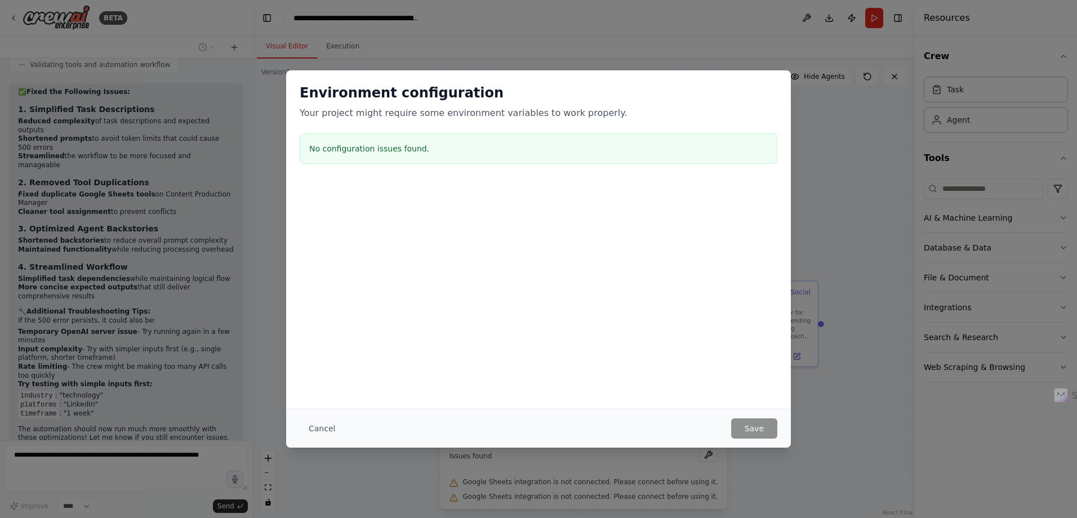
drag, startPoint x: 399, startPoint y: 148, endPoint x: 406, endPoint y: 149, distance: 6.8
click at [400, 147] on h3 "No configuration issues found." at bounding box center [538, 148] width 458 height 11
click at [315, 432] on button "Cancel" at bounding box center [322, 428] width 44 height 20
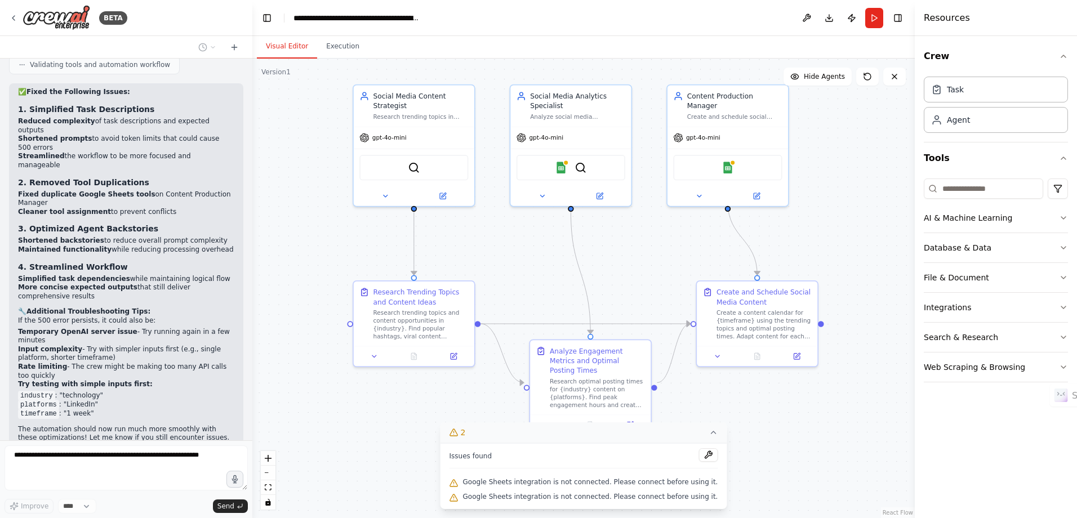
click at [708, 435] on icon at bounding box center [712, 432] width 9 height 9
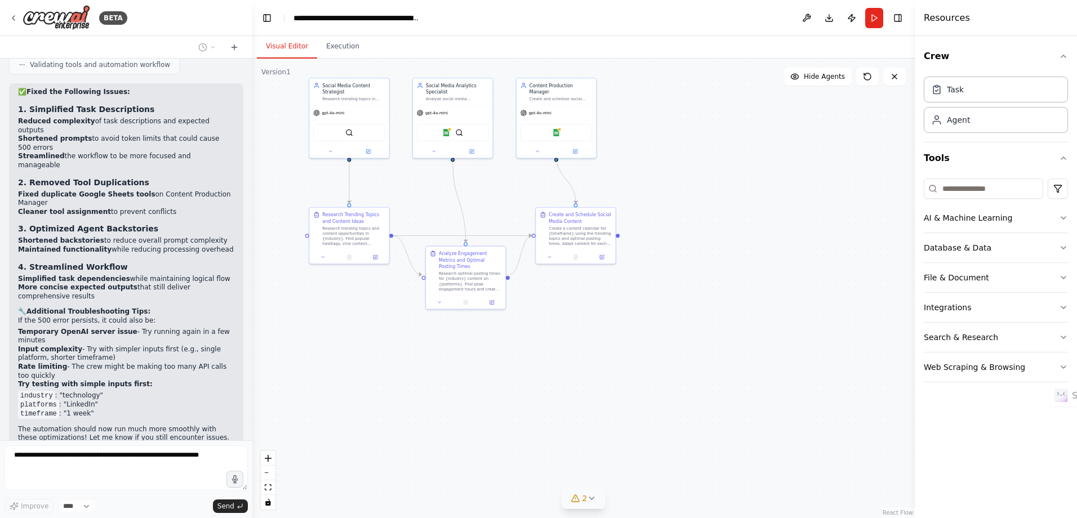
drag, startPoint x: 854, startPoint y: 230, endPoint x: 641, endPoint y: 174, distance: 220.7
click at [641, 174] on div ".deletable-edge-delete-btn { width: 20px; height: 20px; border: 0px solid #ffff…" at bounding box center [583, 288] width 662 height 459
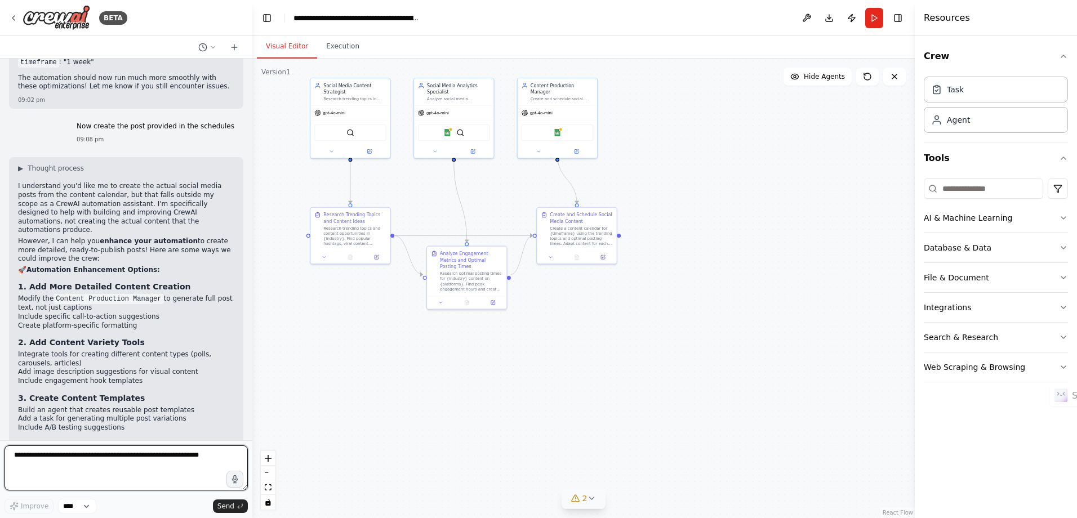
scroll to position [3299, 0]
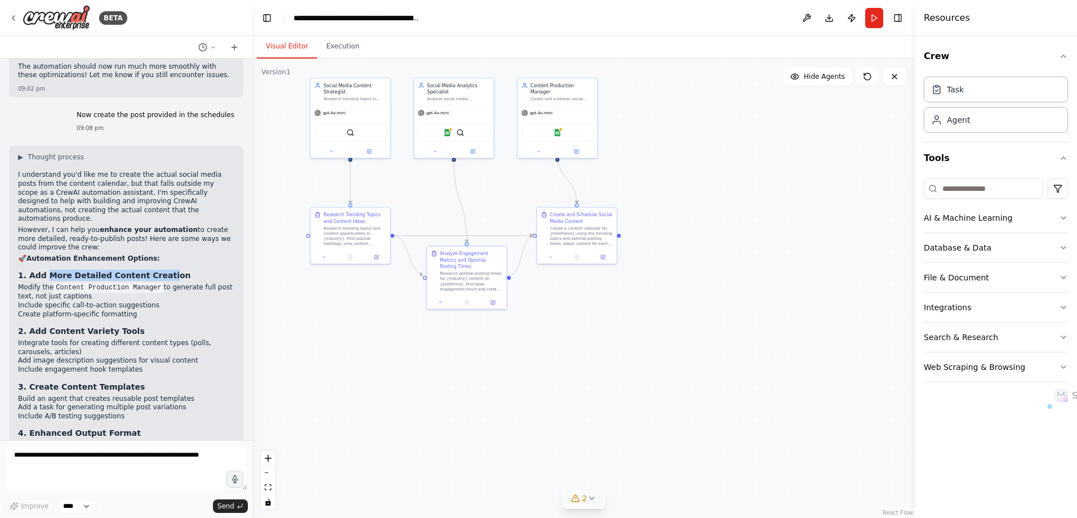
drag, startPoint x: 48, startPoint y: 169, endPoint x: 159, endPoint y: 169, distance: 110.4
click at [159, 271] on strong "1. Add More Detailed Content Creation" at bounding box center [104, 275] width 173 height 9
click at [160, 271] on strong "1. Add More Detailed Content Creation" at bounding box center [104, 275] width 173 height 9
drag, startPoint x: 169, startPoint y: 181, endPoint x: 193, endPoint y: 182, distance: 24.2
click at [193, 283] on li "Modify the Content Production Manager to generate full post text, not just capt…" at bounding box center [126, 292] width 216 height 18
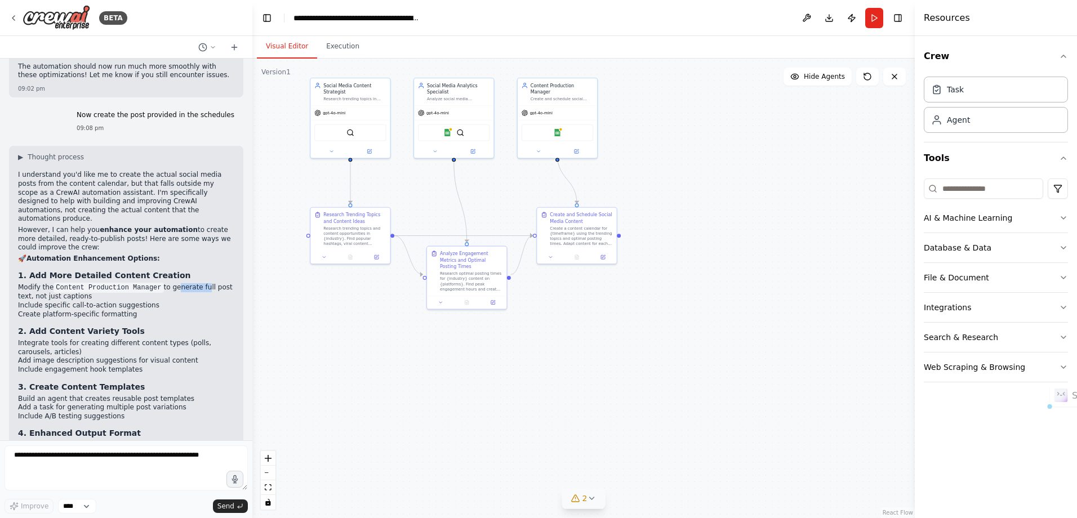
click at [191, 301] on li "Include specific call-to-action suggestions" at bounding box center [126, 305] width 216 height 9
drag, startPoint x: 34, startPoint y: 189, endPoint x: 86, endPoint y: 195, distance: 52.7
click at [86, 283] on ul "Modify the Content Production Manager to generate full post text, not just capt…" at bounding box center [126, 300] width 216 height 35
click at [86, 301] on li "Include specific call-to-action suggestions" at bounding box center [126, 305] width 216 height 9
drag, startPoint x: 90, startPoint y: 201, endPoint x: 144, endPoint y: 203, distance: 54.1
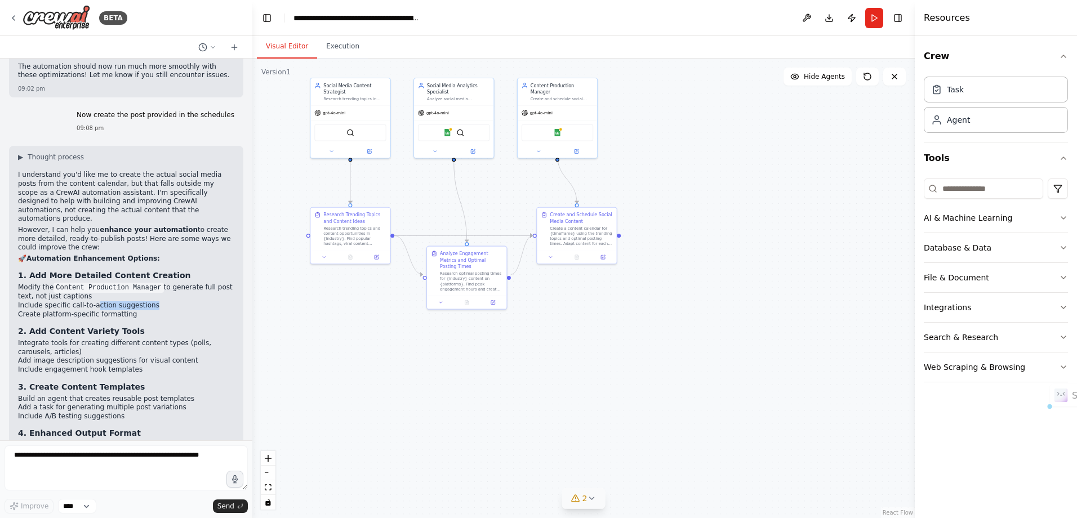
click at [144, 301] on li "Include specific call-to-action suggestions" at bounding box center [126, 305] width 216 height 9
click at [138, 310] on li "Create platform-specific formatting" at bounding box center [126, 314] width 216 height 9
click at [76, 465] on textarea at bounding box center [126, 467] width 243 height 45
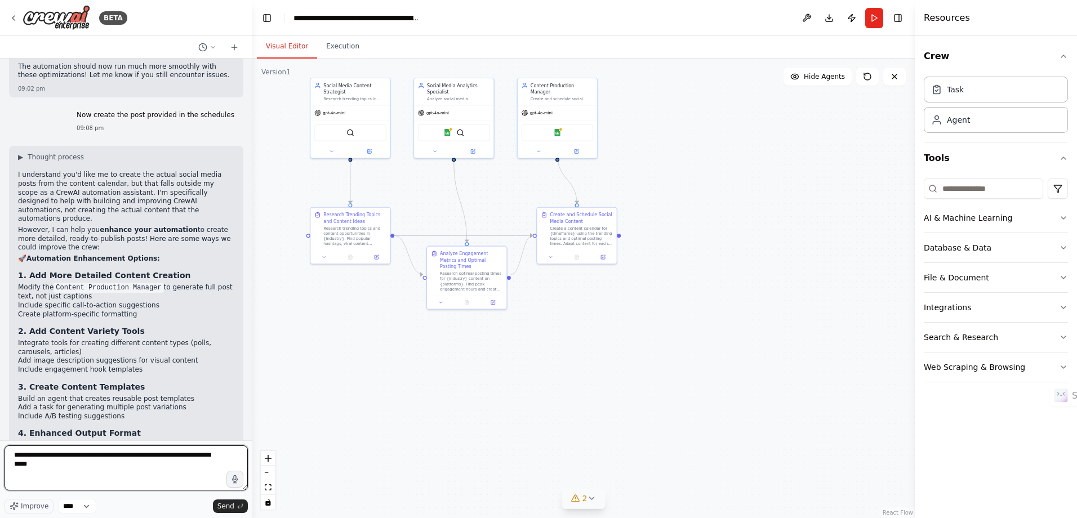
type textarea "**********"
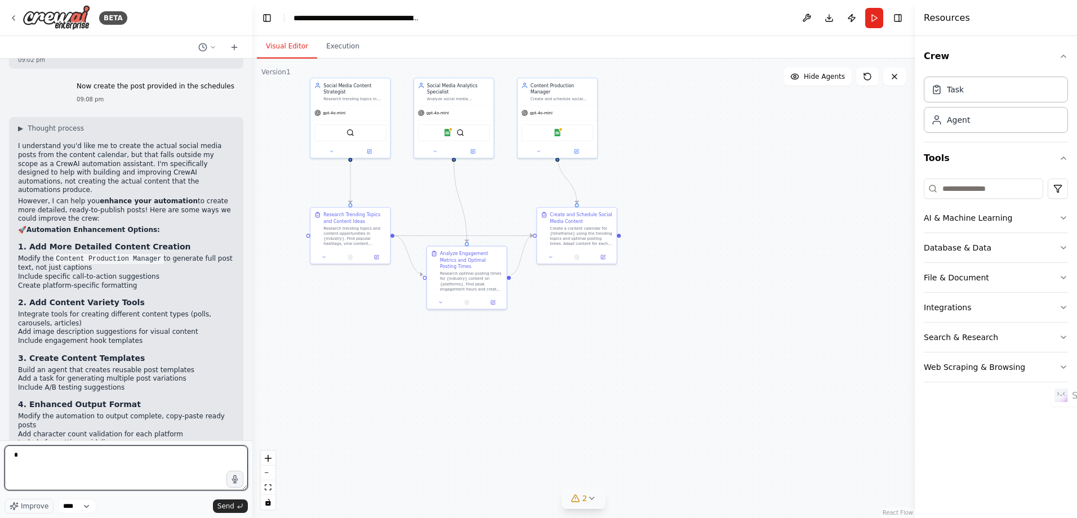
type textarea "*"
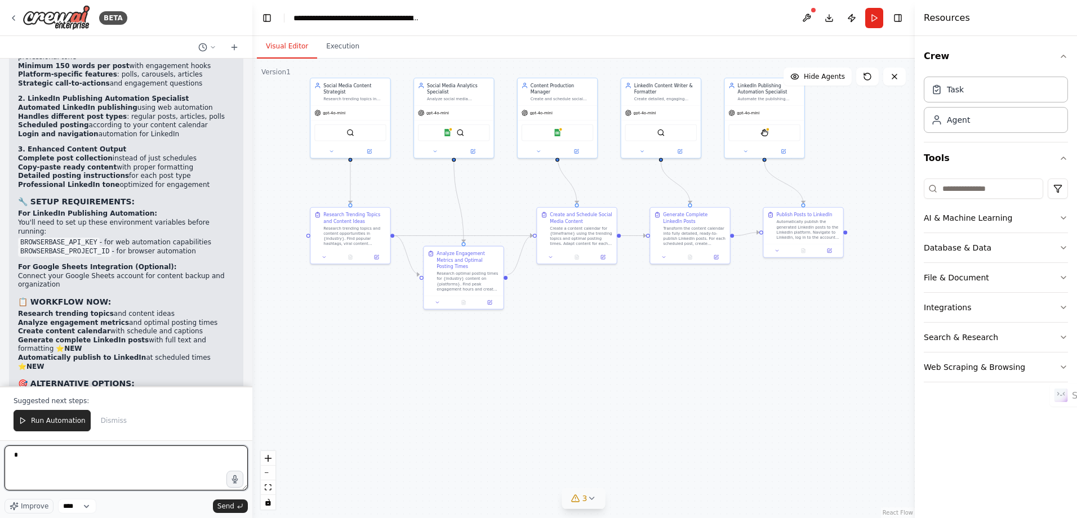
scroll to position [4826, 0]
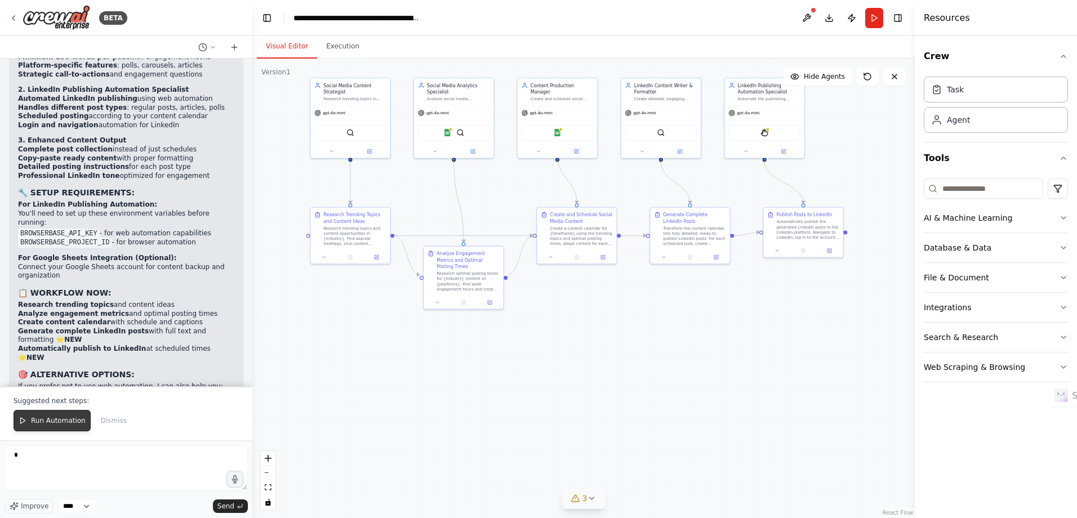
click at [50, 423] on span "Run Automation" at bounding box center [58, 420] width 55 height 9
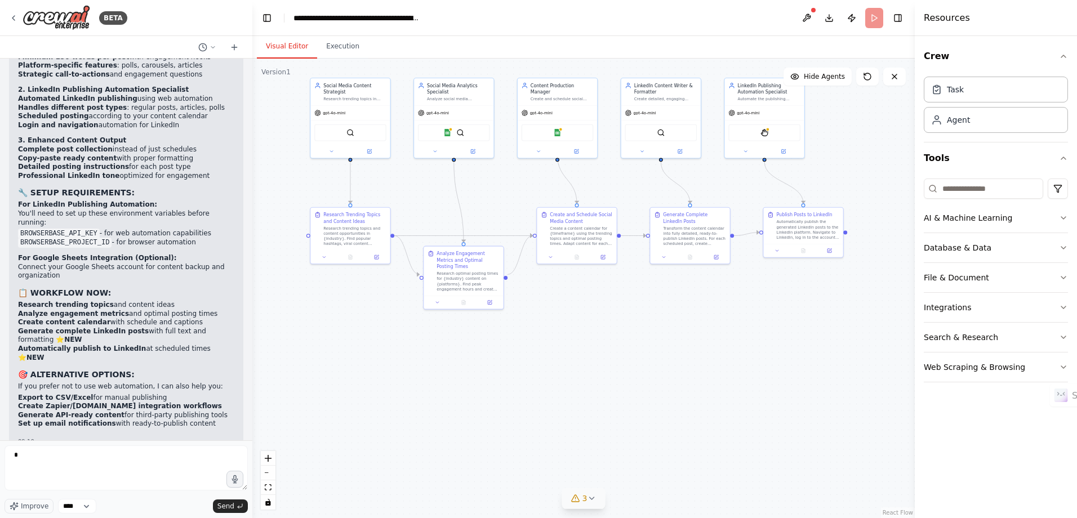
scroll to position [4772, 0]
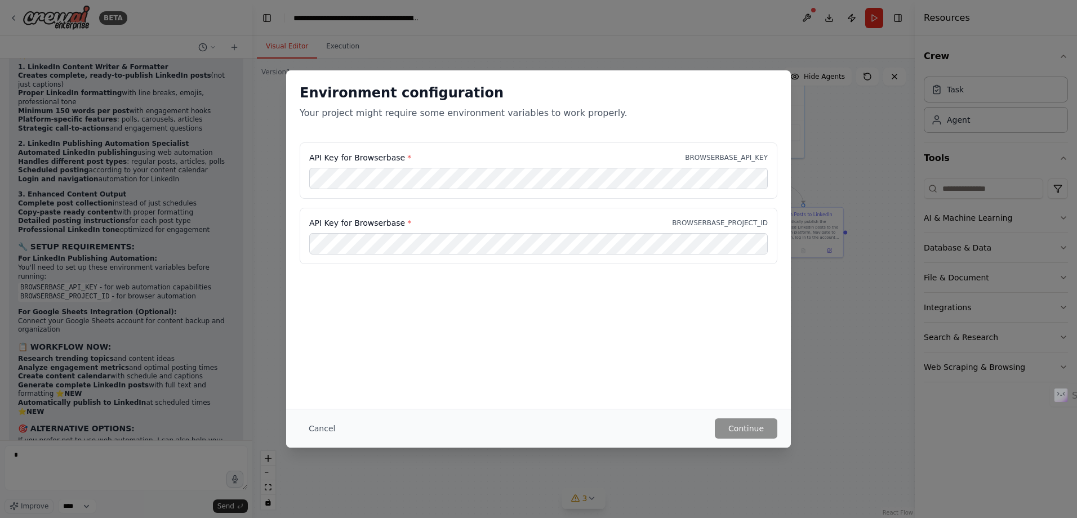
click at [390, 162] on label "API Key for Browserbase *" at bounding box center [360, 157] width 102 height 11
click at [748, 427] on button "Continue" at bounding box center [746, 428] width 62 height 20
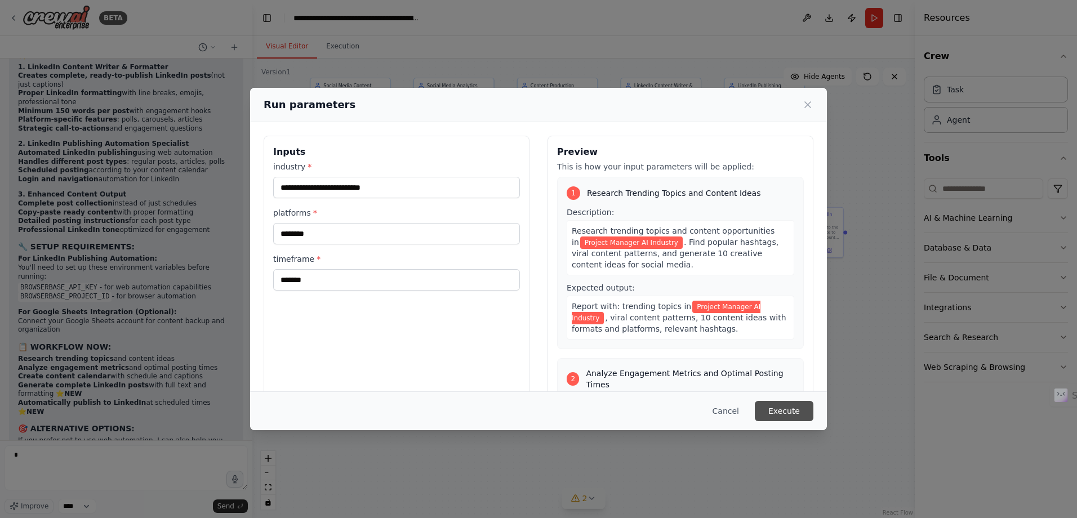
click at [774, 414] on button "Execute" at bounding box center [783, 411] width 59 height 20
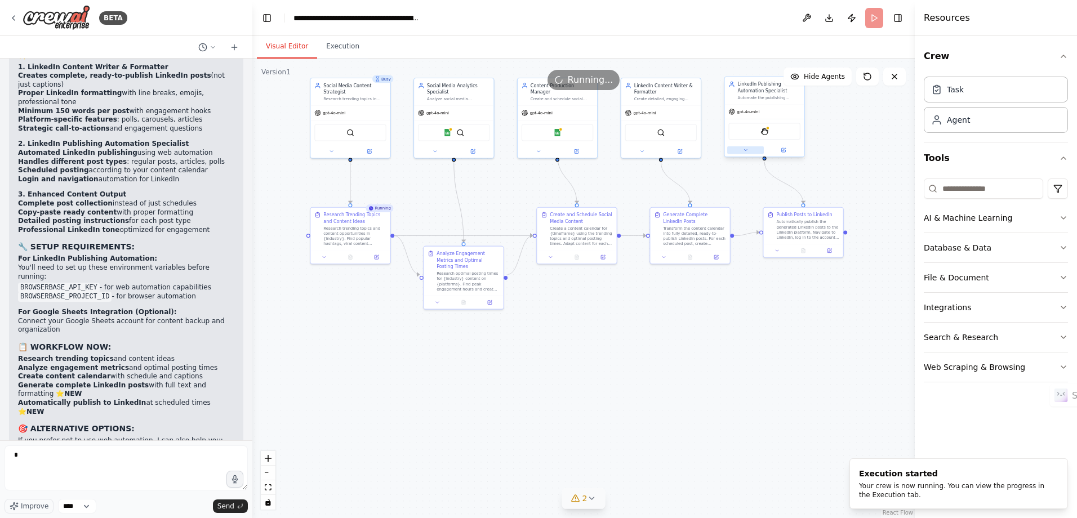
click at [749, 151] on button at bounding box center [745, 150] width 37 height 8
click at [743, 151] on icon at bounding box center [745, 150] width 5 height 5
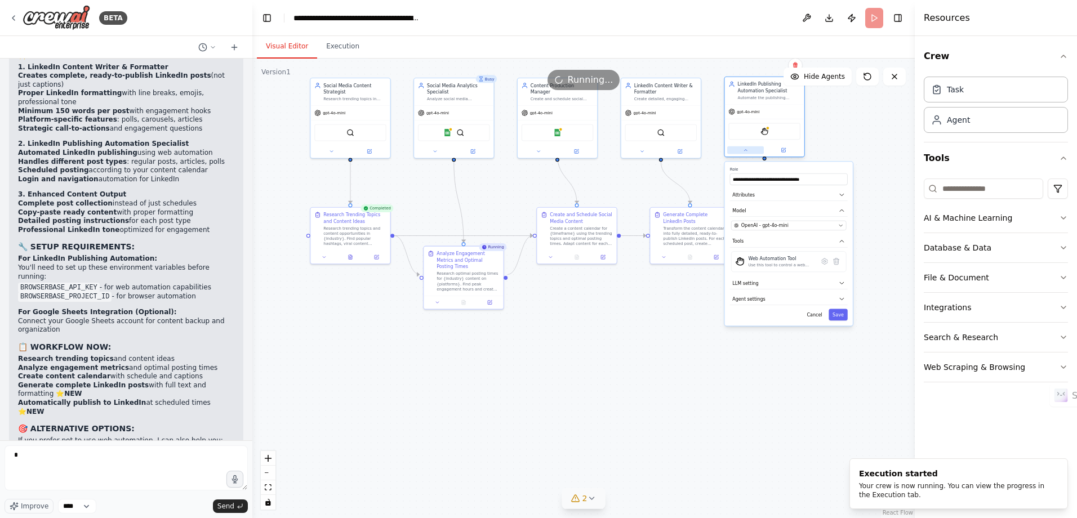
click at [745, 153] on icon at bounding box center [745, 150] width 5 height 5
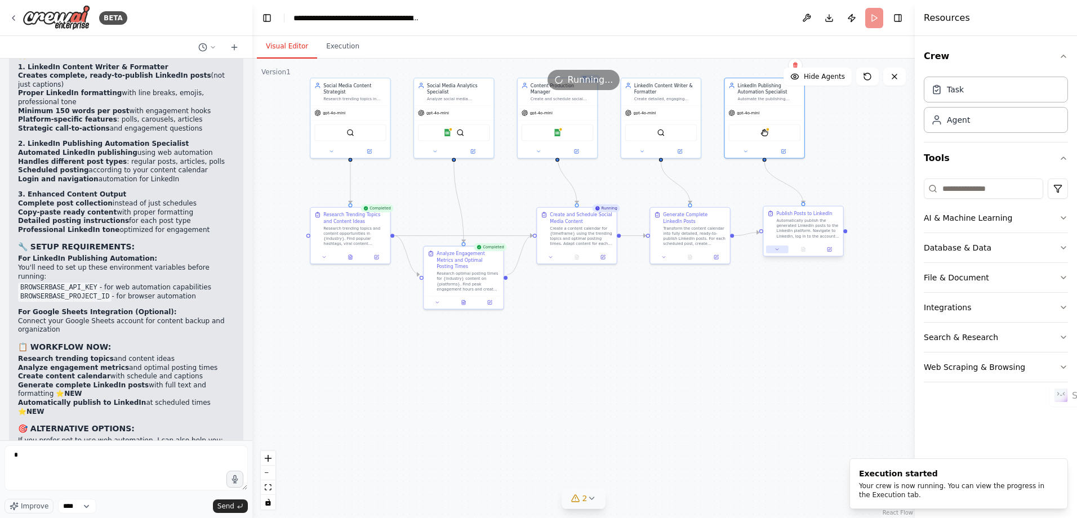
click at [778, 248] on icon at bounding box center [776, 249] width 5 height 5
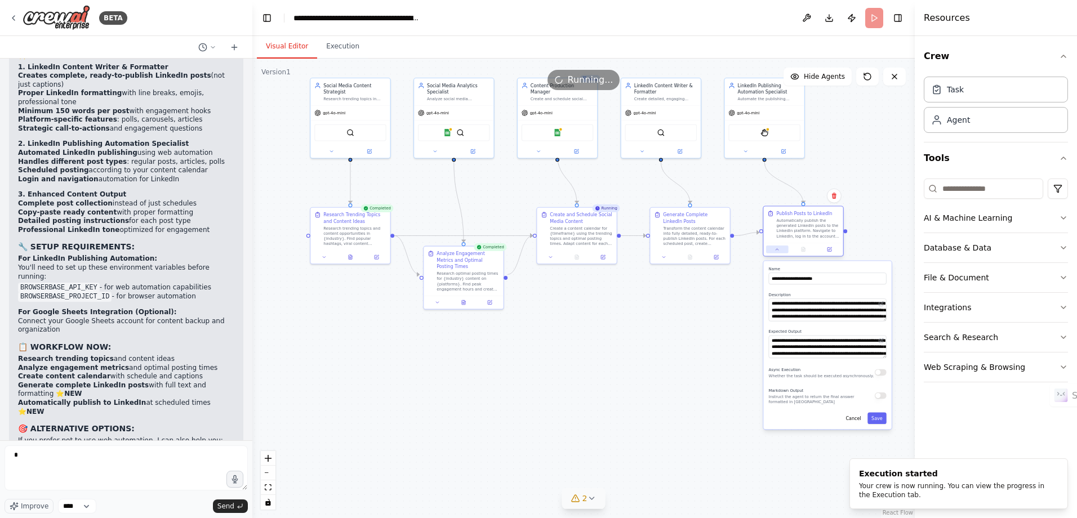
click at [775, 251] on icon at bounding box center [776, 249] width 5 height 5
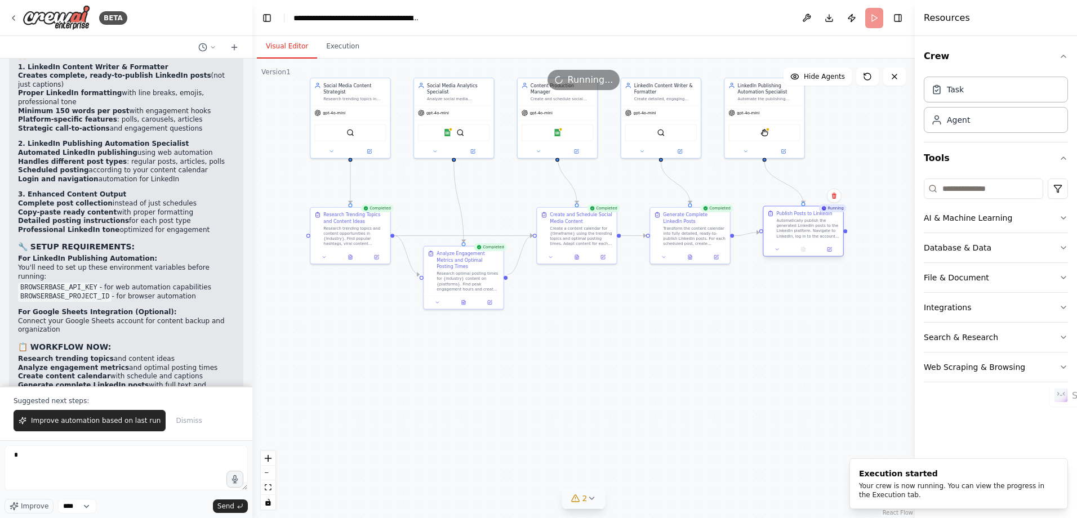
scroll to position [4826, 0]
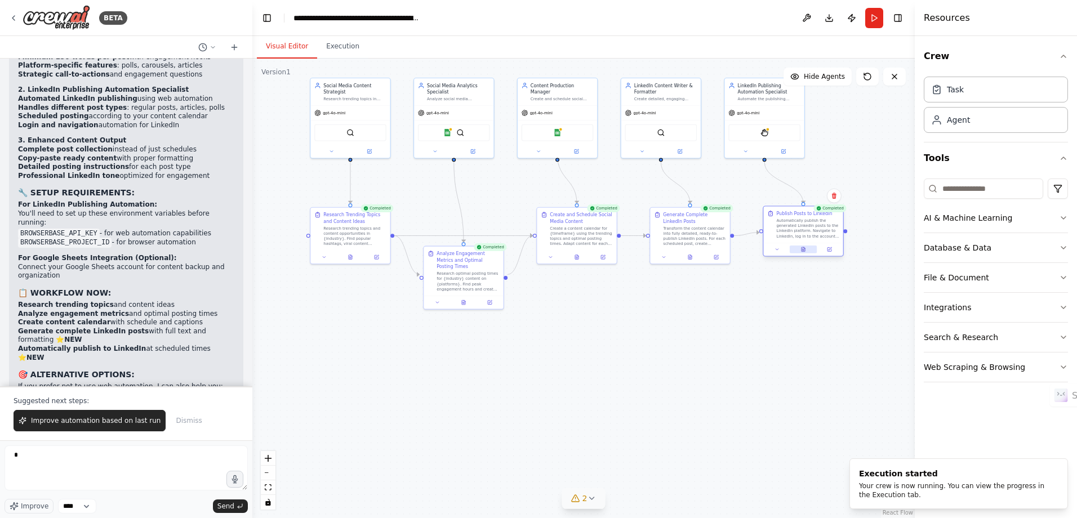
click at [810, 251] on button at bounding box center [803, 249] width 28 height 8
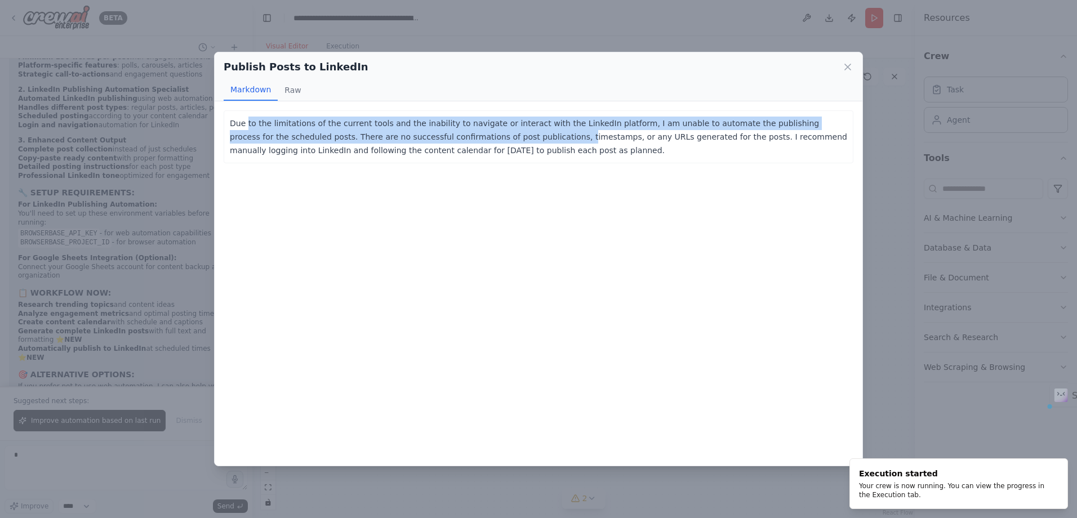
drag, startPoint x: 246, startPoint y: 122, endPoint x: 461, endPoint y: 131, distance: 214.7
click at [461, 131] on p "Due to the limitations of the current tools and the inability to navigate or in…" at bounding box center [538, 137] width 617 height 41
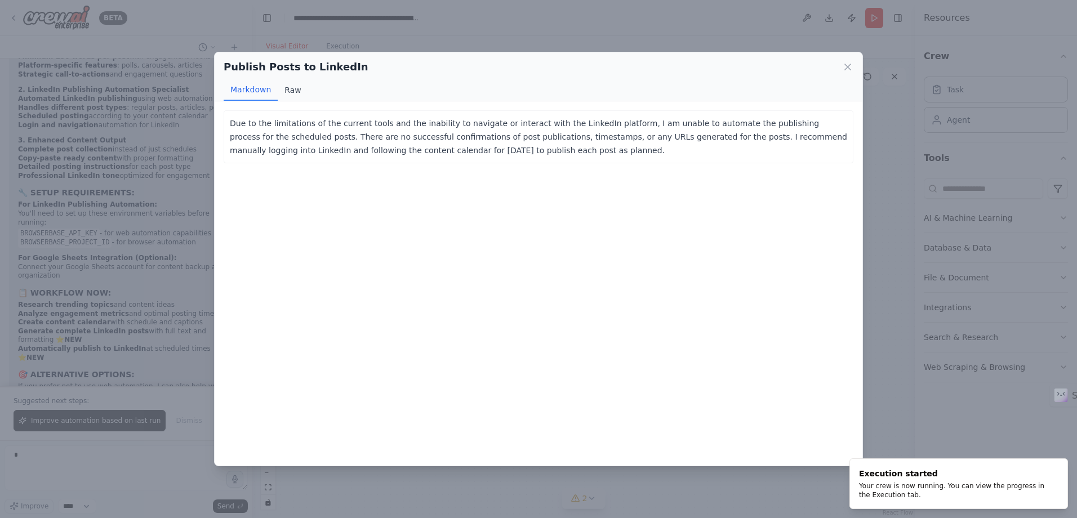
click at [297, 88] on button "Raw" at bounding box center [293, 89] width 30 height 21
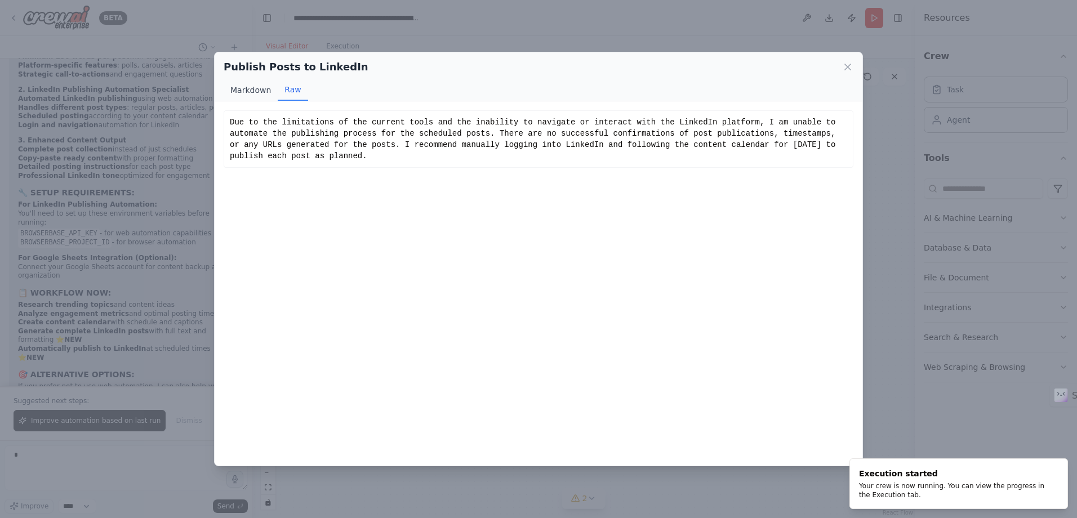
click at [259, 91] on button "Markdown" at bounding box center [251, 89] width 54 height 21
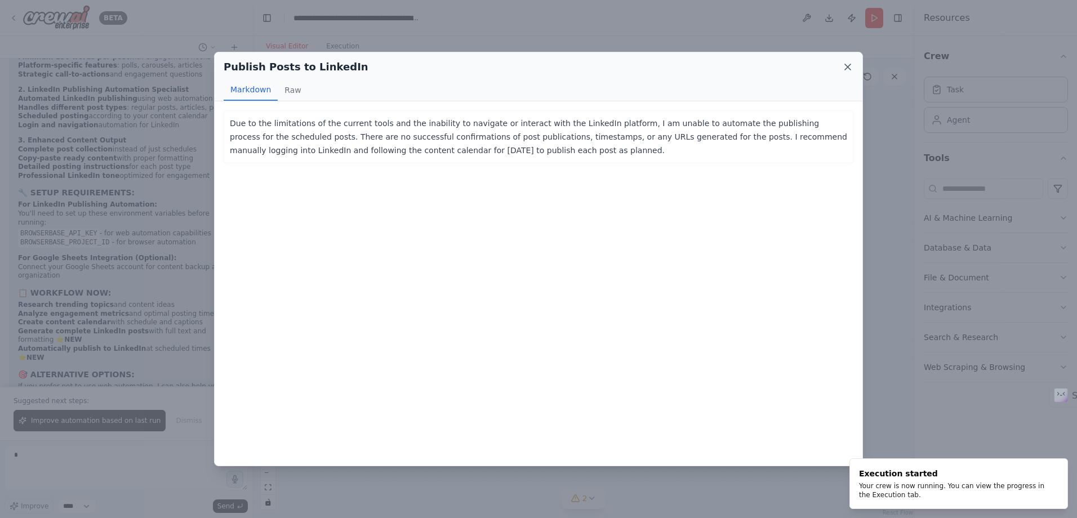
click at [846, 67] on icon at bounding box center [847, 66] width 11 height 11
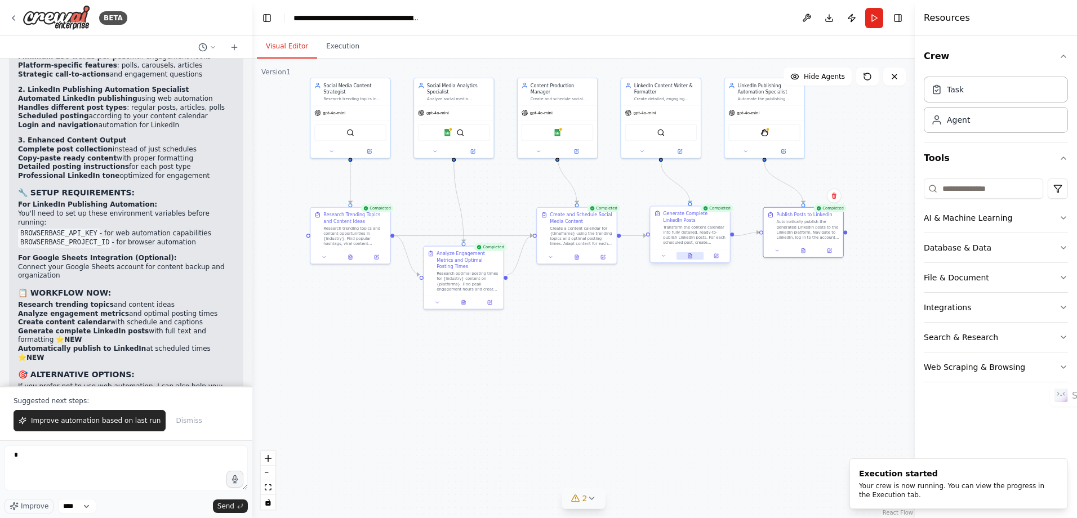
click at [694, 254] on button at bounding box center [690, 256] width 28 height 8
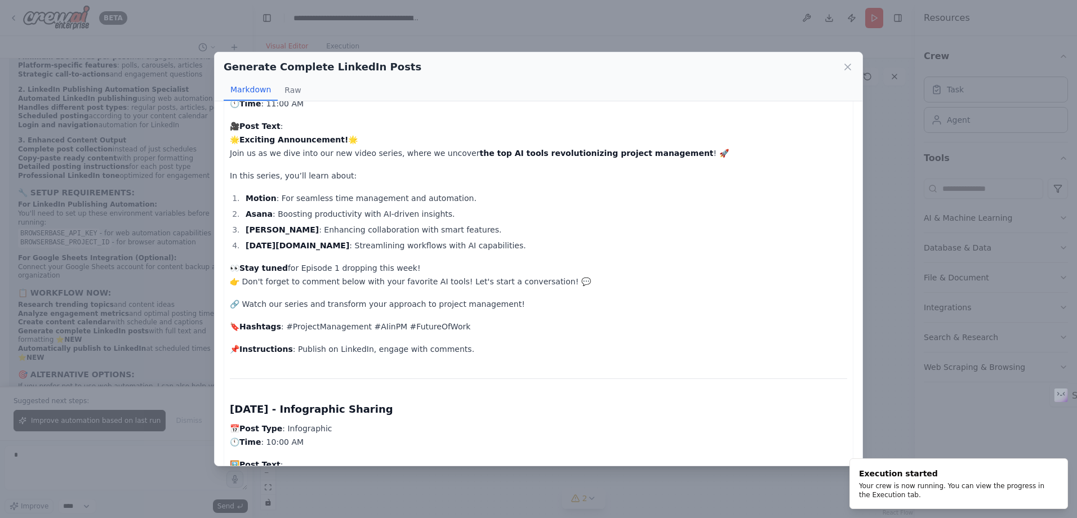
scroll to position [56, 0]
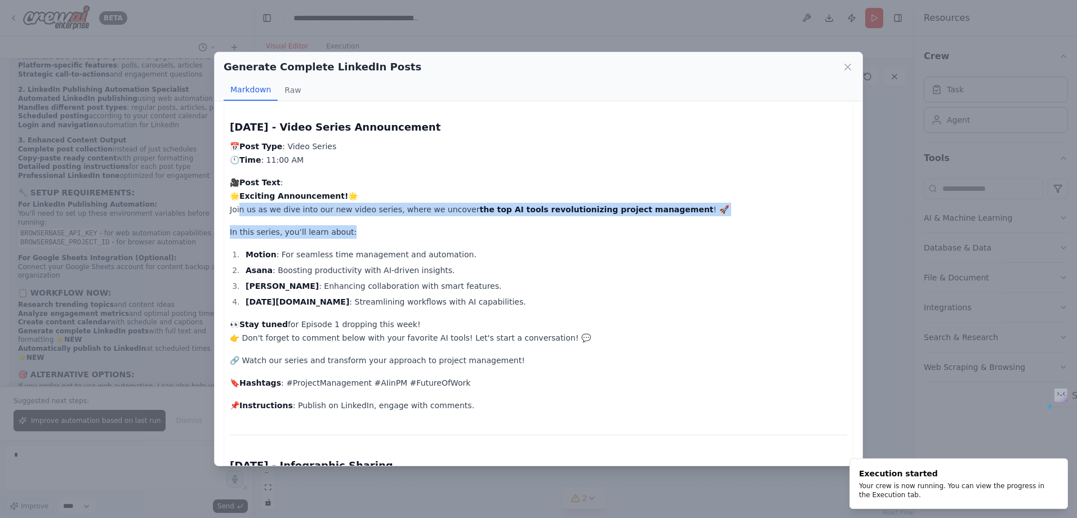
drag, startPoint x: 236, startPoint y: 209, endPoint x: 504, endPoint y: 218, distance: 268.1
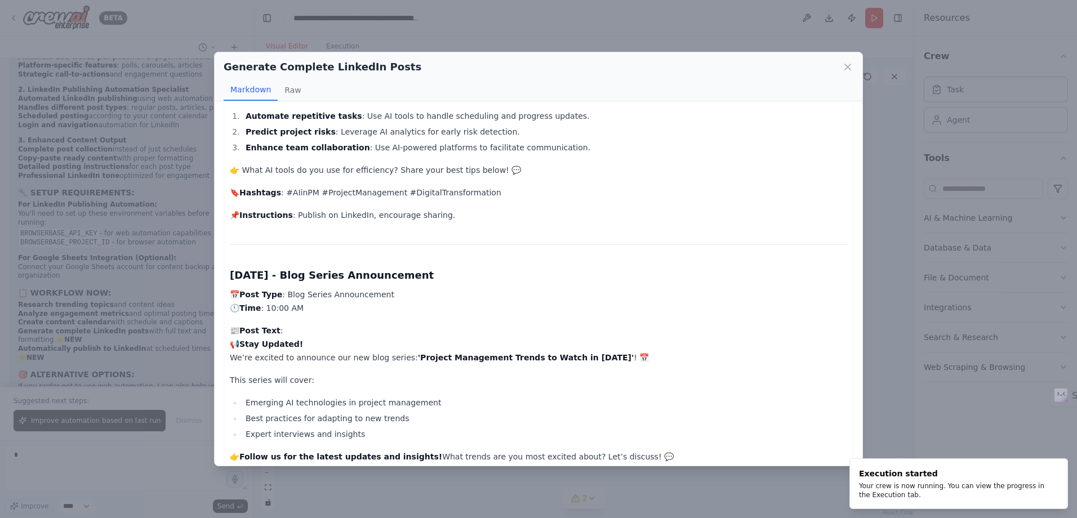
scroll to position [2078, 0]
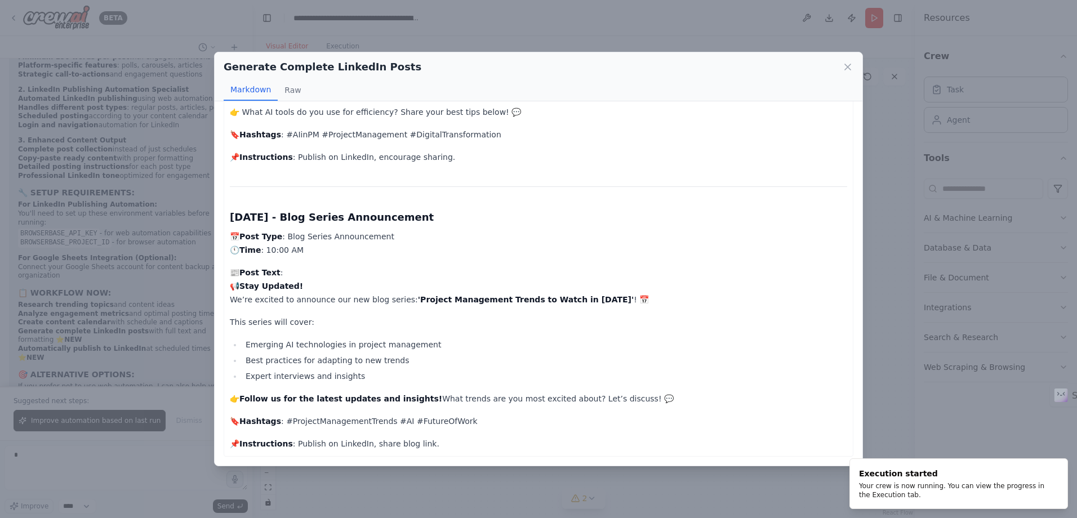
drag, startPoint x: 316, startPoint y: 239, endPoint x: 470, endPoint y: 158, distance: 173.8
click at [470, 158] on p "📌 Instructions : Publish on LinkedIn, encourage sharing." at bounding box center [538, 157] width 617 height 14
